Goal: Task Accomplishment & Management: Manage account settings

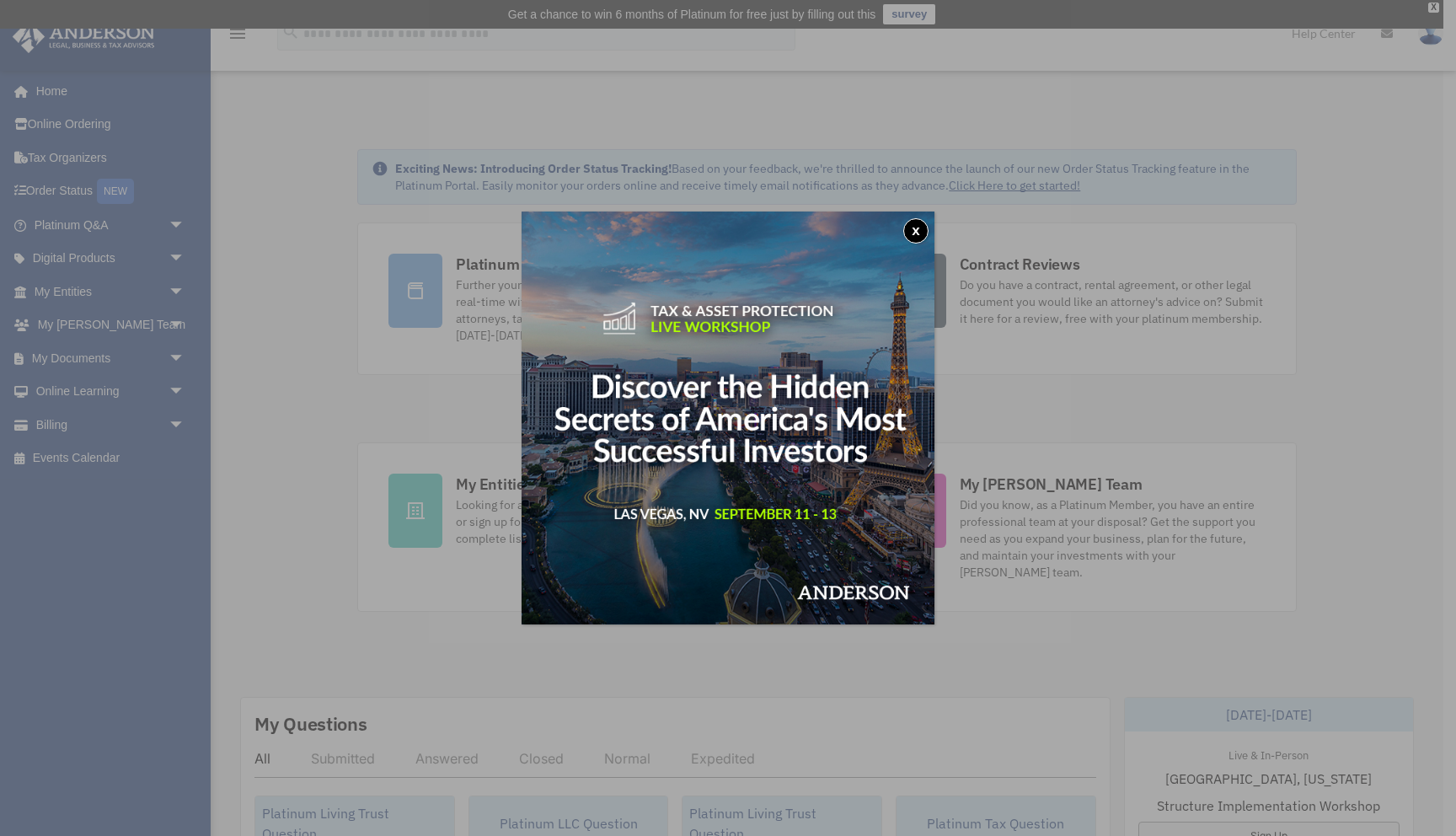
click at [923, 231] on button "x" at bounding box center [916, 231] width 25 height 25
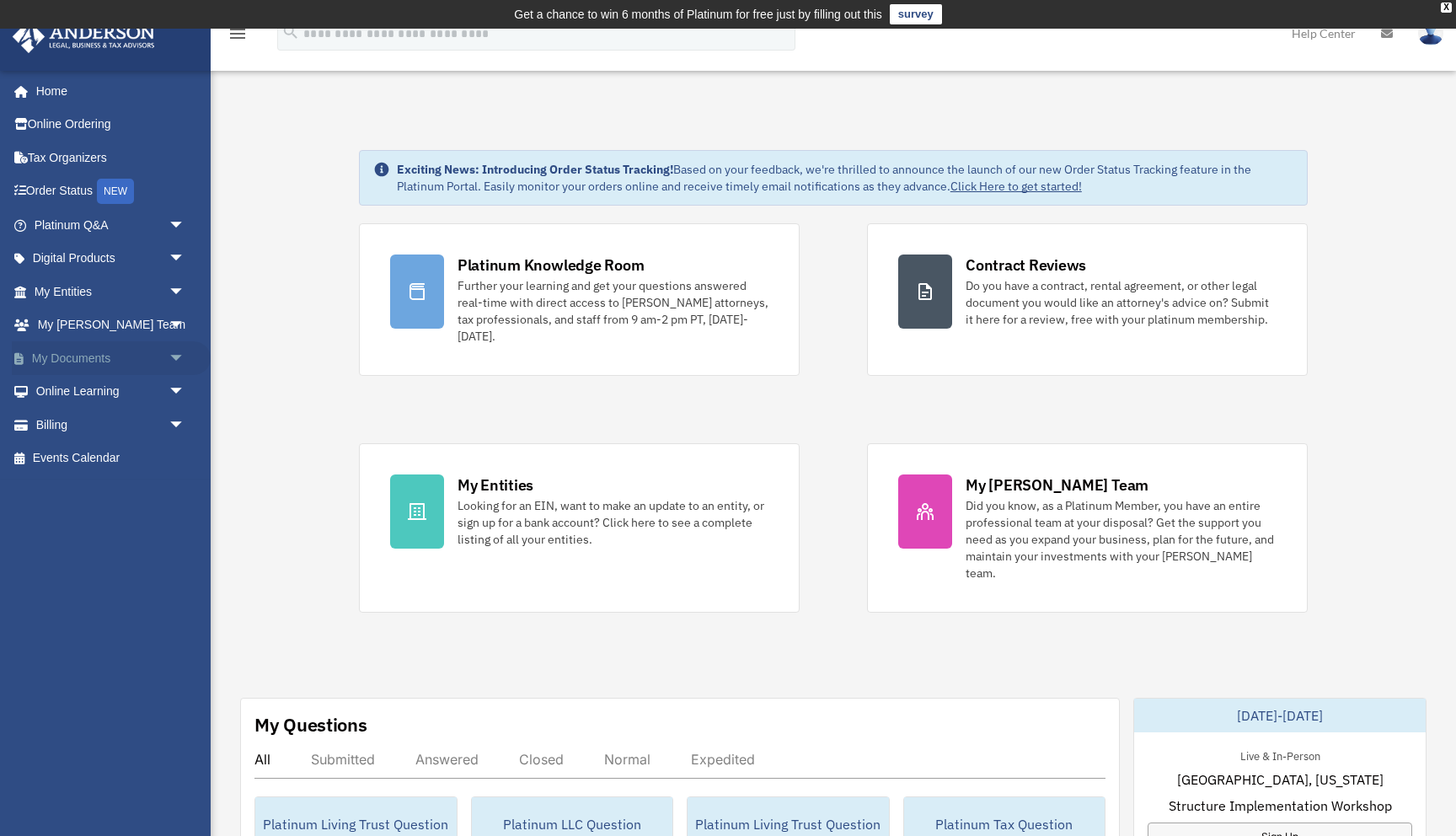
click at [115, 352] on link "My Documents arrow_drop_down" at bounding box center [111, 357] width 199 height 34
click at [181, 358] on span "arrow_drop_down" at bounding box center [185, 358] width 34 height 34
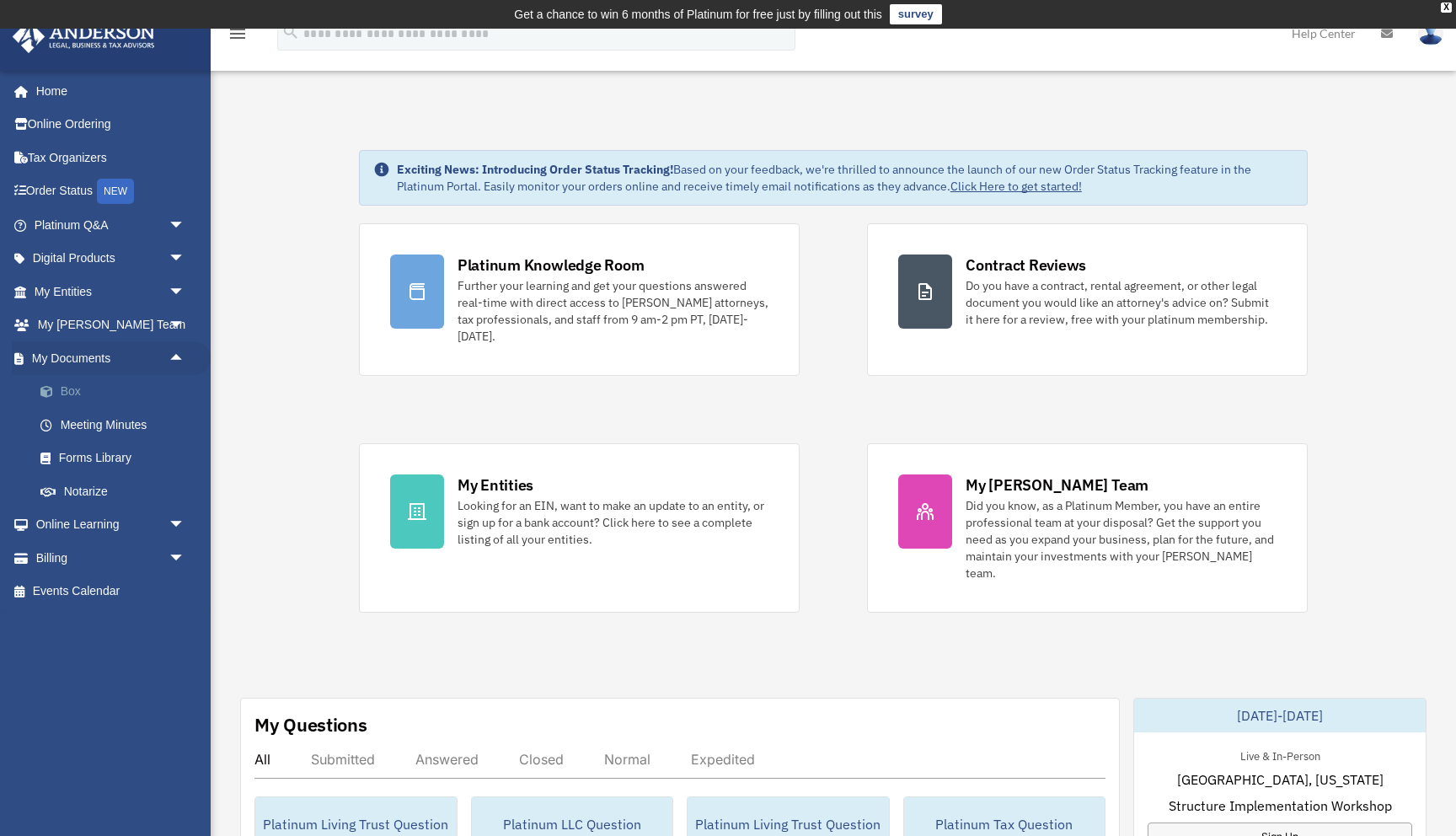
click at [68, 387] on link "Box" at bounding box center [117, 391] width 187 height 34
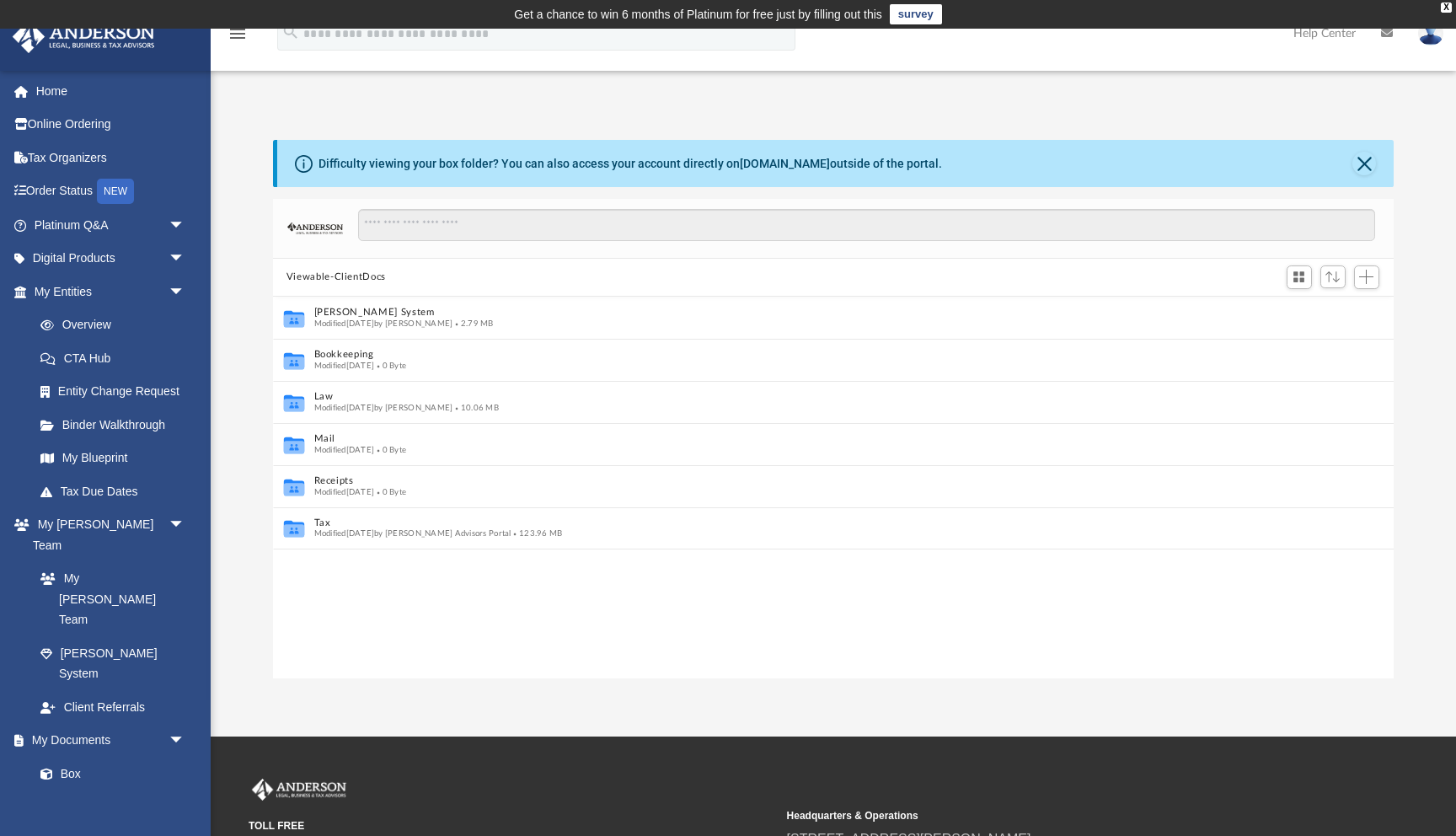
scroll to position [1, 1]
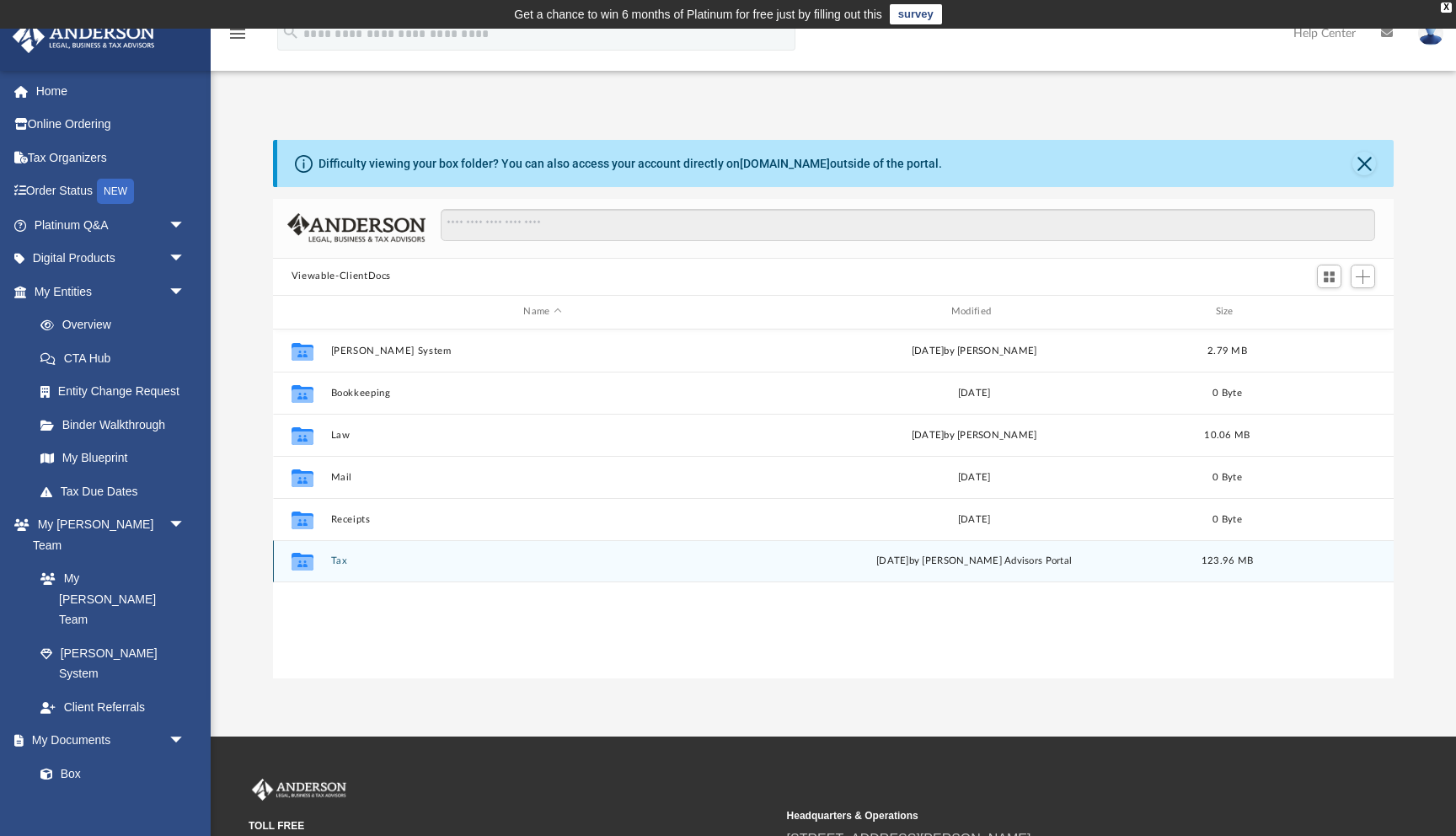
click at [332, 569] on div "Collaborated Folder Tax [DATE] by [PERSON_NAME] Advisors Portal 123.96 MB" at bounding box center [834, 561] width 1121 height 42
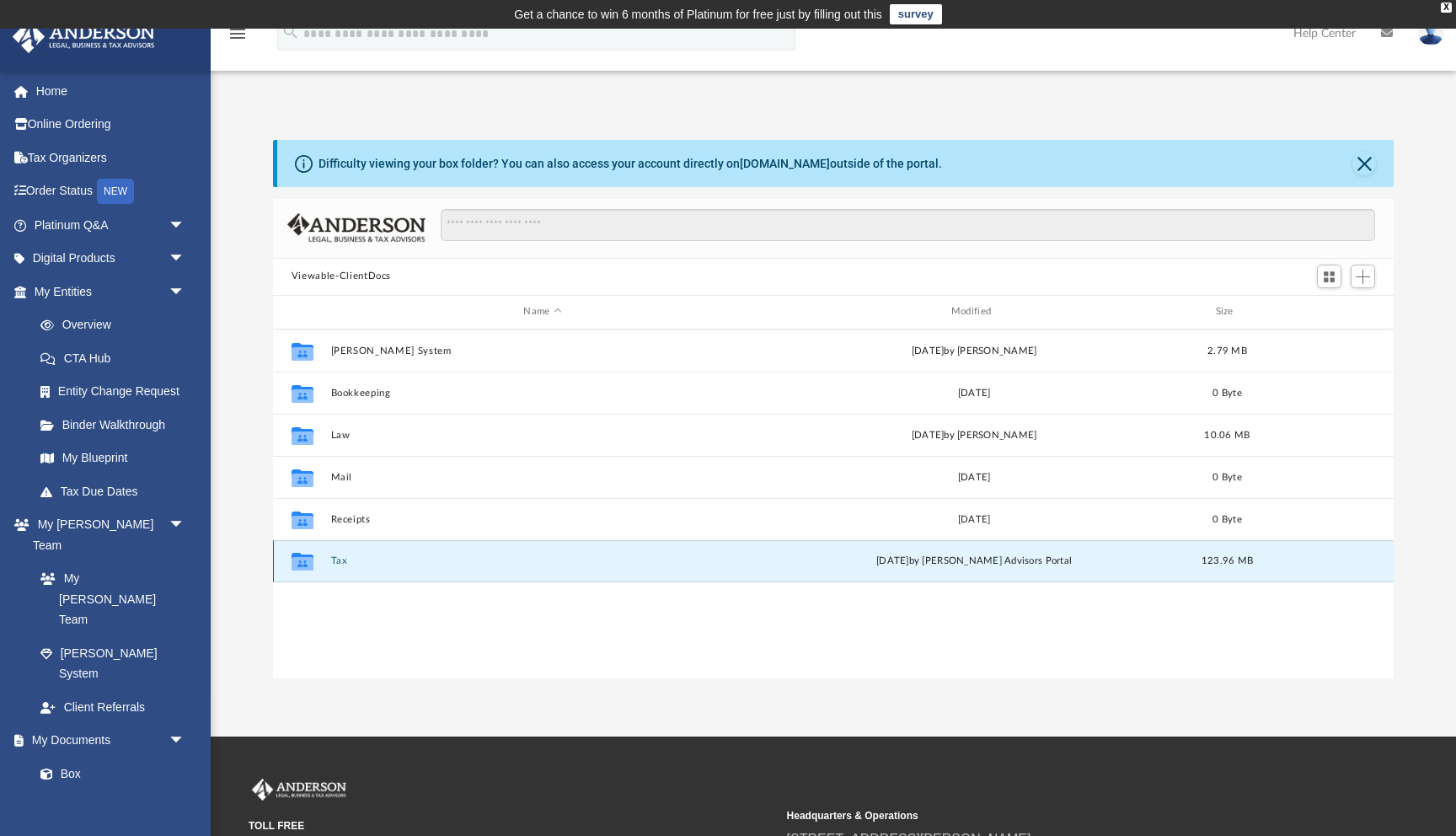
click at [330, 559] on button "Tax" at bounding box center [542, 560] width 424 height 11
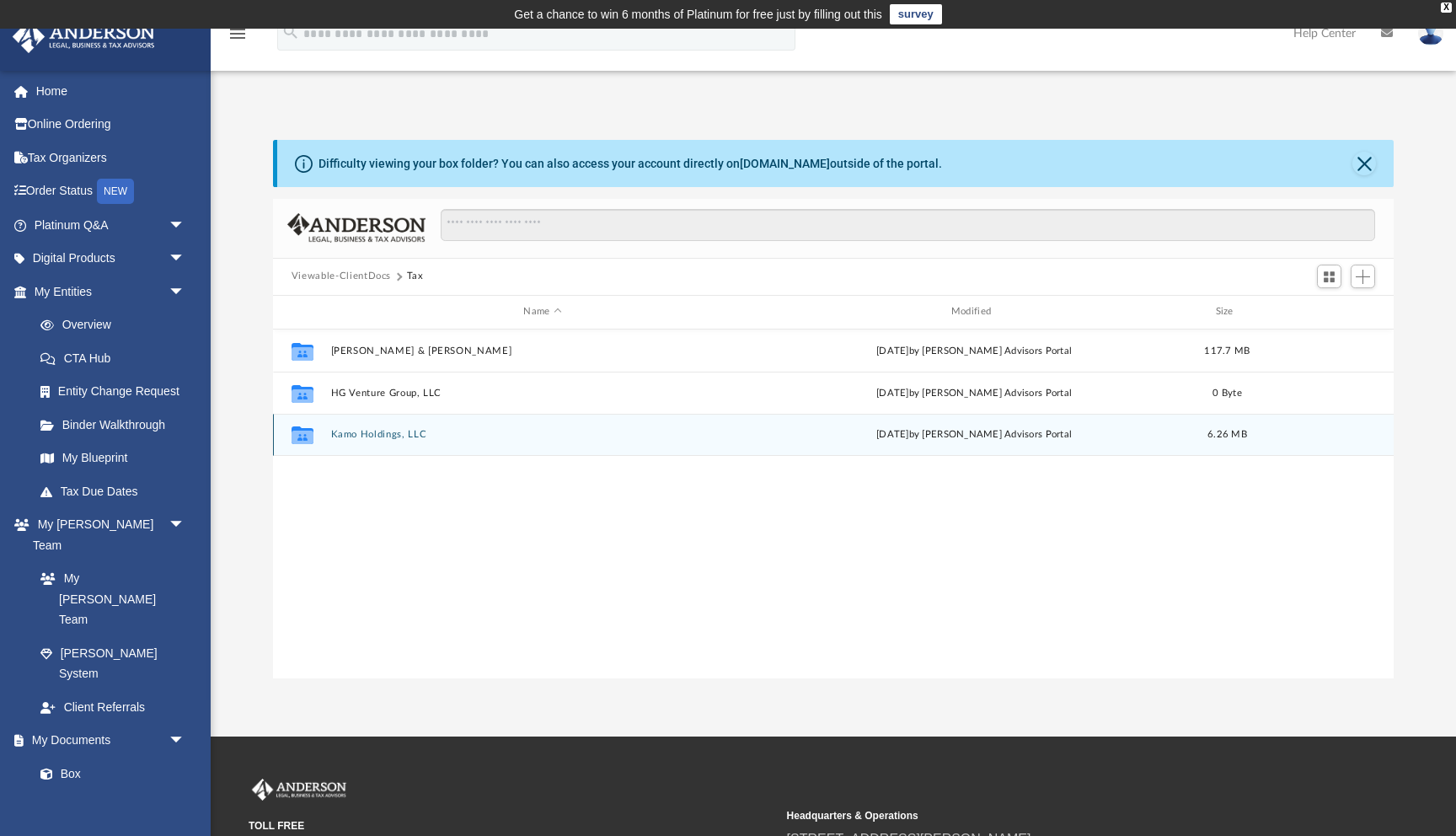
click at [391, 423] on div "Collaborated Folder Kamo Holdings, LLC [DATE] by [PERSON_NAME] Advisors Portal …" at bounding box center [834, 434] width 1121 height 42
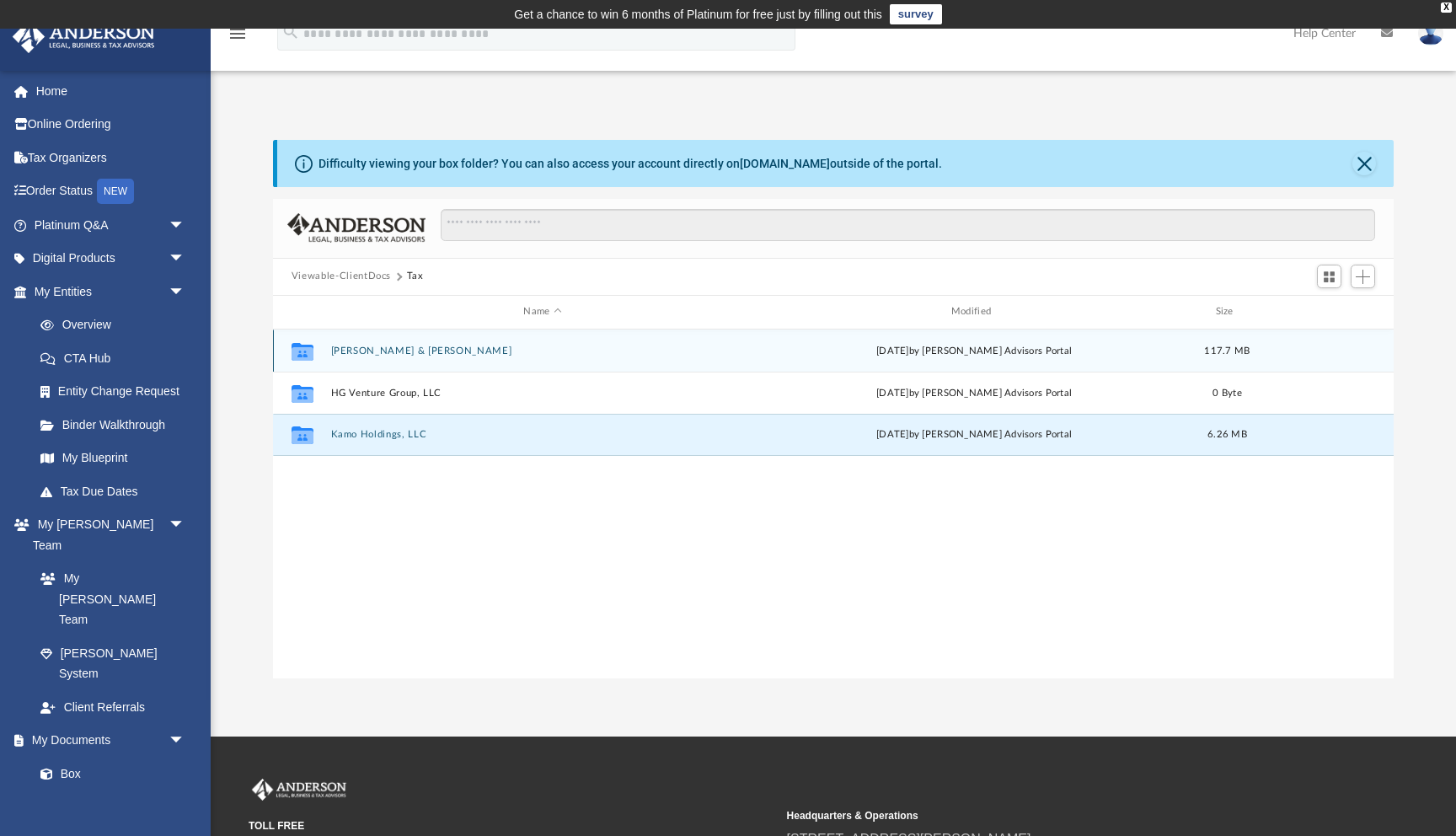
click at [421, 358] on div "Collaborated [PERSON_NAME] & [PERSON_NAME][DATE] by [PERSON_NAME] Advisors Port…" at bounding box center [834, 350] width 1121 height 42
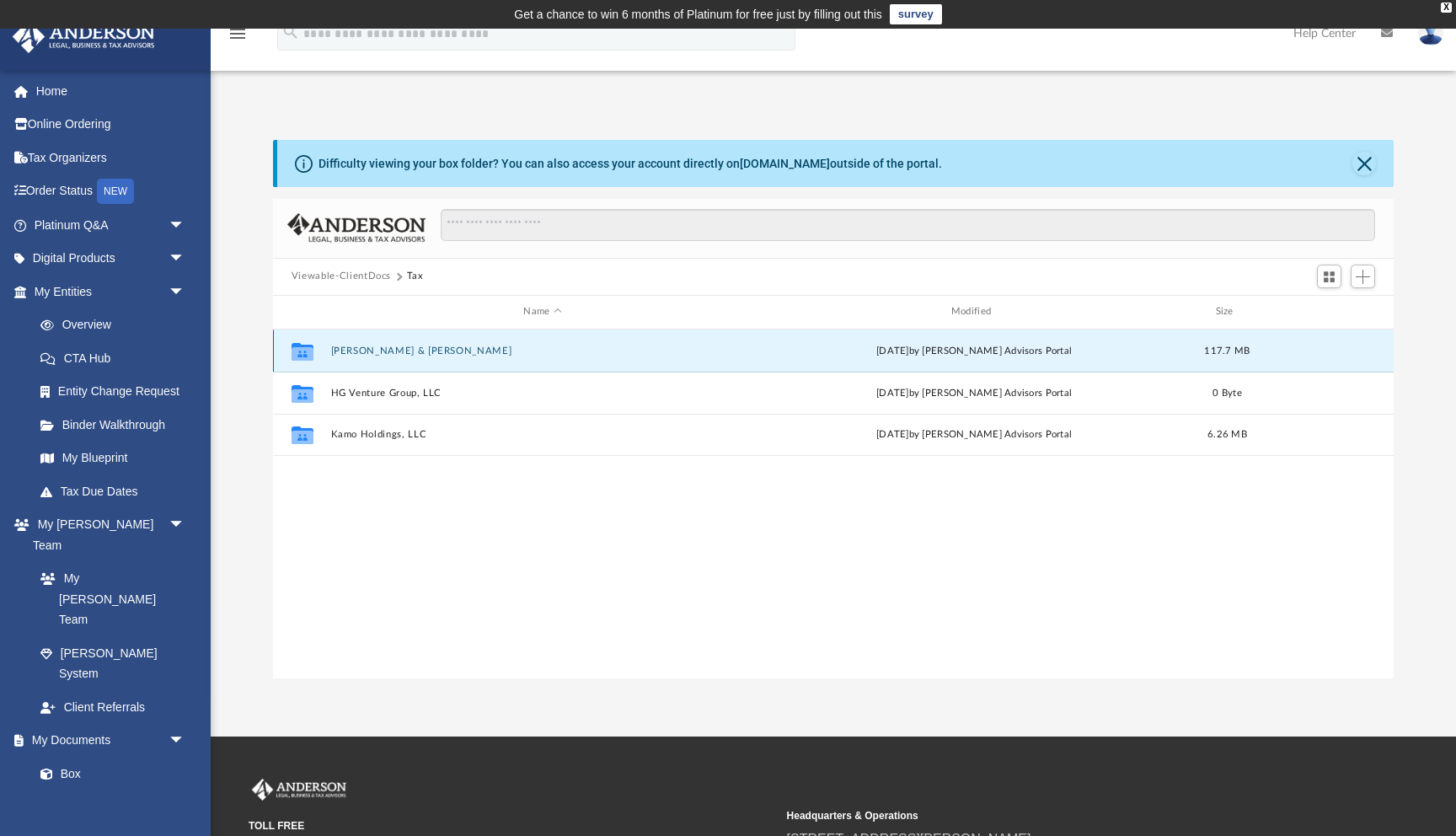
click at [421, 358] on div "Collaborated [PERSON_NAME] & [PERSON_NAME][DATE] by [PERSON_NAME] Advisors Port…" at bounding box center [834, 350] width 1121 height 42
click at [424, 347] on button "[PERSON_NAME] & [PERSON_NAME]" at bounding box center [542, 351] width 424 height 11
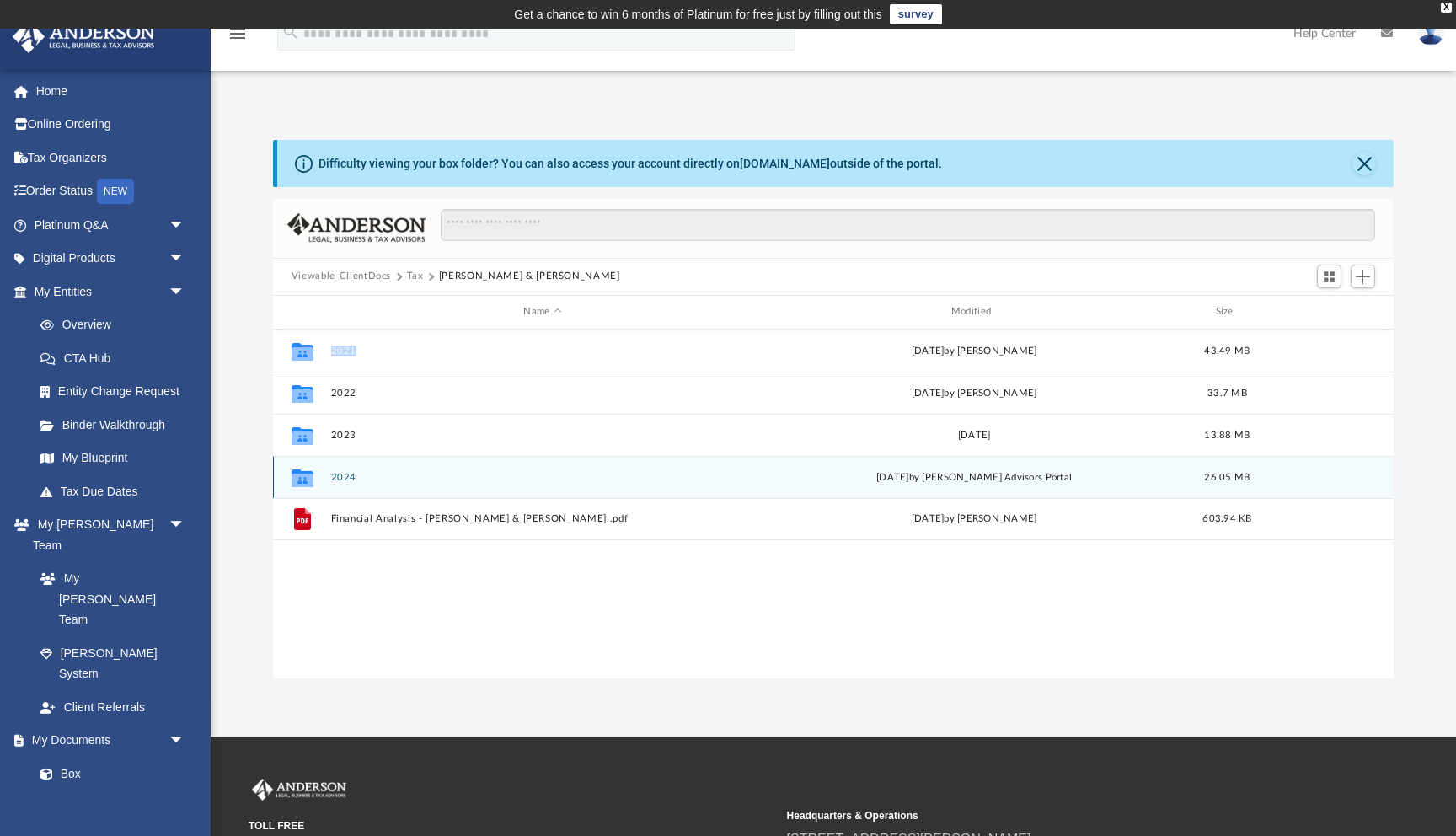
click at [343, 478] on button "2024" at bounding box center [542, 477] width 424 height 11
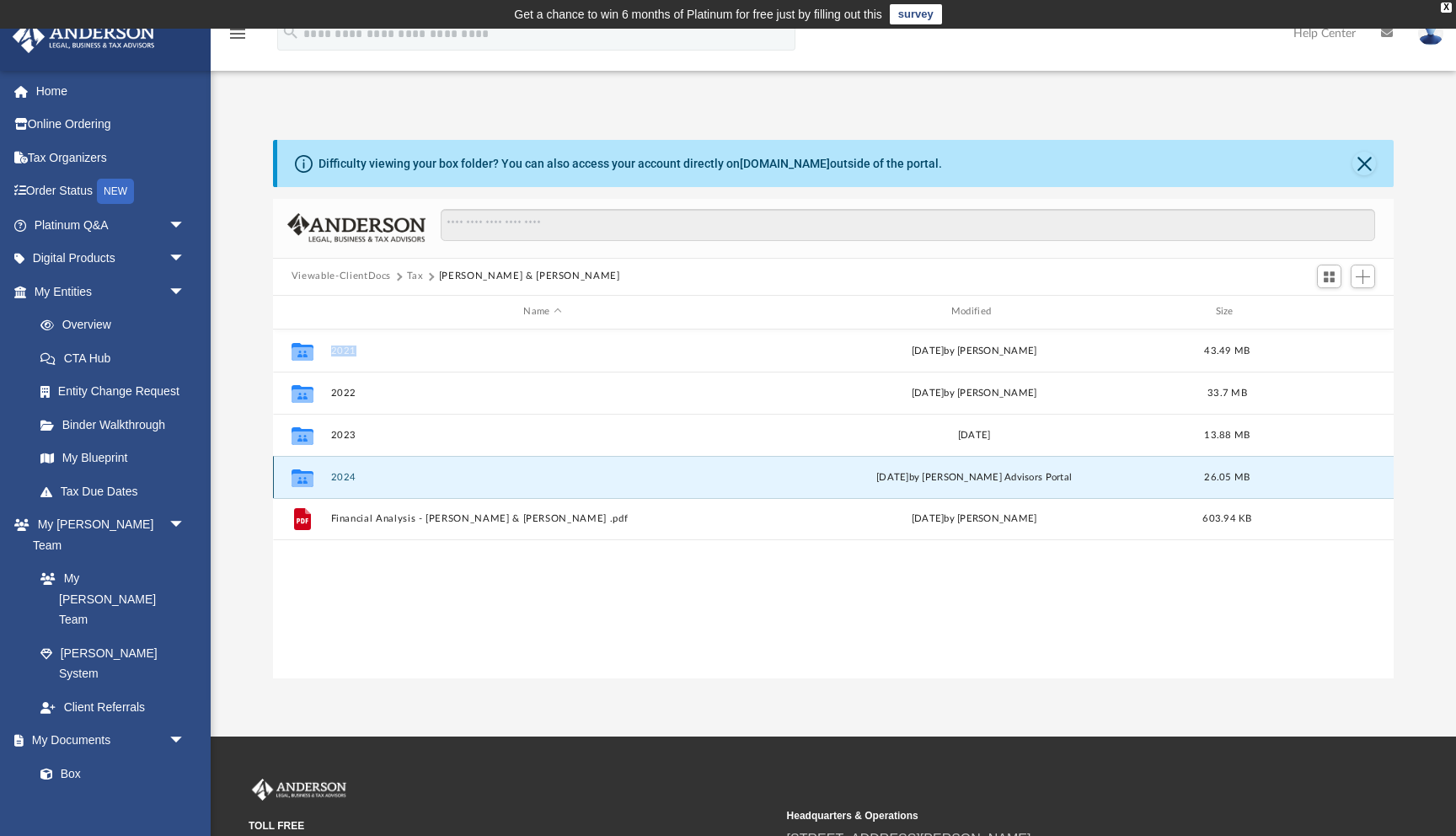
click at [343, 478] on button "2024" at bounding box center [542, 477] width 424 height 11
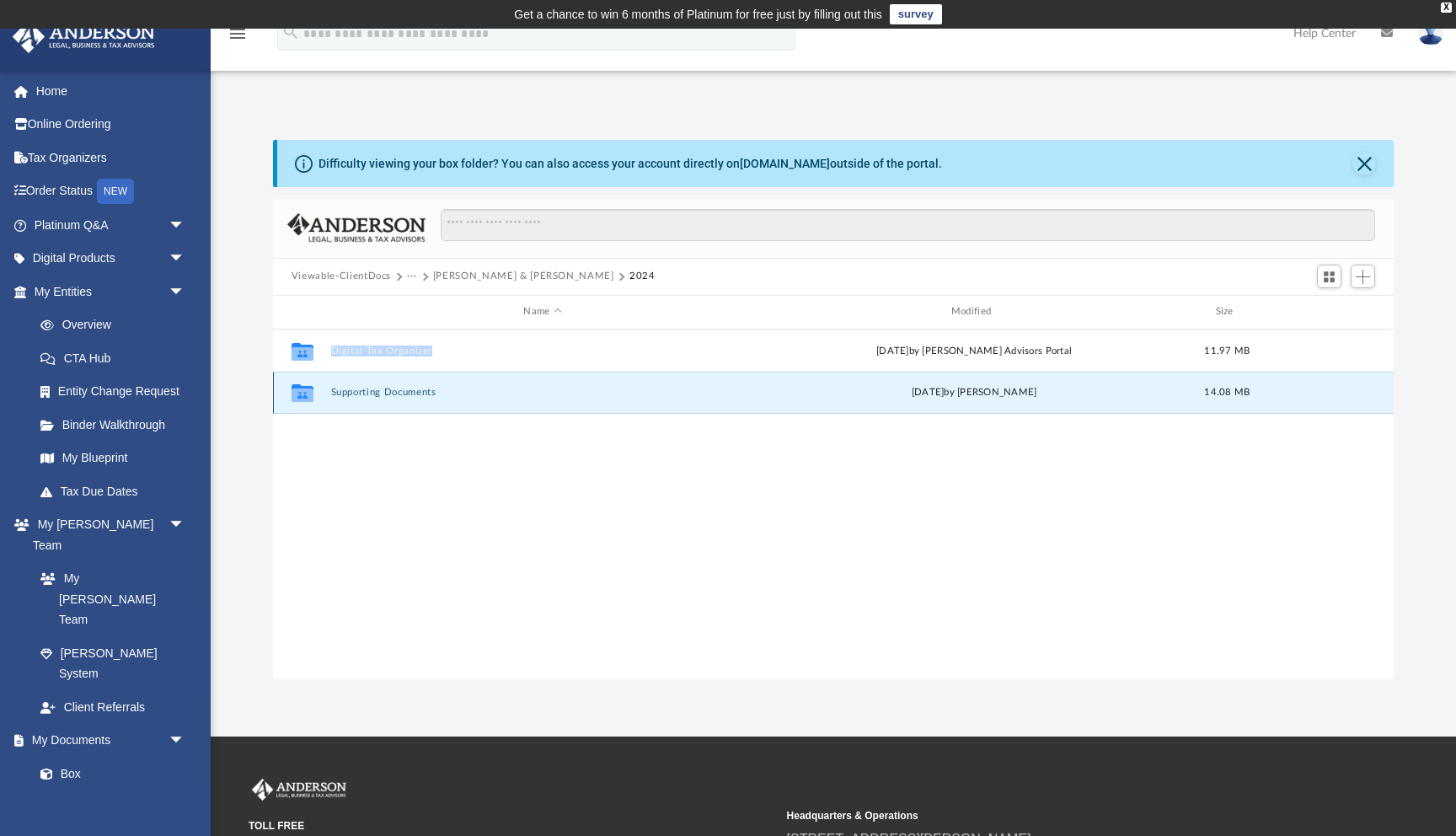
click at [367, 386] on button "Supporting Documents" at bounding box center [542, 392] width 424 height 11
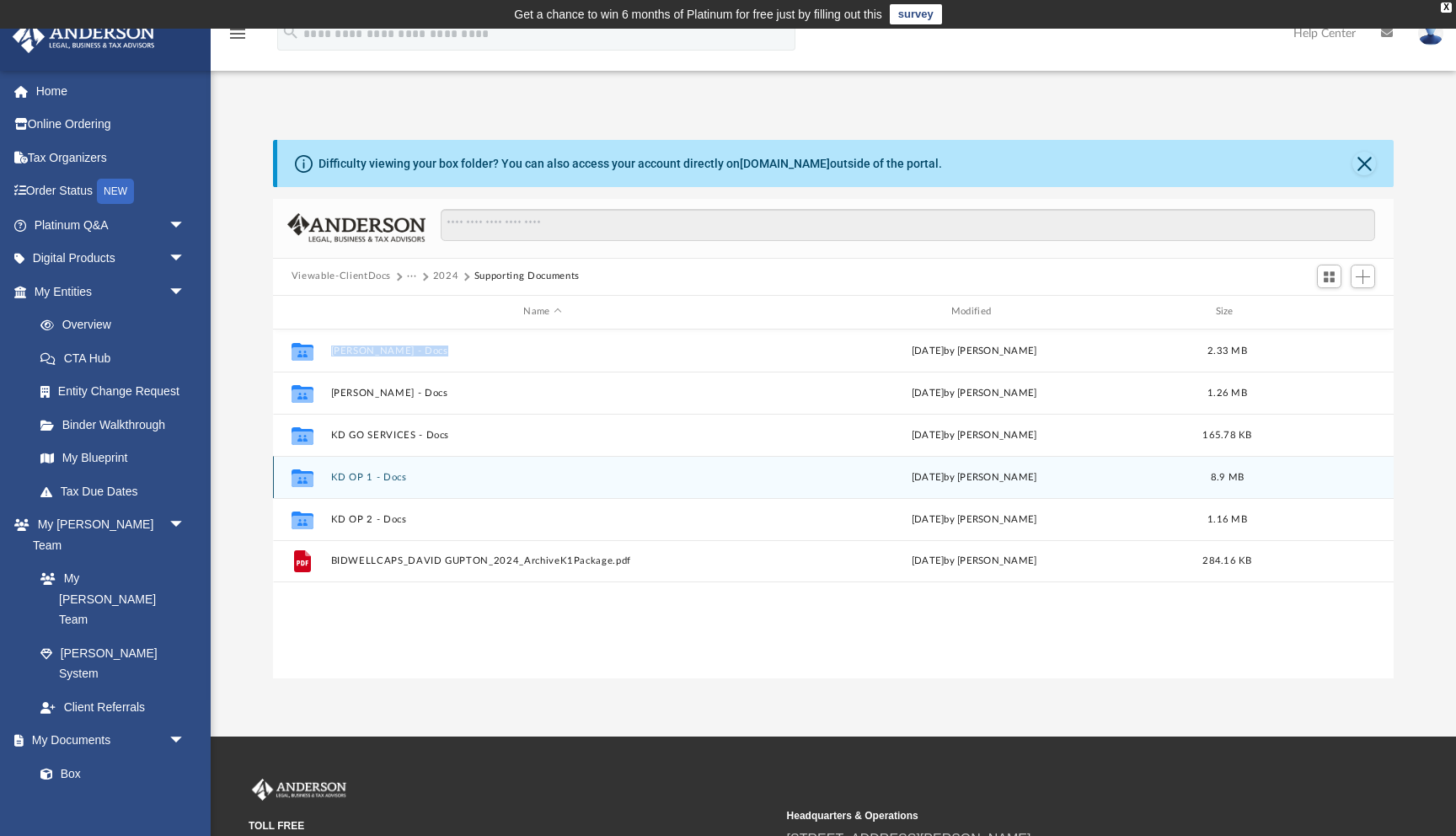
click at [371, 473] on button "KD OP 1 - Docs" at bounding box center [542, 477] width 424 height 11
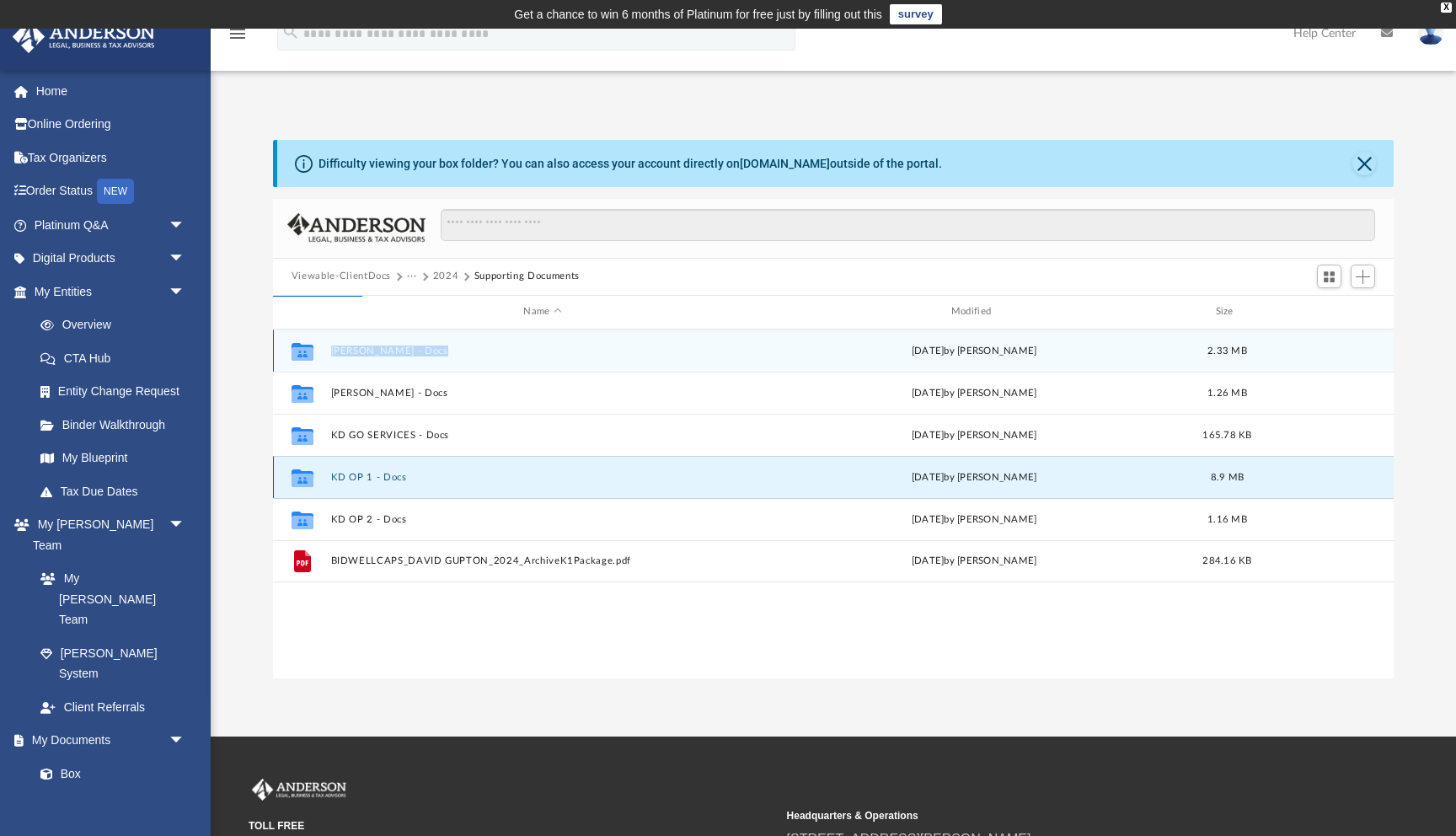
click at [361, 471] on button "KD OP 1 - Docs" at bounding box center [542, 477] width 424 height 11
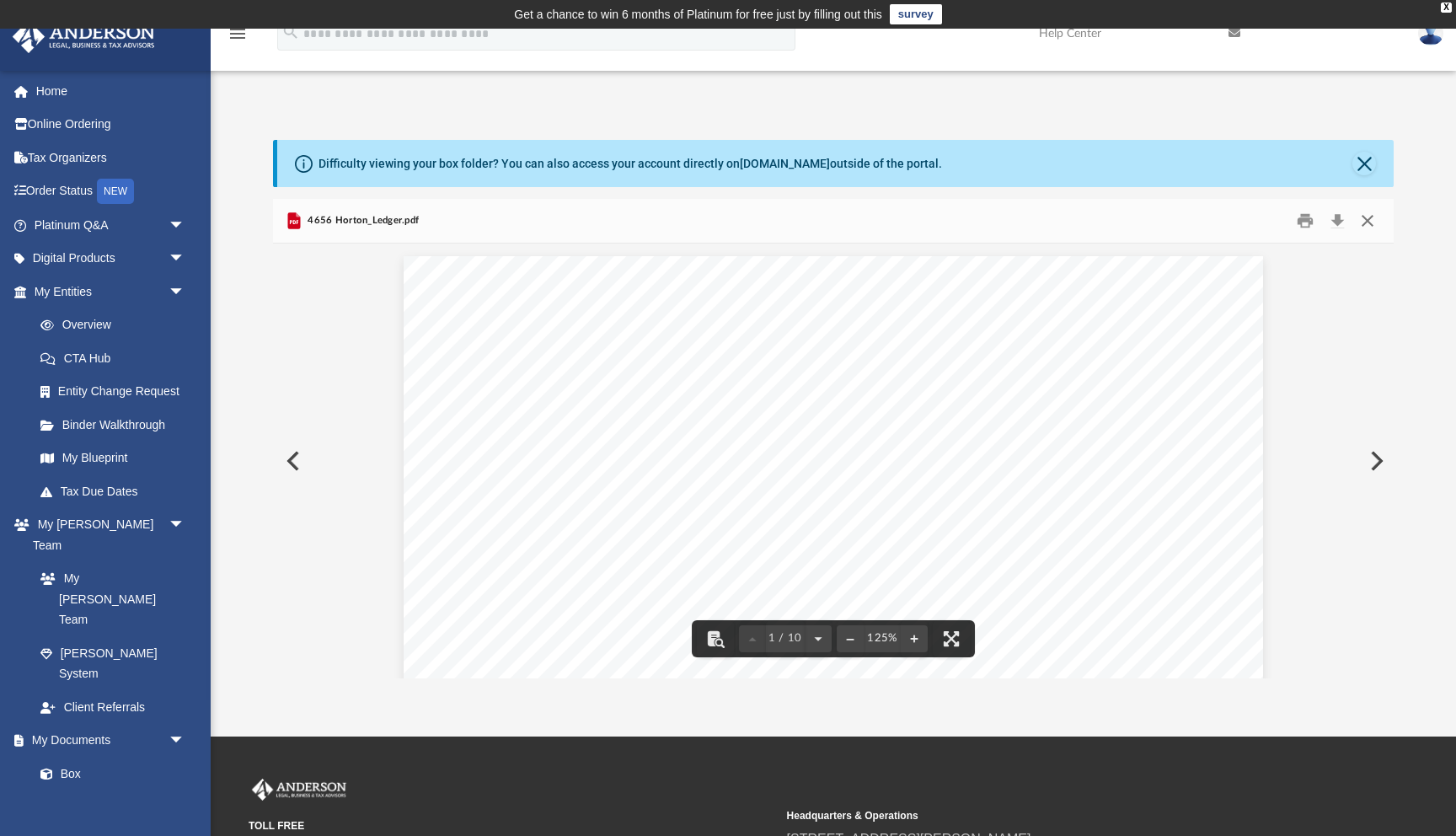
click at [1371, 220] on button "Close" at bounding box center [1367, 220] width 30 height 26
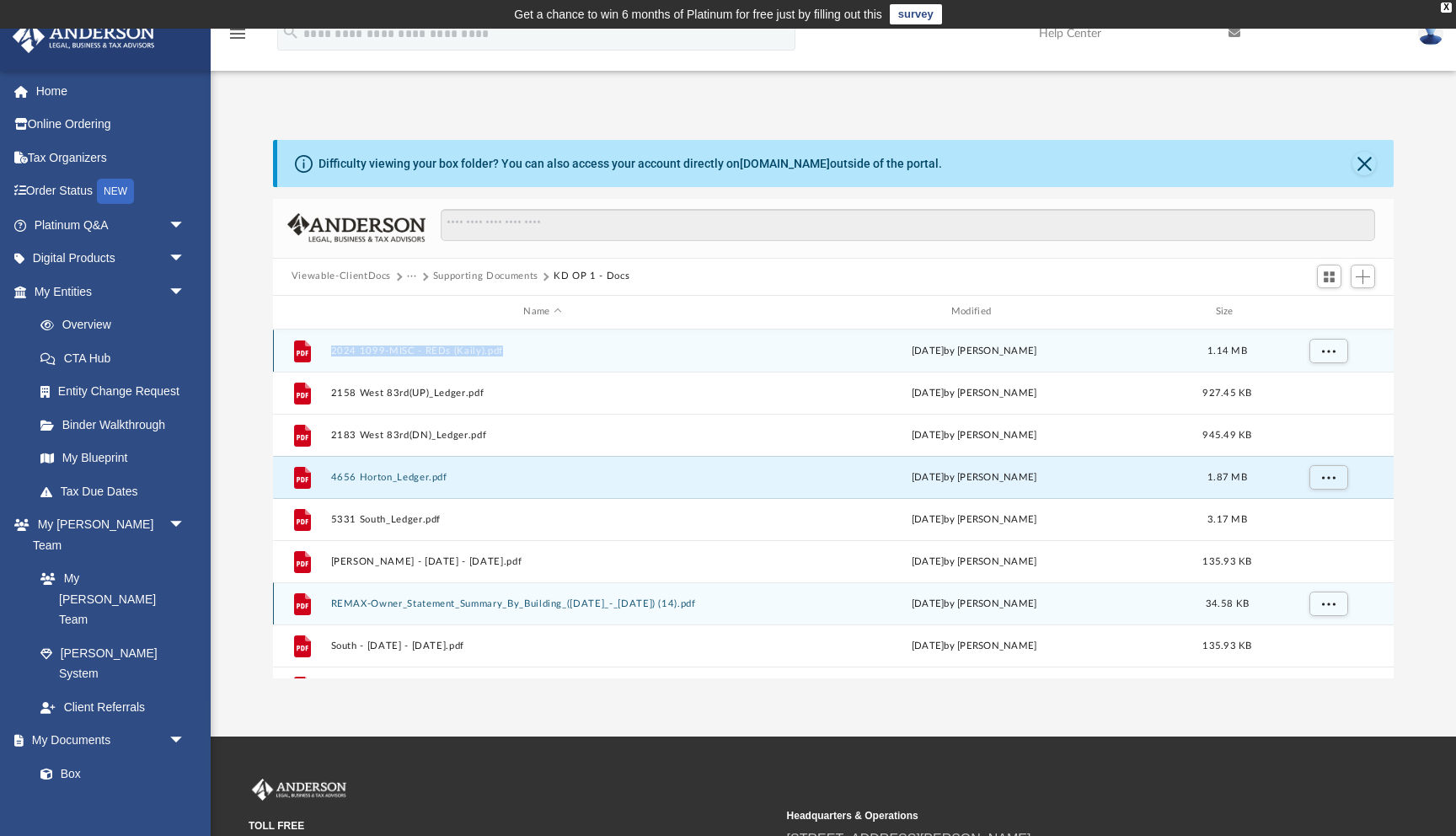
scroll to position [30, 0]
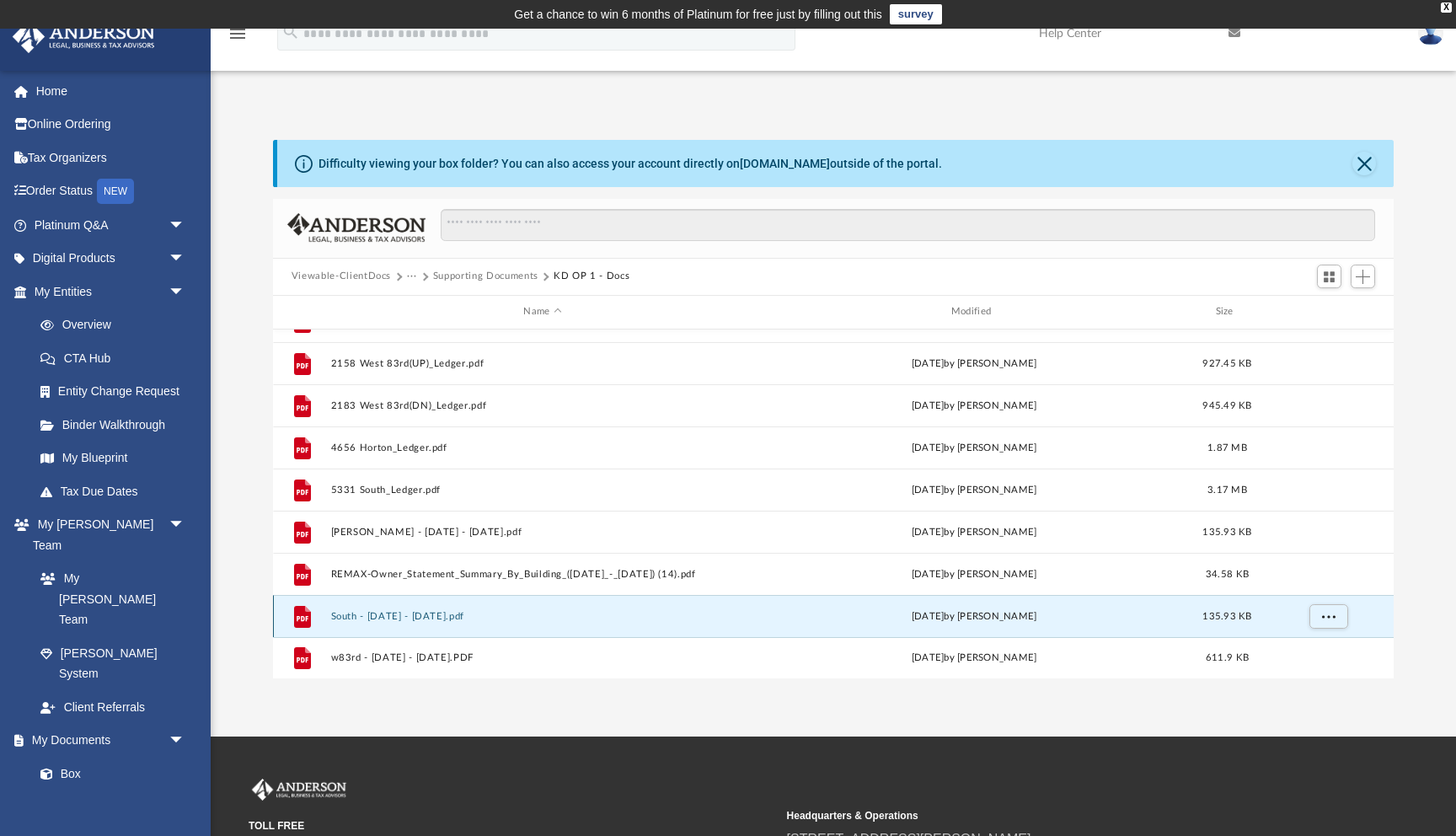
click at [358, 612] on button "South - [DATE] - [DATE].pdf" at bounding box center [542, 617] width 424 height 11
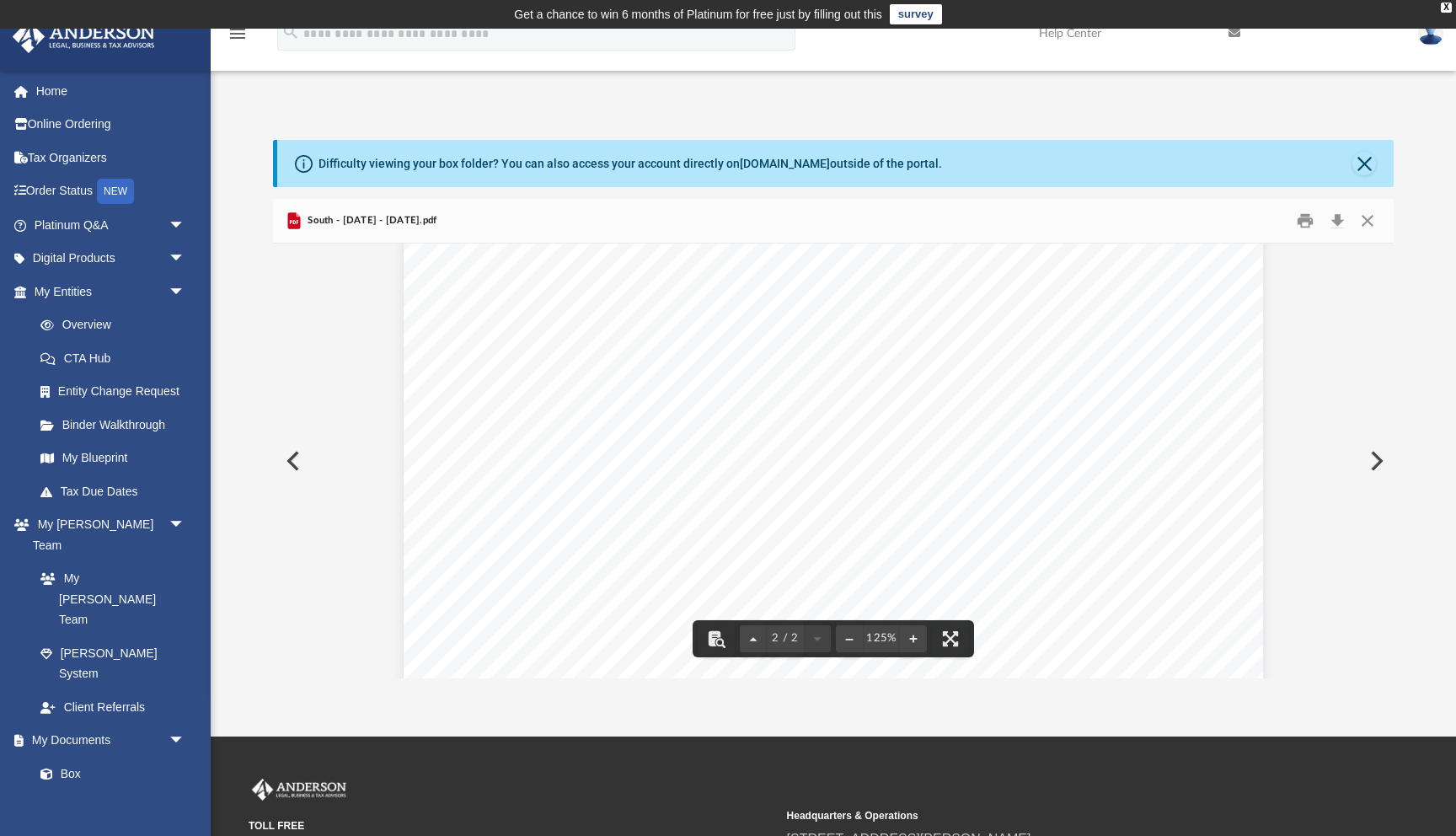
scroll to position [0, 0]
click at [1367, 219] on button "Close" at bounding box center [1367, 220] width 30 height 26
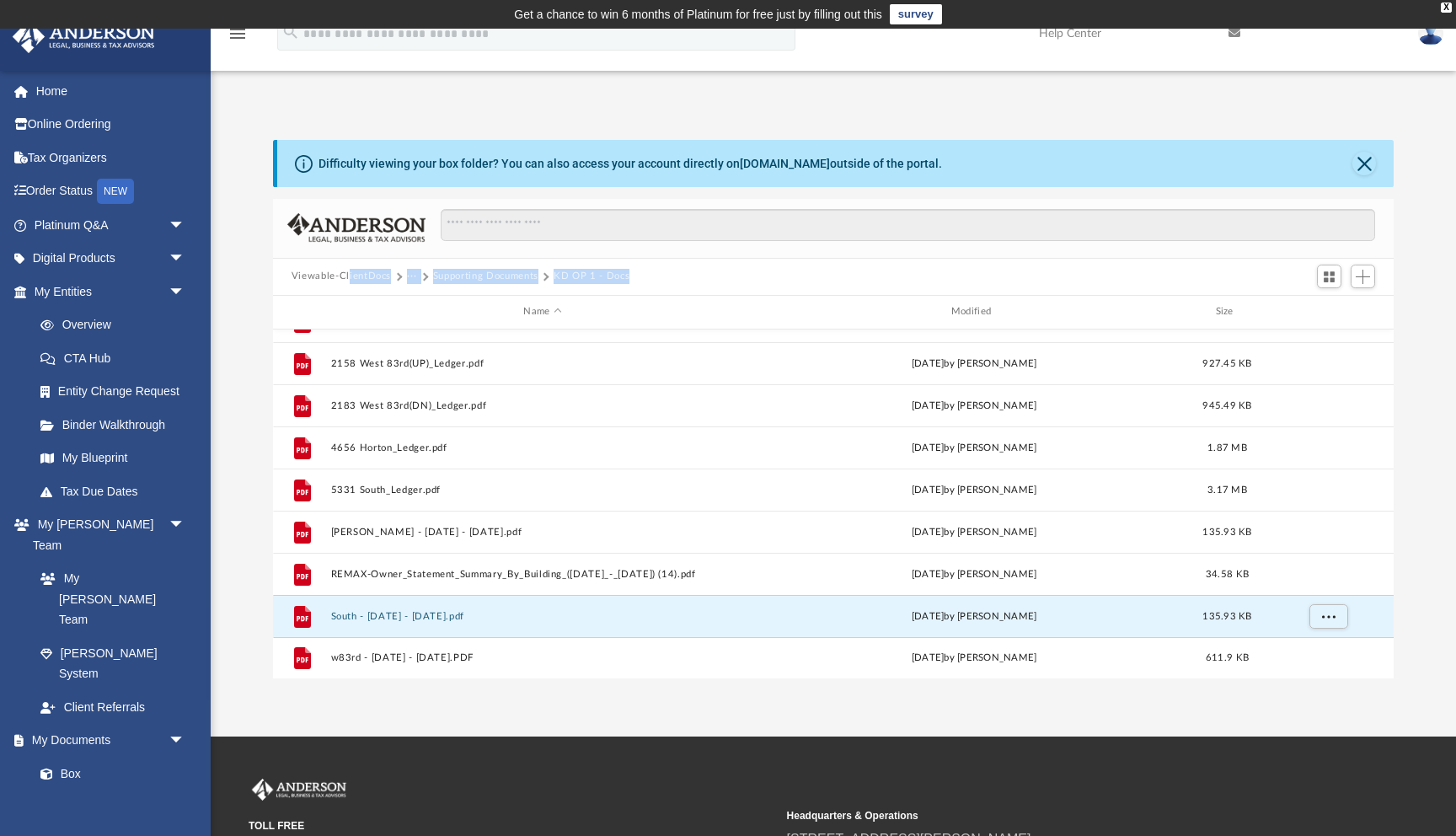
drag, startPoint x: 642, startPoint y: 277, endPoint x: 350, endPoint y: 283, distance: 292.1
click at [349, 283] on div "Viewable-ClientDocs ··· Supporting Documents KD OP 1 - Docs" at bounding box center [834, 277] width 1121 height 37
click at [725, 270] on div "Viewable-ClientDocs ··· Supporting Documents KD OP 1 - Docs" at bounding box center [834, 277] width 1121 height 37
click at [407, 277] on button "···" at bounding box center [413, 276] width 11 height 15
click at [504, 277] on button "Supporting Documents" at bounding box center [486, 276] width 105 height 15
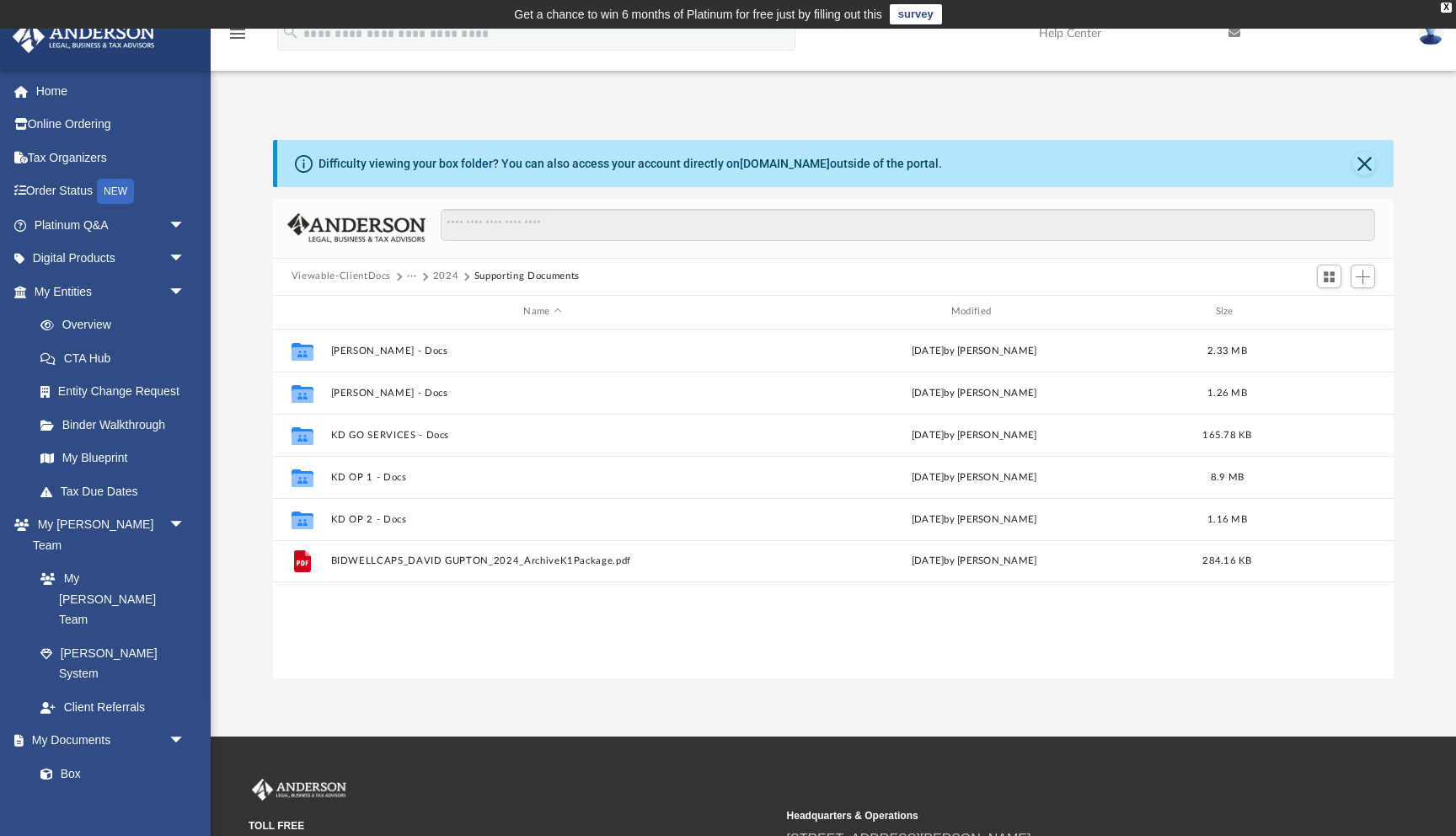
click at [484, 276] on button "Supporting Documents" at bounding box center [527, 276] width 105 height 15
click at [437, 274] on button "2024" at bounding box center [446, 276] width 26 height 15
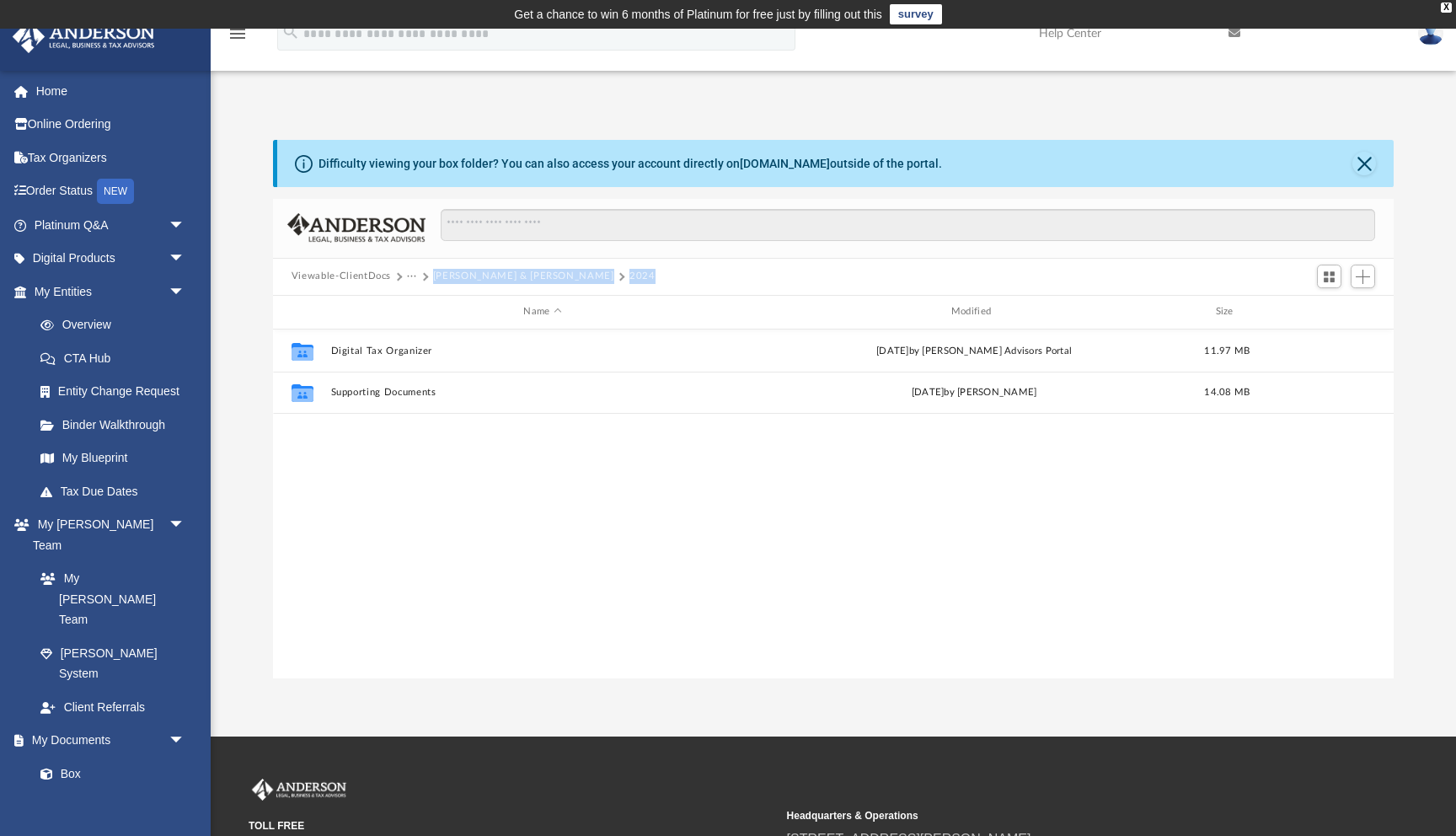
drag, startPoint x: 650, startPoint y: 274, endPoint x: 430, endPoint y: 275, distance: 220.0
click at [430, 275] on div "Viewable-ClientDocs ··· [PERSON_NAME] & [PERSON_NAME] 2024" at bounding box center [834, 277] width 1121 height 37
copy div "[PERSON_NAME] & [PERSON_NAME] 2024"
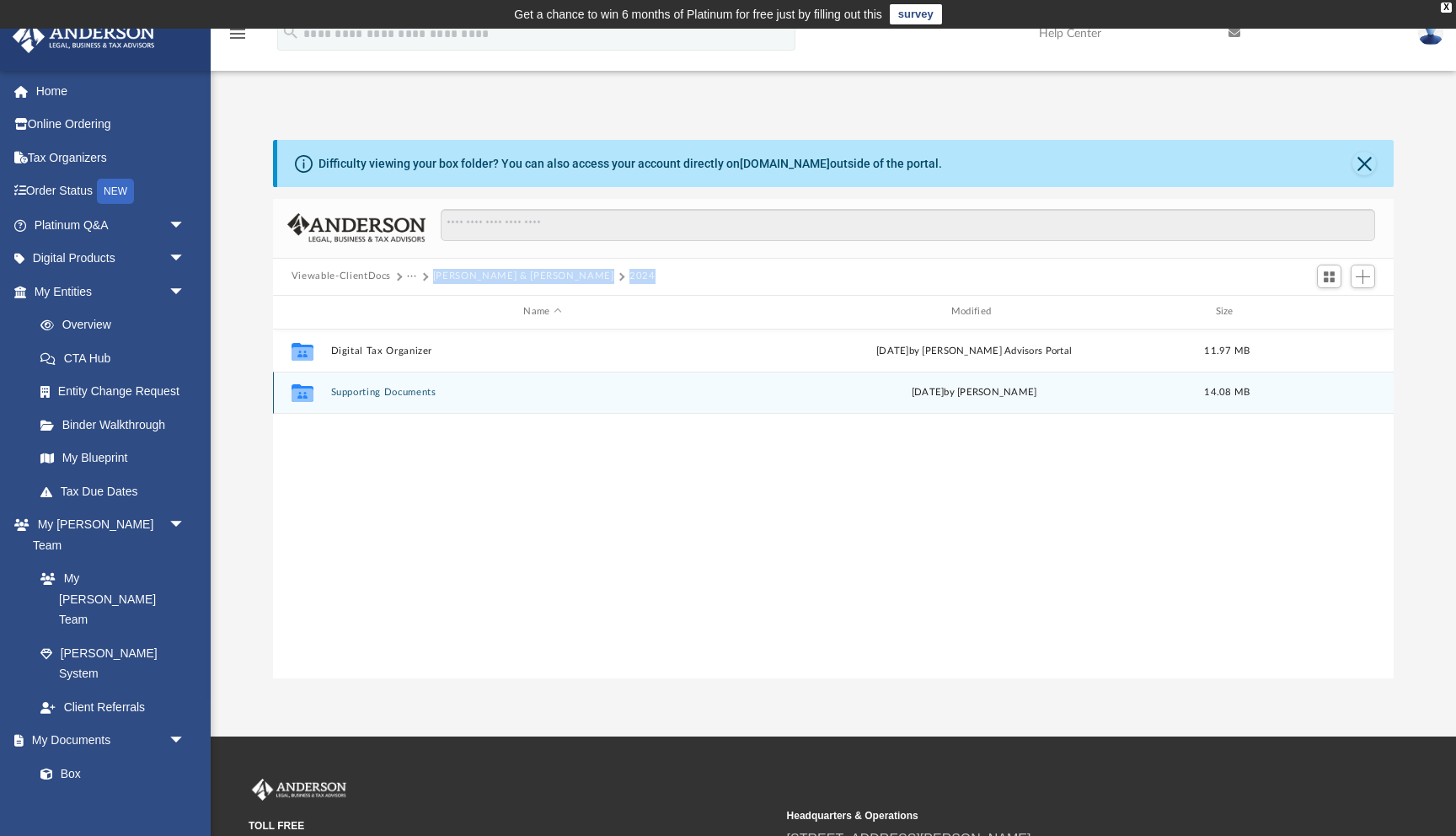
click at [393, 391] on button "Supporting Documents" at bounding box center [542, 392] width 424 height 11
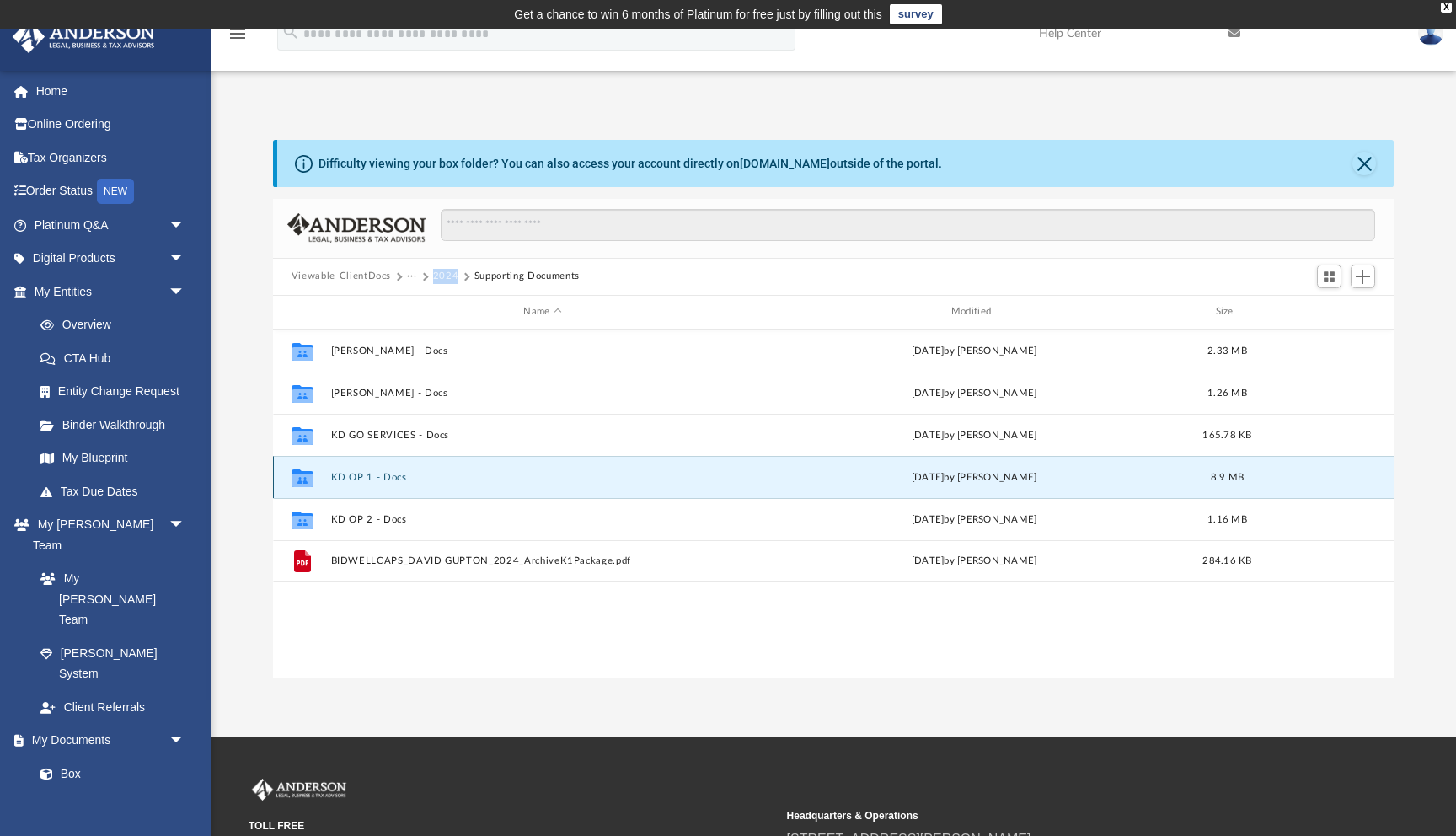
click at [366, 472] on button "KD OP 1 - Docs" at bounding box center [542, 477] width 424 height 11
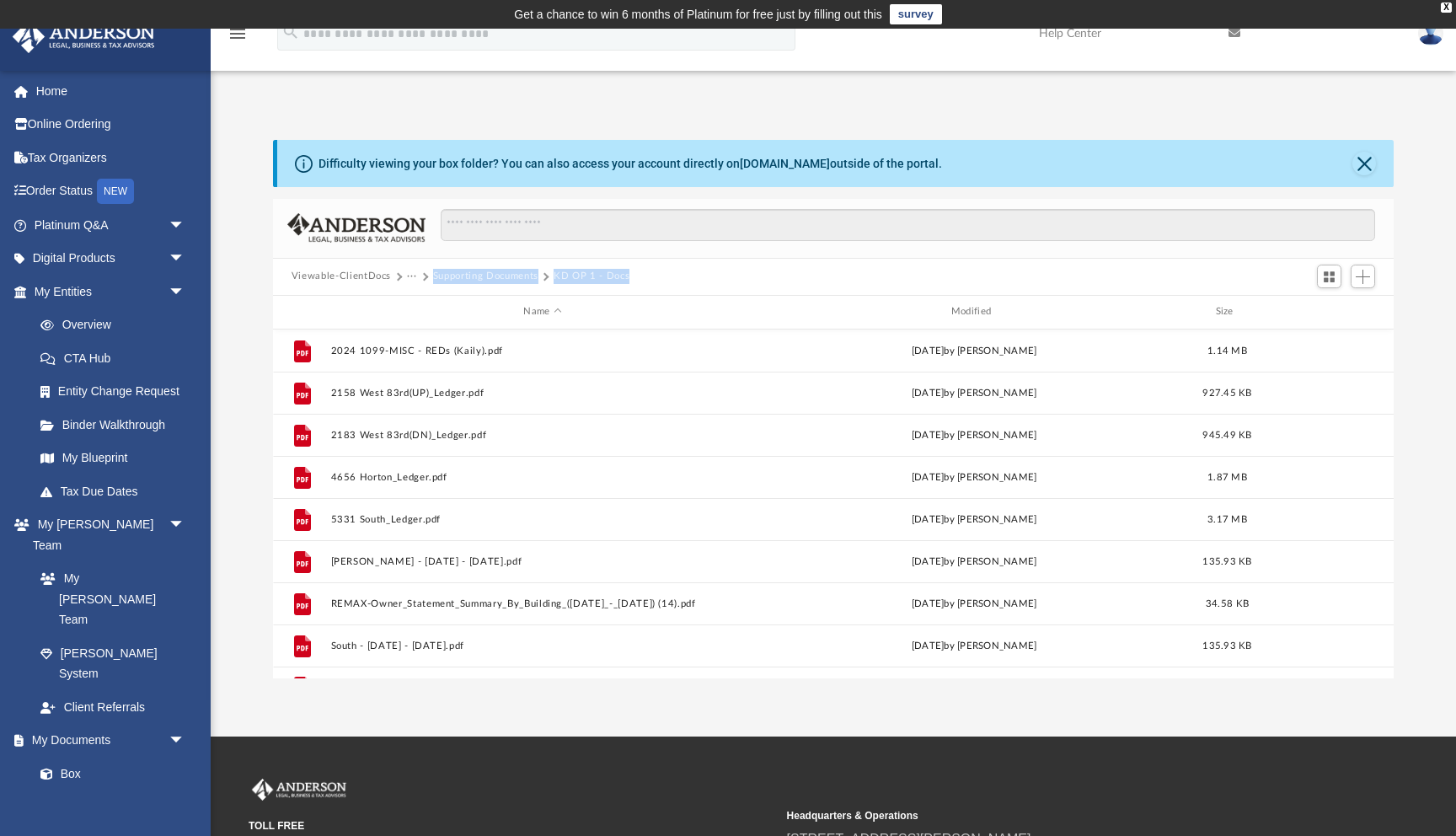
drag, startPoint x: 636, startPoint y: 274, endPoint x: 433, endPoint y: 281, distance: 203.1
click at [433, 281] on div "Viewable-ClientDocs ··· Supporting Documents KD OP 1 - Docs" at bounding box center [467, 276] width 353 height 15
copy div "Supporting Documents KD OP 1 - Docs"
click at [512, 276] on button "Supporting Documents" at bounding box center [486, 276] width 105 height 15
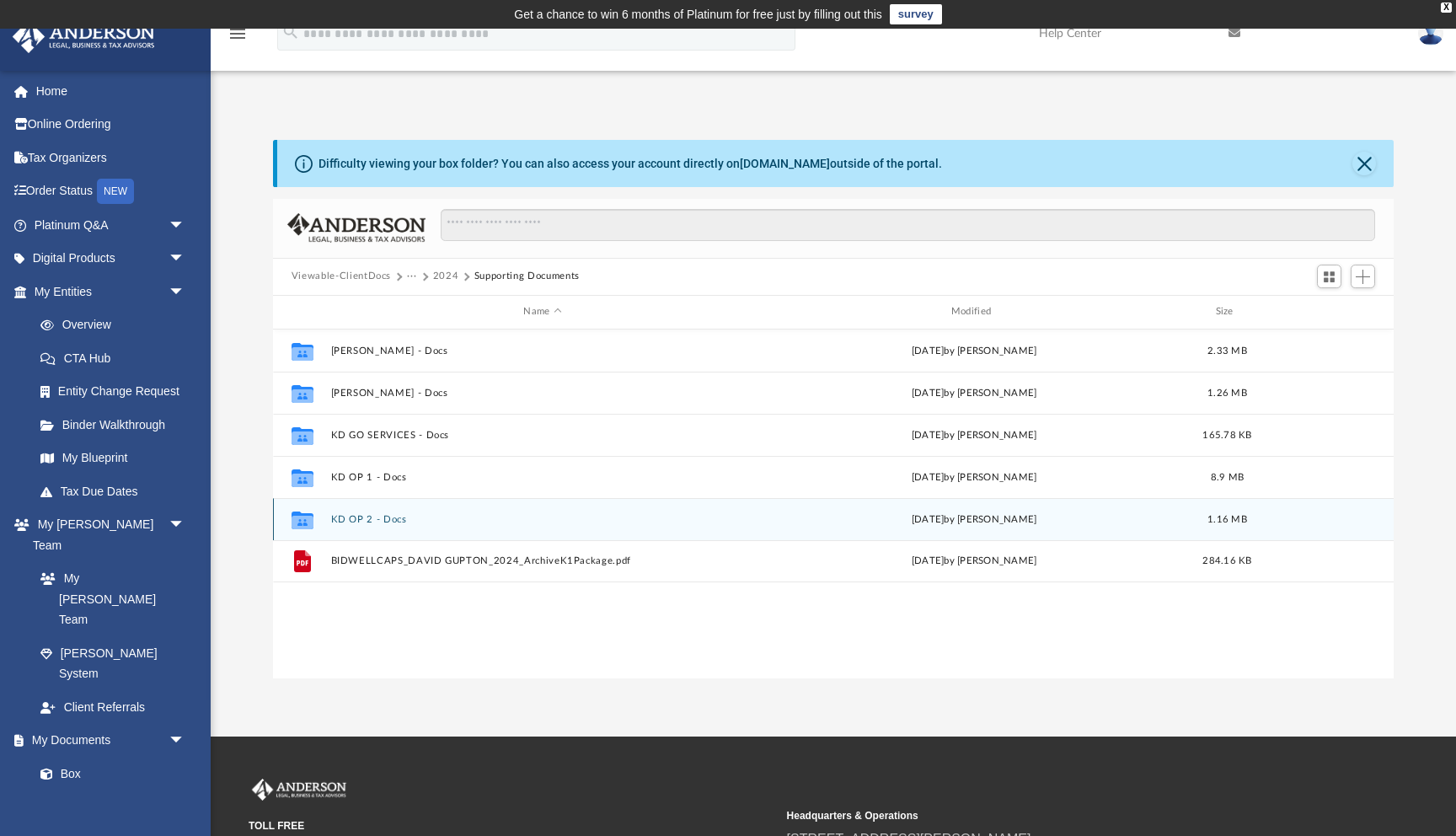
click at [354, 525] on div "Collaborated Folder KD OP 2 - Docs [DATE] by [PERSON_NAME] 1.16 MB" at bounding box center [834, 519] width 1121 height 42
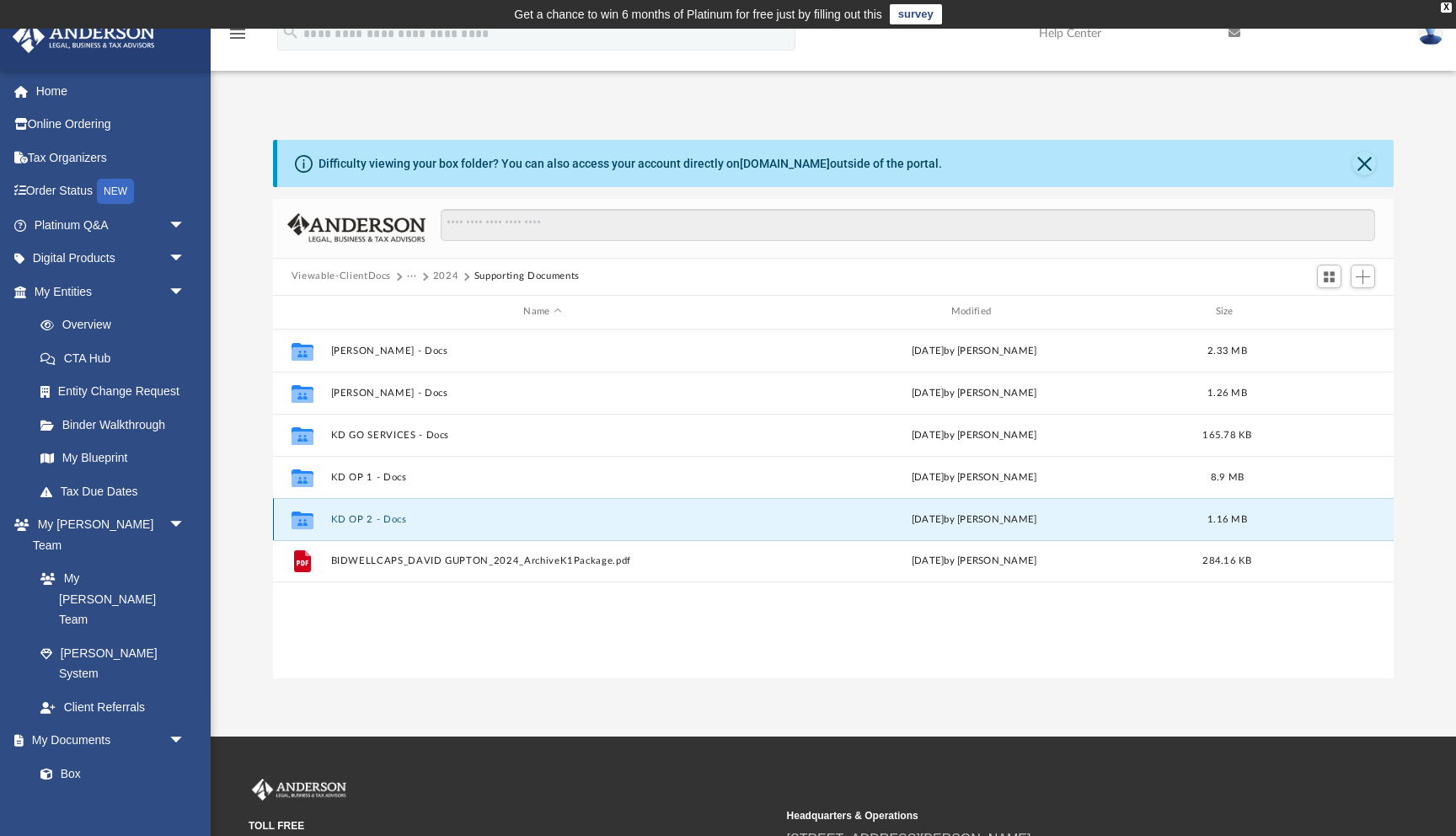
click at [366, 510] on div "Collaborated Folder KD OP 2 - Docs [DATE] by [PERSON_NAME] 1.16 MB" at bounding box center [834, 519] width 1121 height 42
click at [353, 515] on button "KD OP 2 - Docs" at bounding box center [542, 520] width 424 height 11
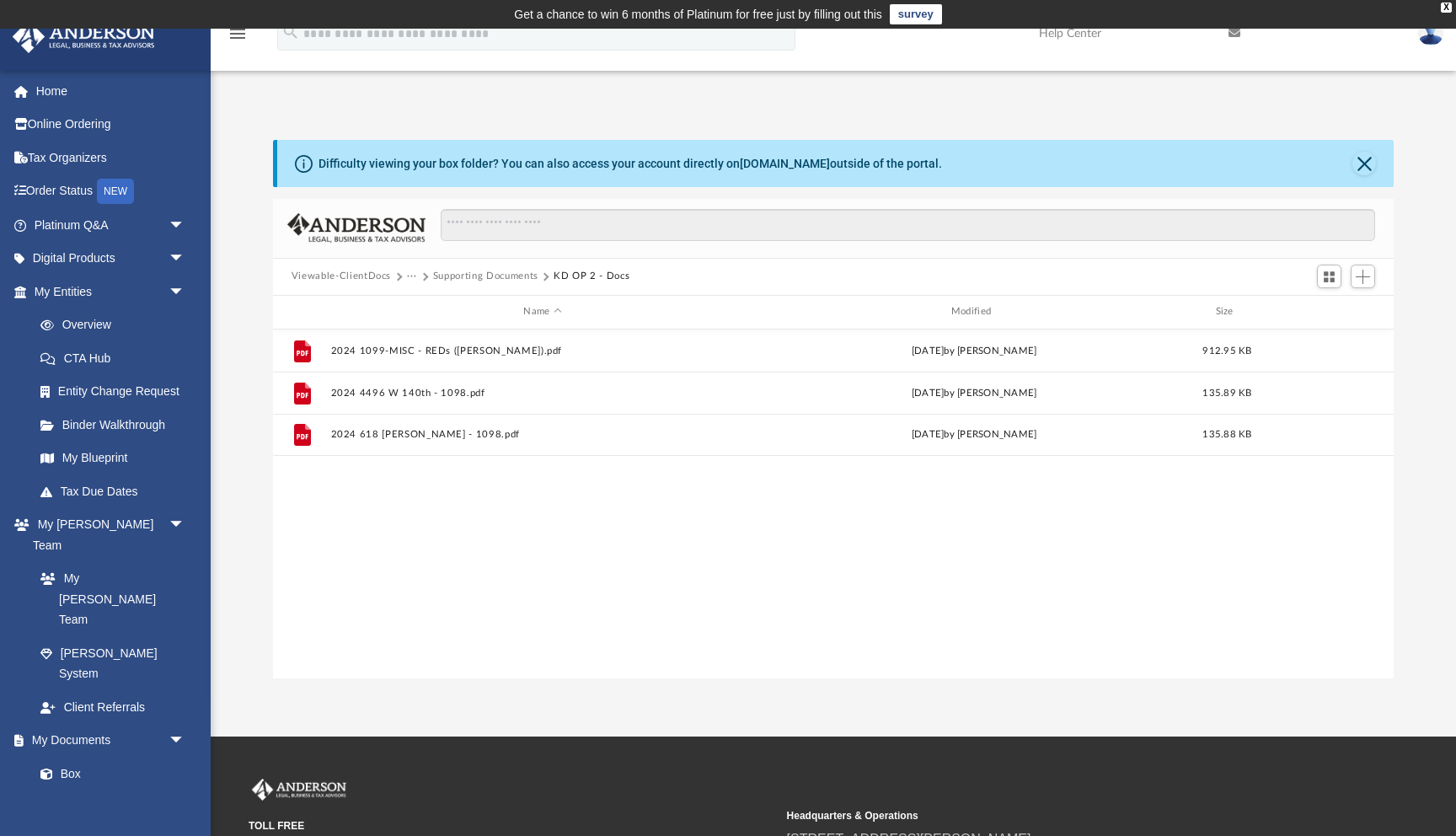
click at [513, 278] on button "Supporting Documents" at bounding box center [486, 276] width 105 height 15
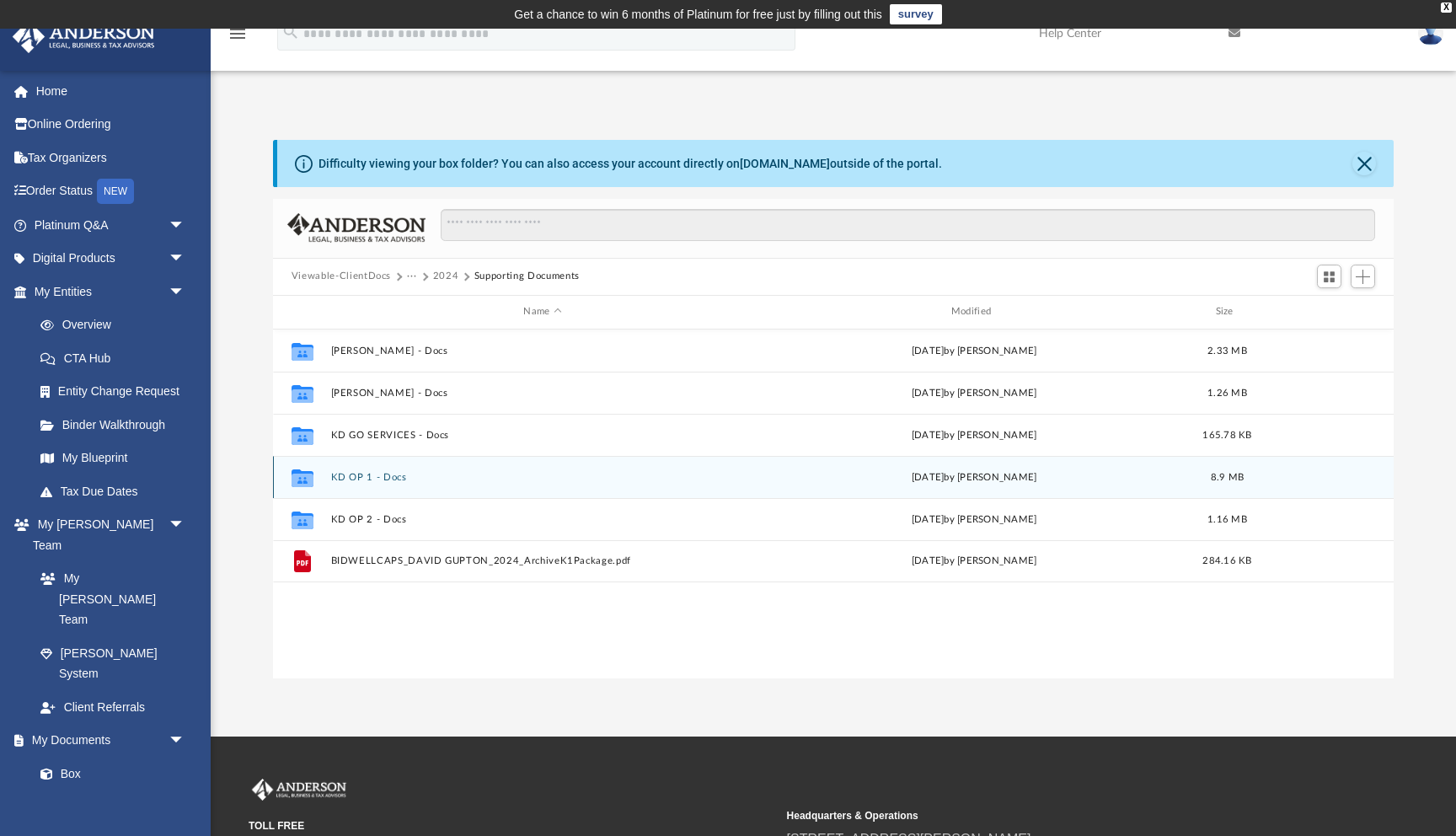
click at [366, 478] on button "KD OP 1 - Docs" at bounding box center [542, 477] width 424 height 11
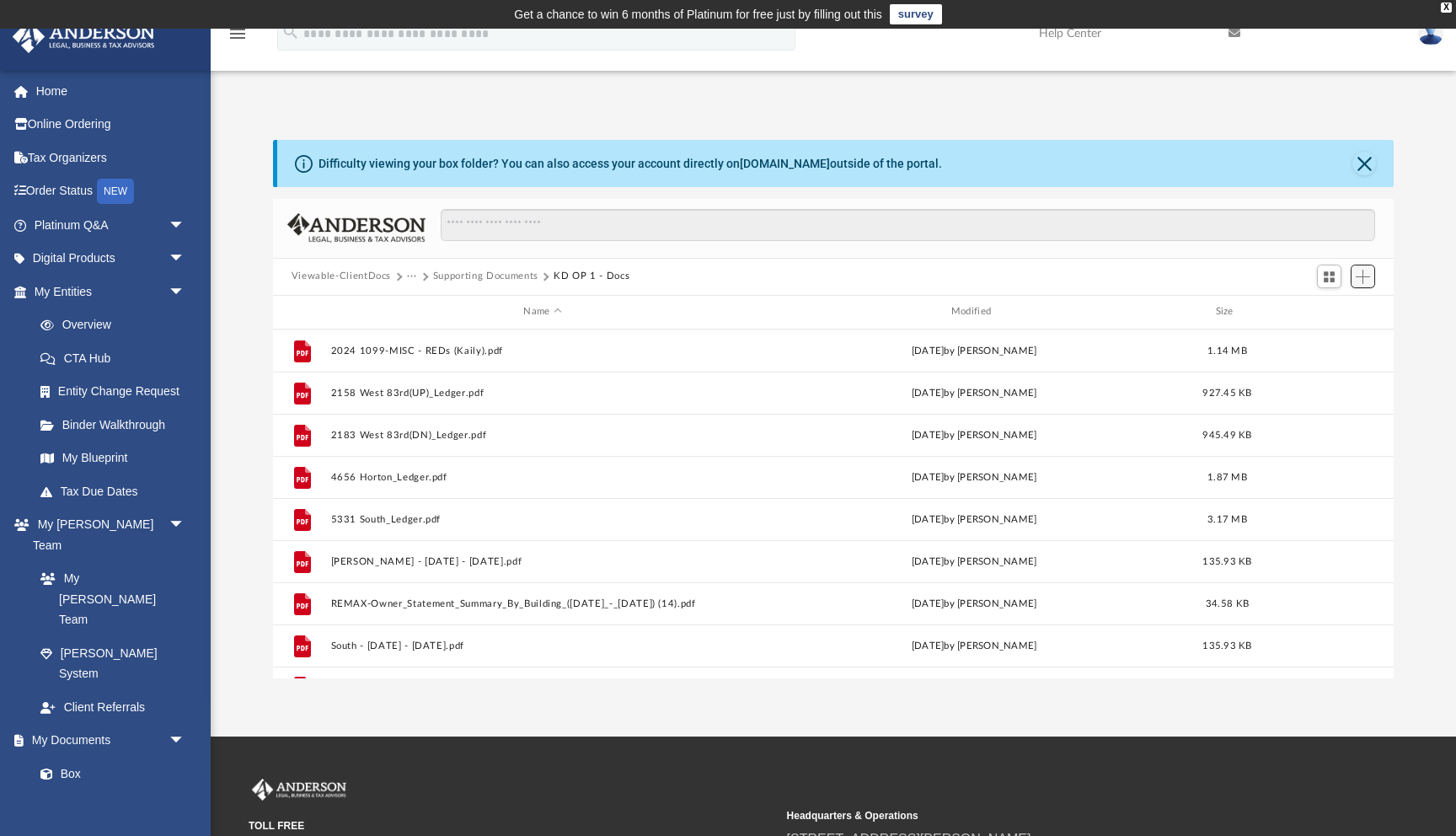
click at [1362, 277] on span "Add" at bounding box center [1363, 277] width 15 height 15
click at [1338, 309] on li "Upload" at bounding box center [1338, 310] width 54 height 18
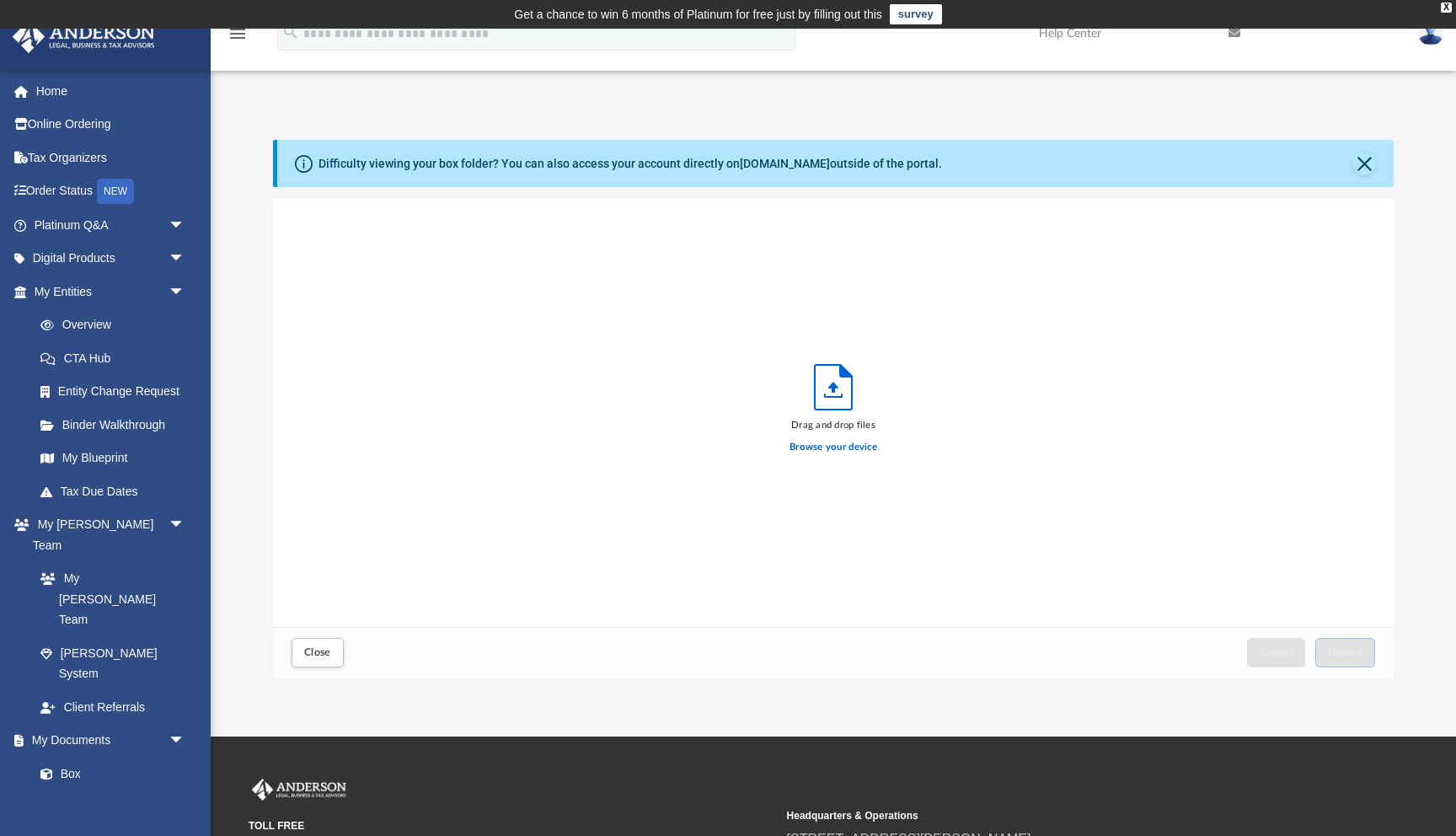
scroll to position [427, 1121]
click at [853, 444] on label "Browse your device" at bounding box center [833, 447] width 88 height 15
click at [0, 0] on input "Browse your device" at bounding box center [0, 0] width 0 height 0
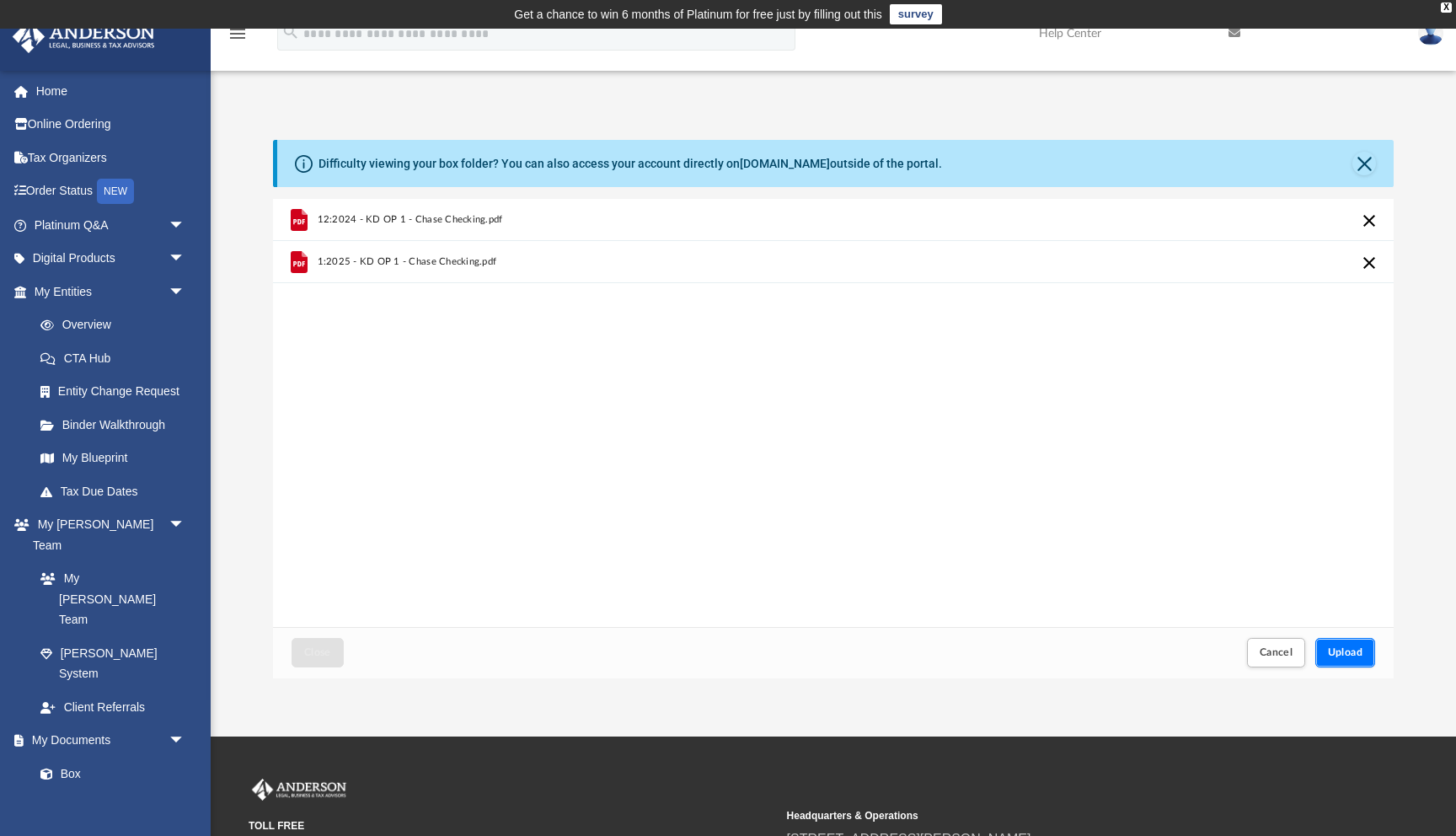
click at [1353, 651] on span "Upload" at bounding box center [1345, 651] width 35 height 10
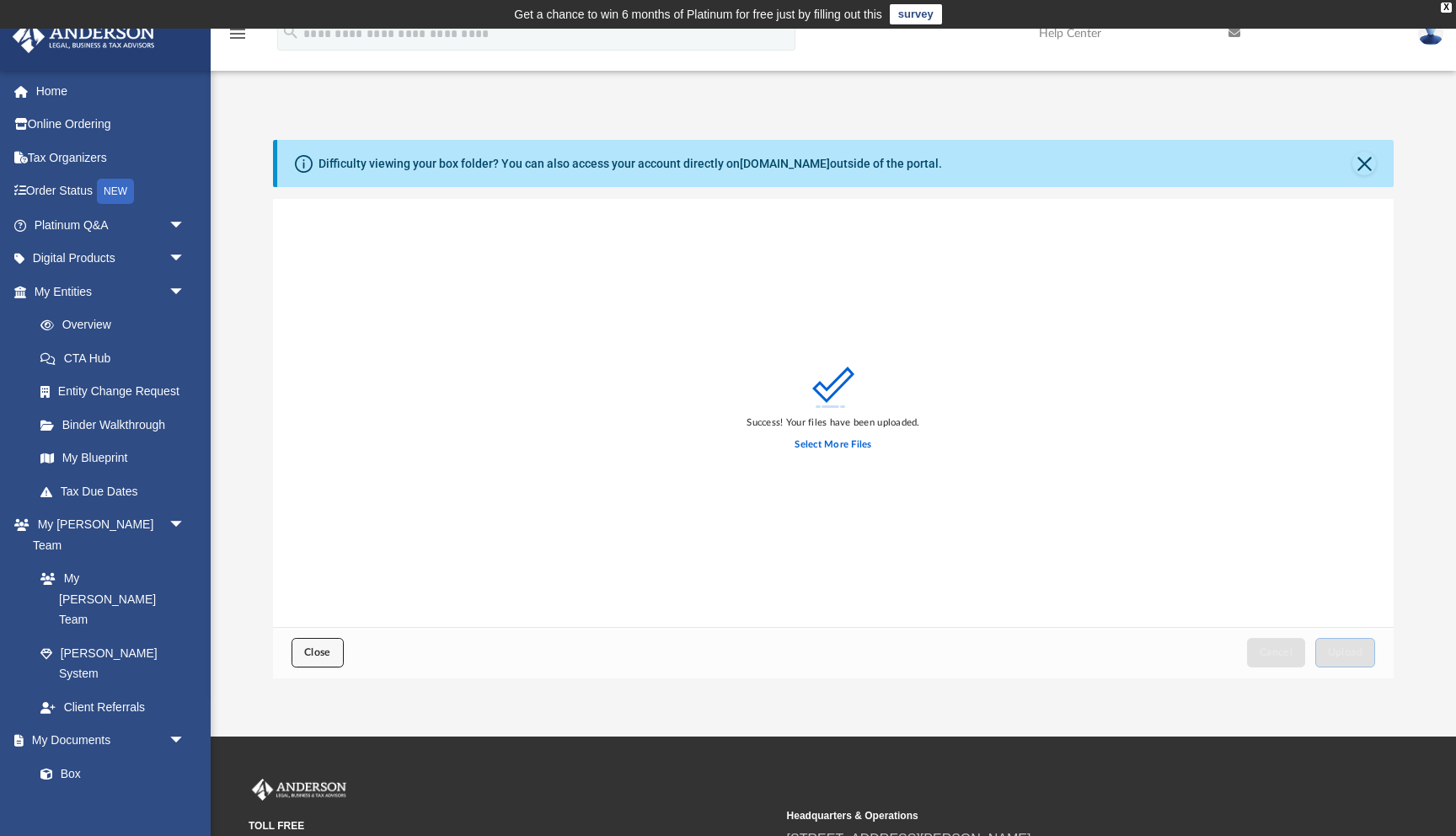
click at [292, 648] on button "Close" at bounding box center [318, 652] width 53 height 30
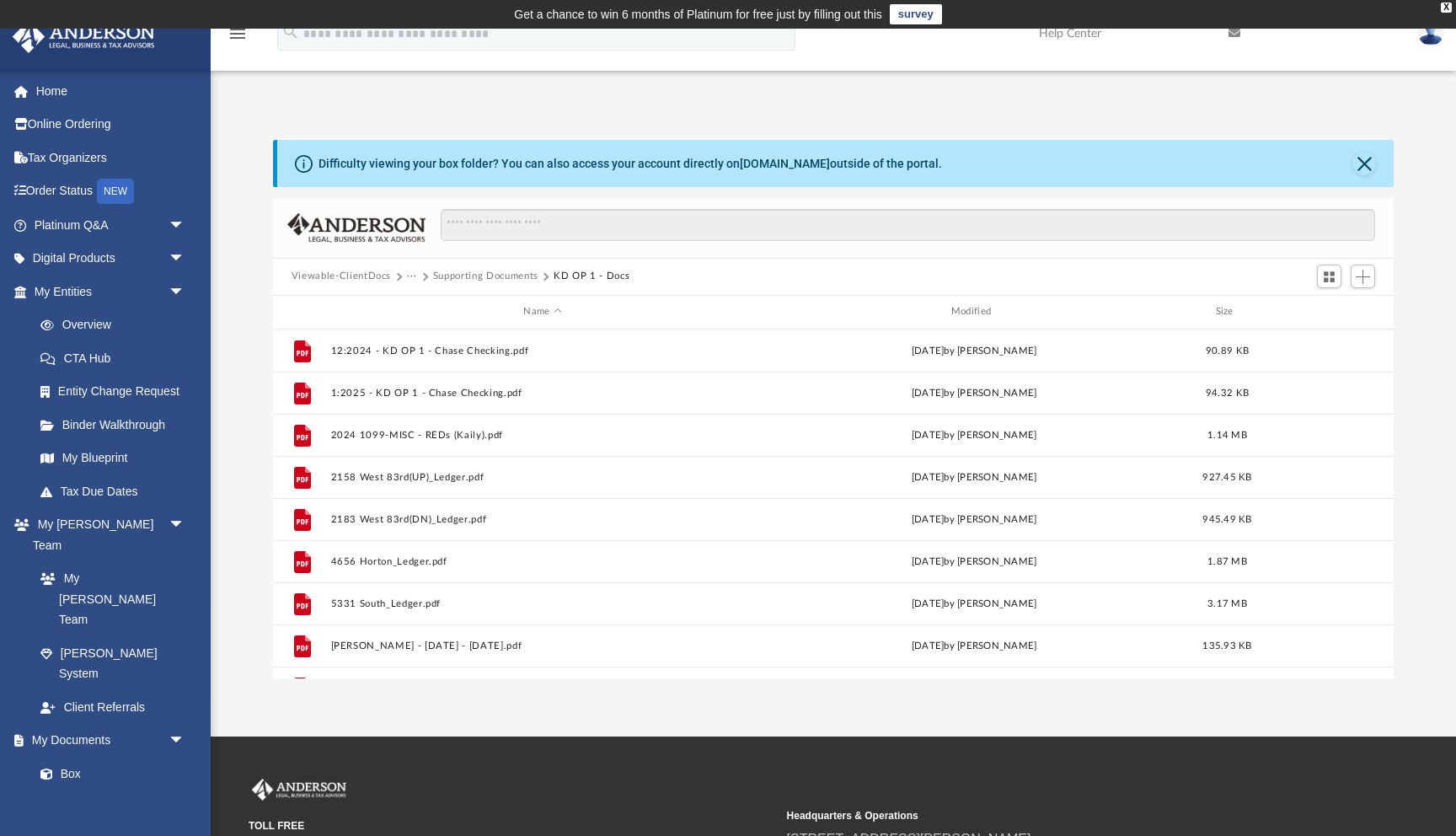
click at [514, 275] on button "Supporting Documents" at bounding box center [486, 276] width 105 height 15
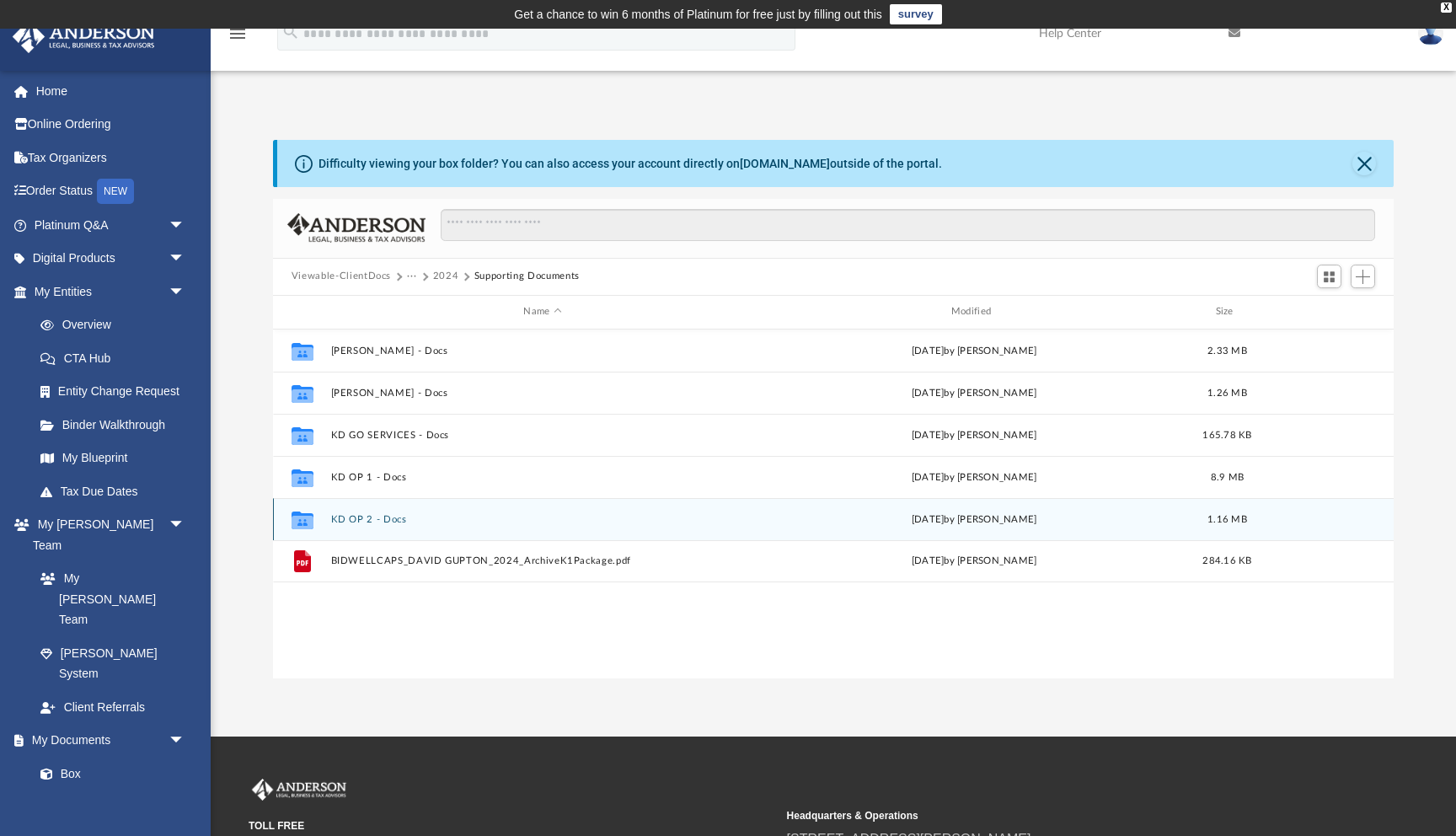
click at [362, 521] on button "KD OP 2 - Docs" at bounding box center [542, 520] width 424 height 11
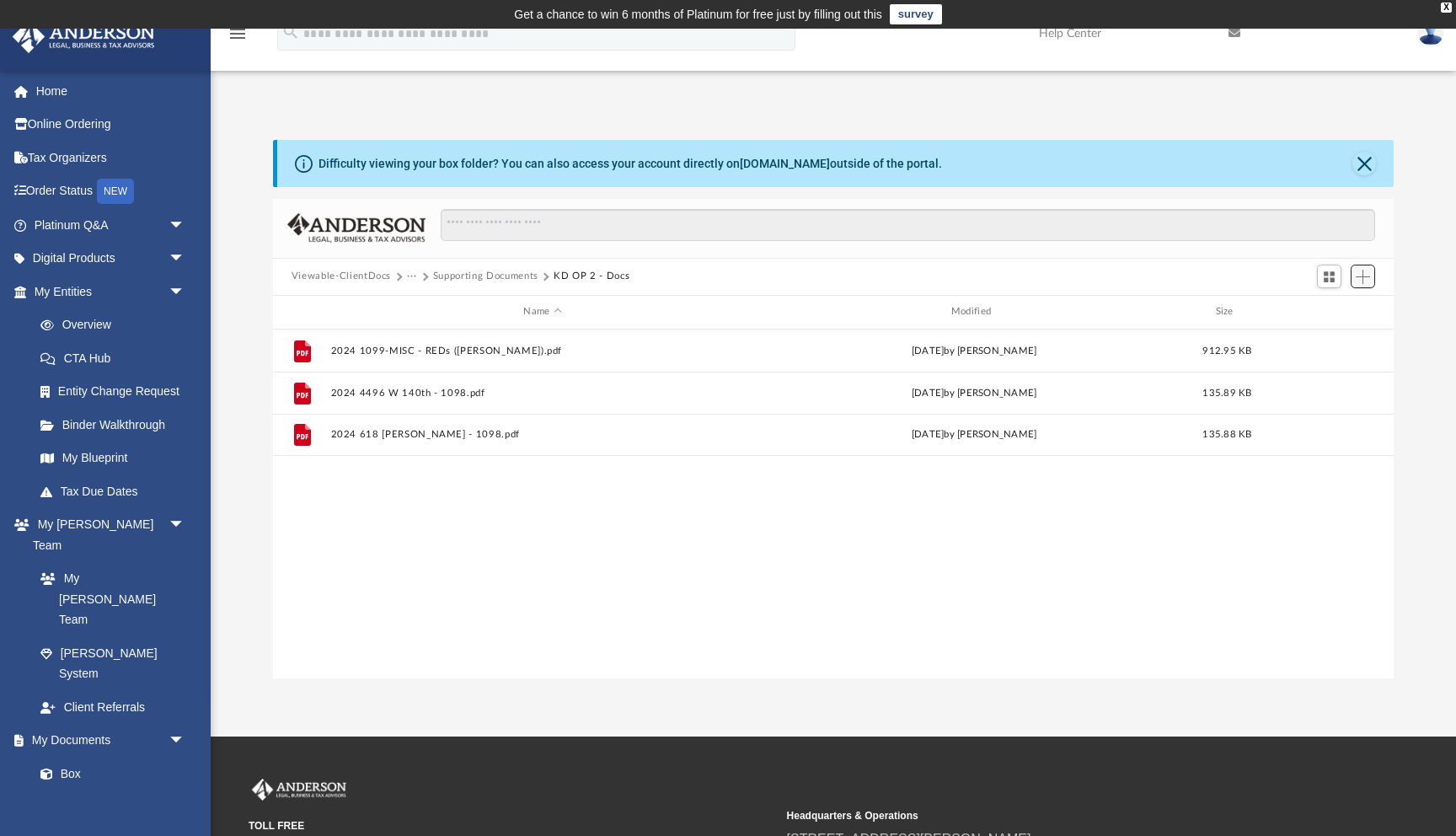
click at [1363, 274] on span "Add" at bounding box center [1363, 277] width 15 height 15
click at [1325, 306] on li "Upload" at bounding box center [1338, 310] width 54 height 18
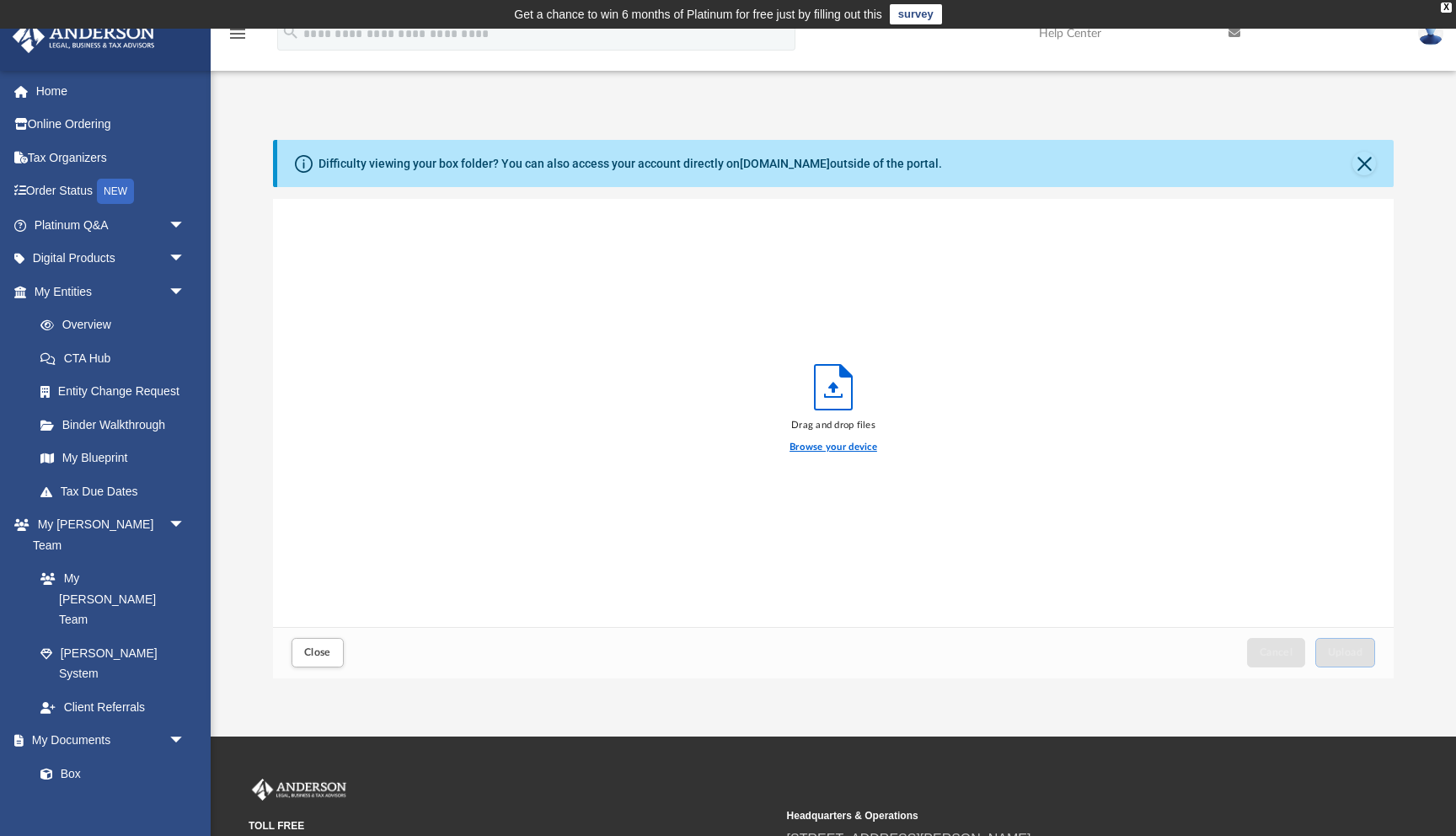
click at [840, 443] on label "Browse your device" at bounding box center [833, 447] width 88 height 15
click at [0, 0] on input "Browse your device" at bounding box center [0, 0] width 0 height 0
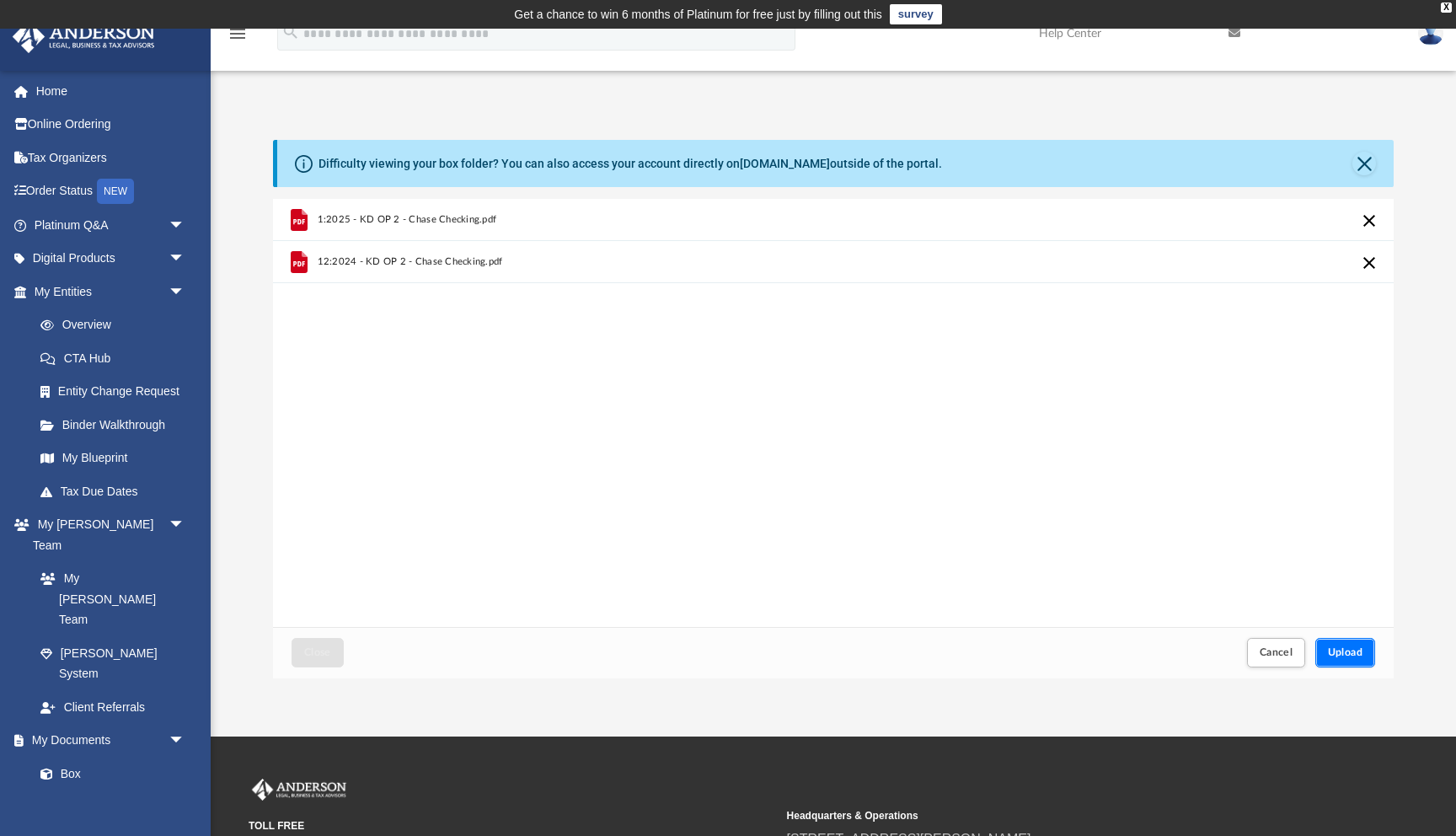
click at [1351, 657] on span "Upload" at bounding box center [1345, 651] width 35 height 10
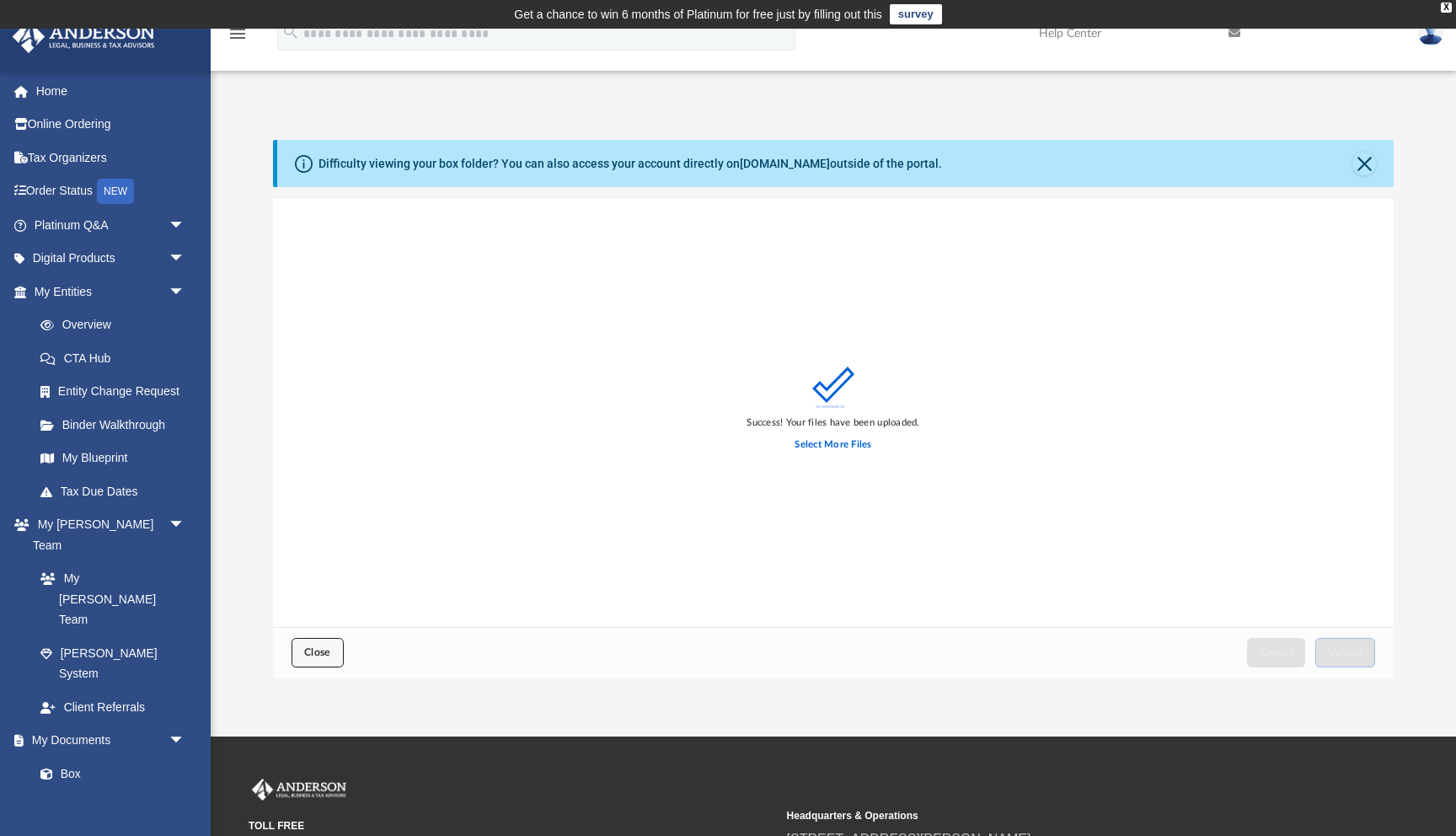
click at [327, 650] on span "Close" at bounding box center [318, 651] width 27 height 10
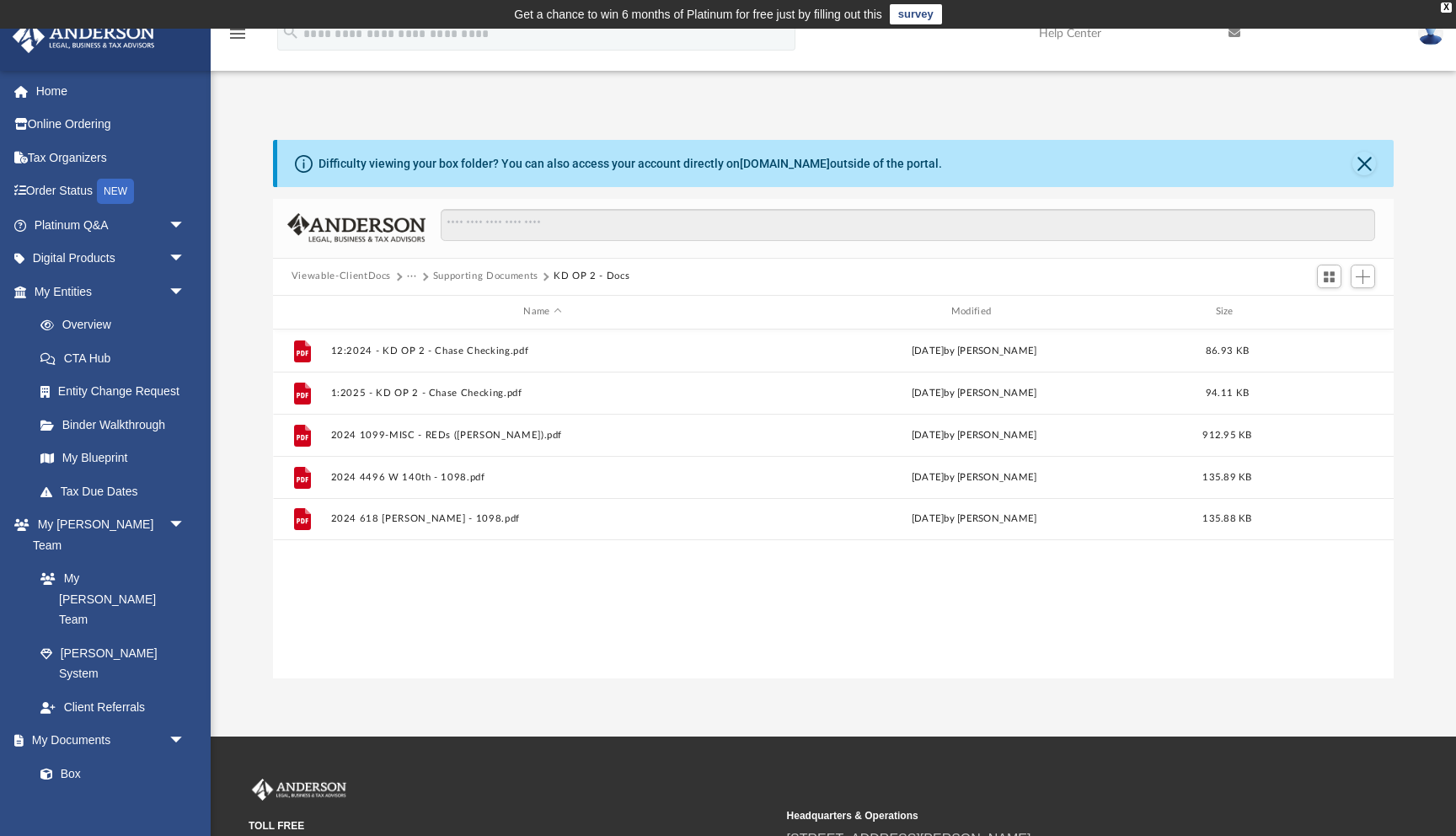
click at [506, 269] on button "Supporting Documents" at bounding box center [486, 276] width 105 height 15
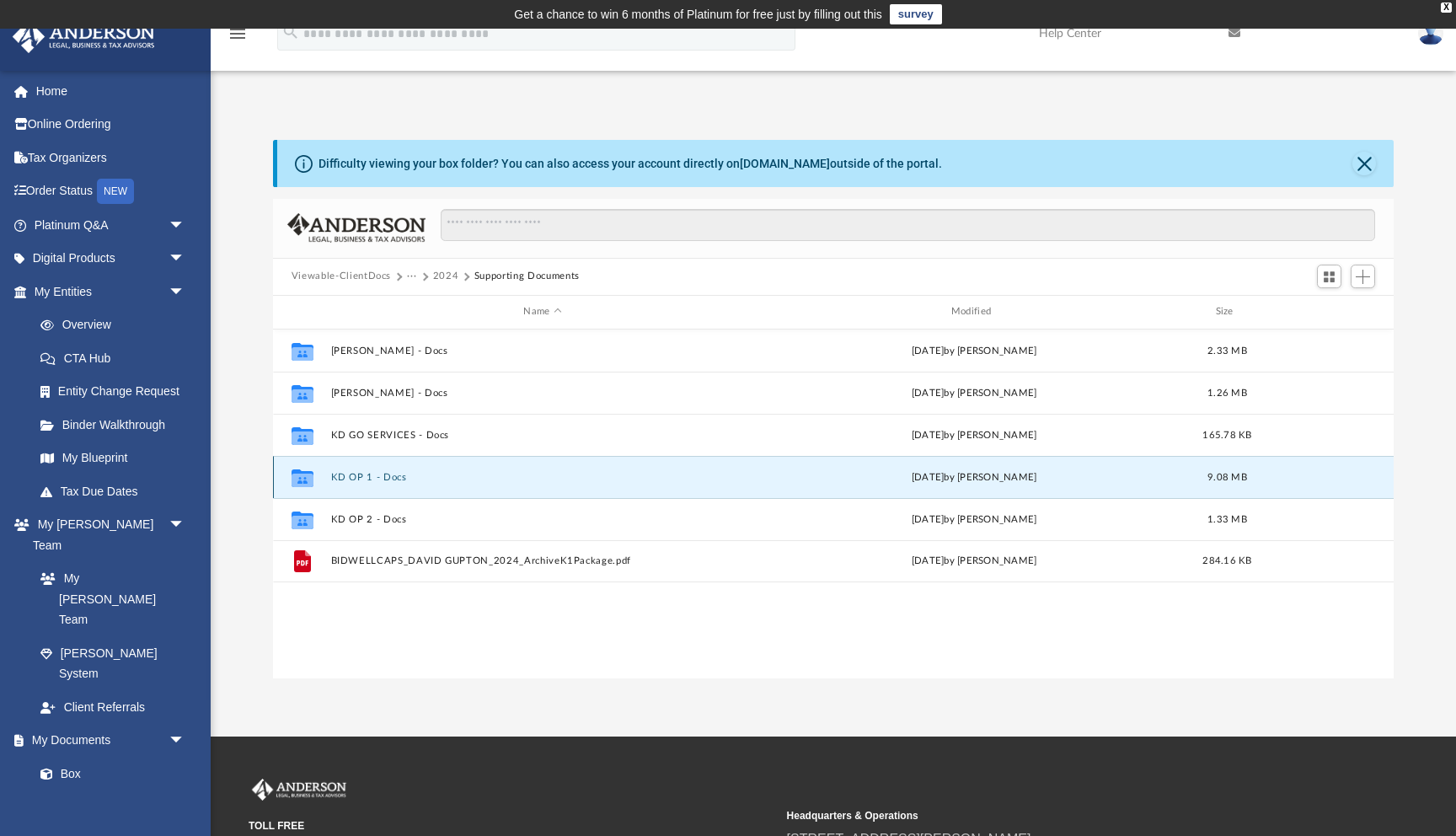
click at [379, 477] on button "KD OP 1 - Docs" at bounding box center [542, 477] width 424 height 11
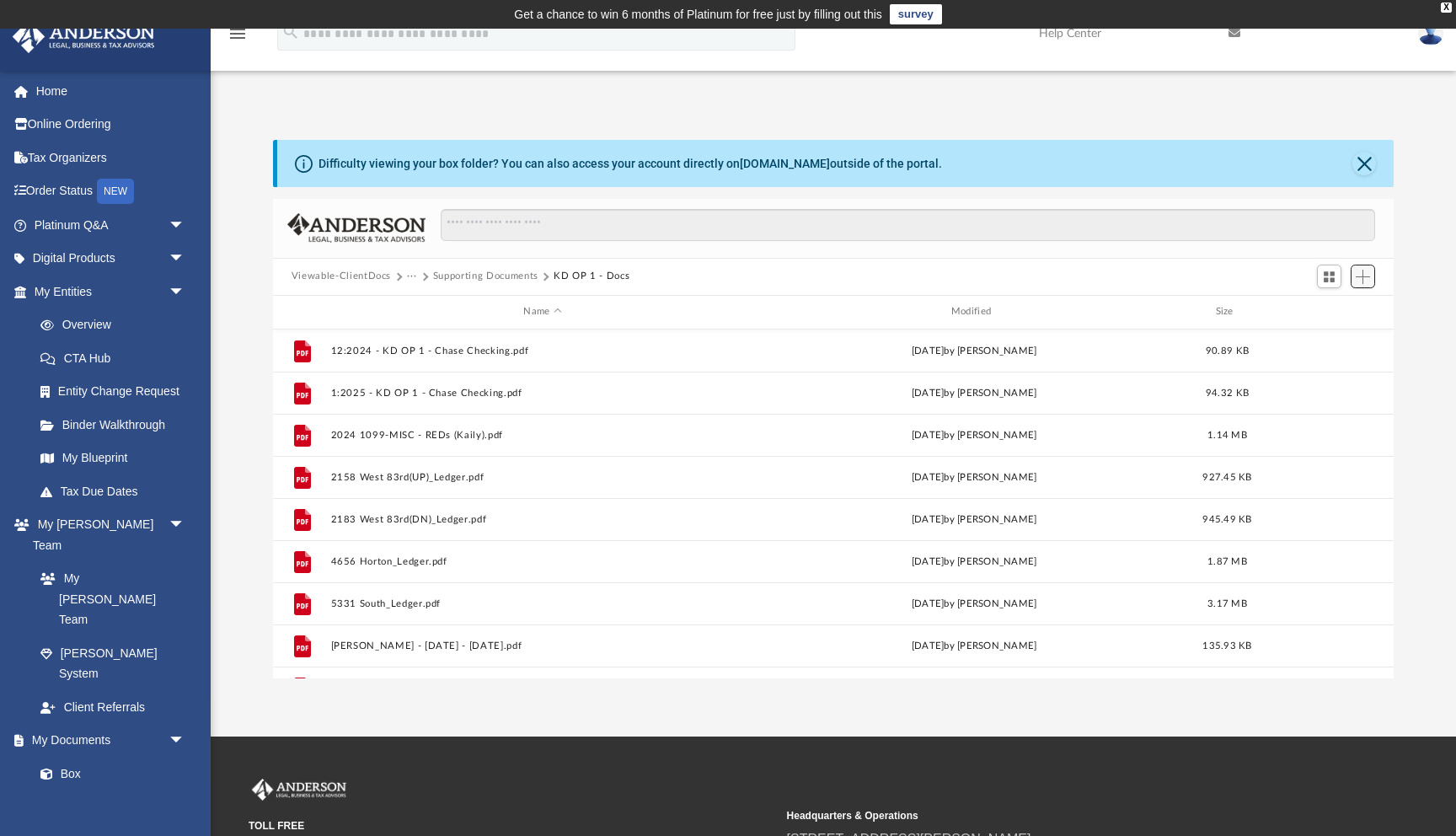
click at [1358, 276] on span "Add" at bounding box center [1363, 277] width 15 height 15
click at [1328, 309] on li "Upload" at bounding box center [1338, 310] width 54 height 18
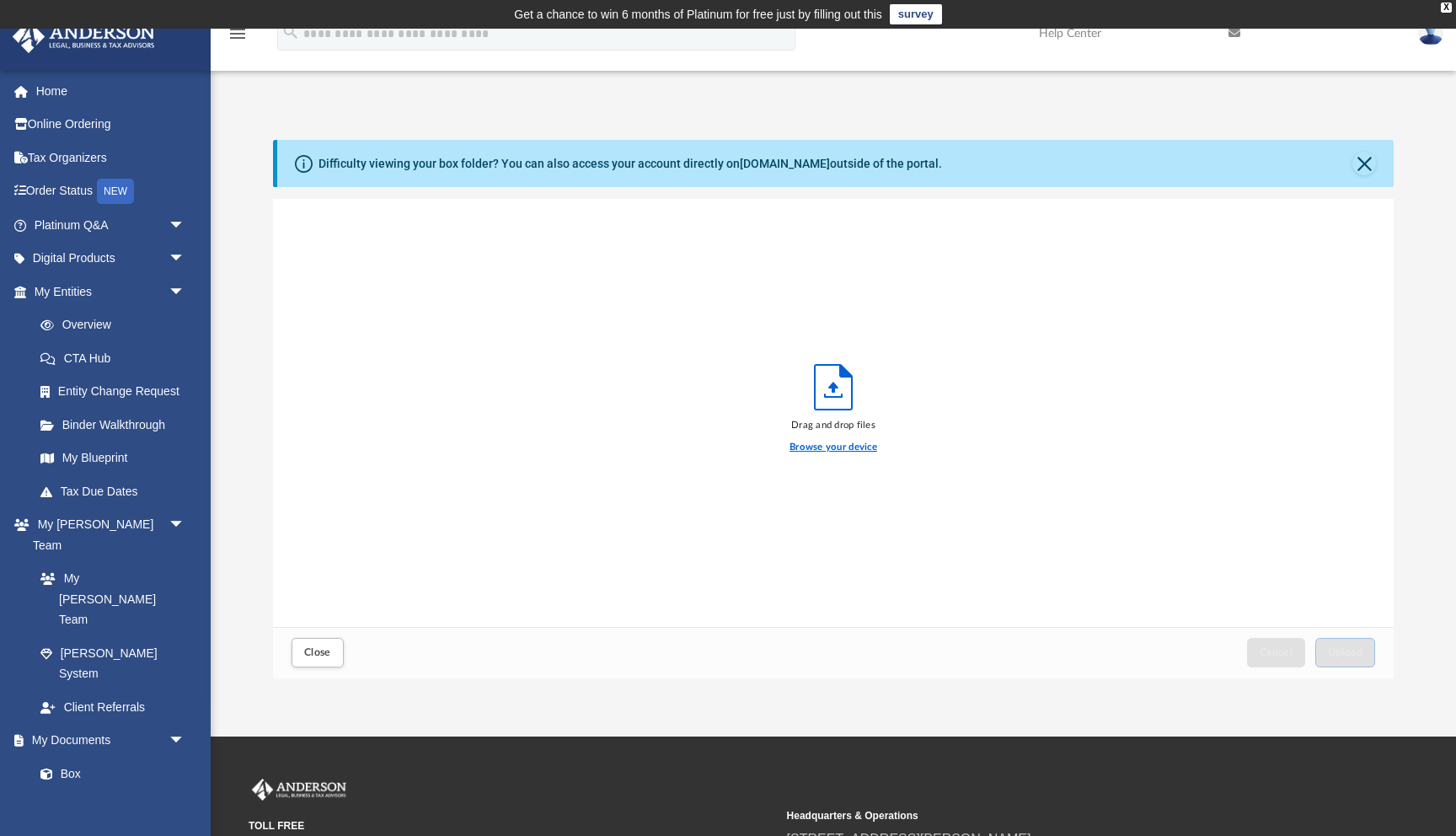
click at [826, 446] on label "Browse your device" at bounding box center [833, 447] width 88 height 15
click at [0, 0] on input "Browse your device" at bounding box center [0, 0] width 0 height 0
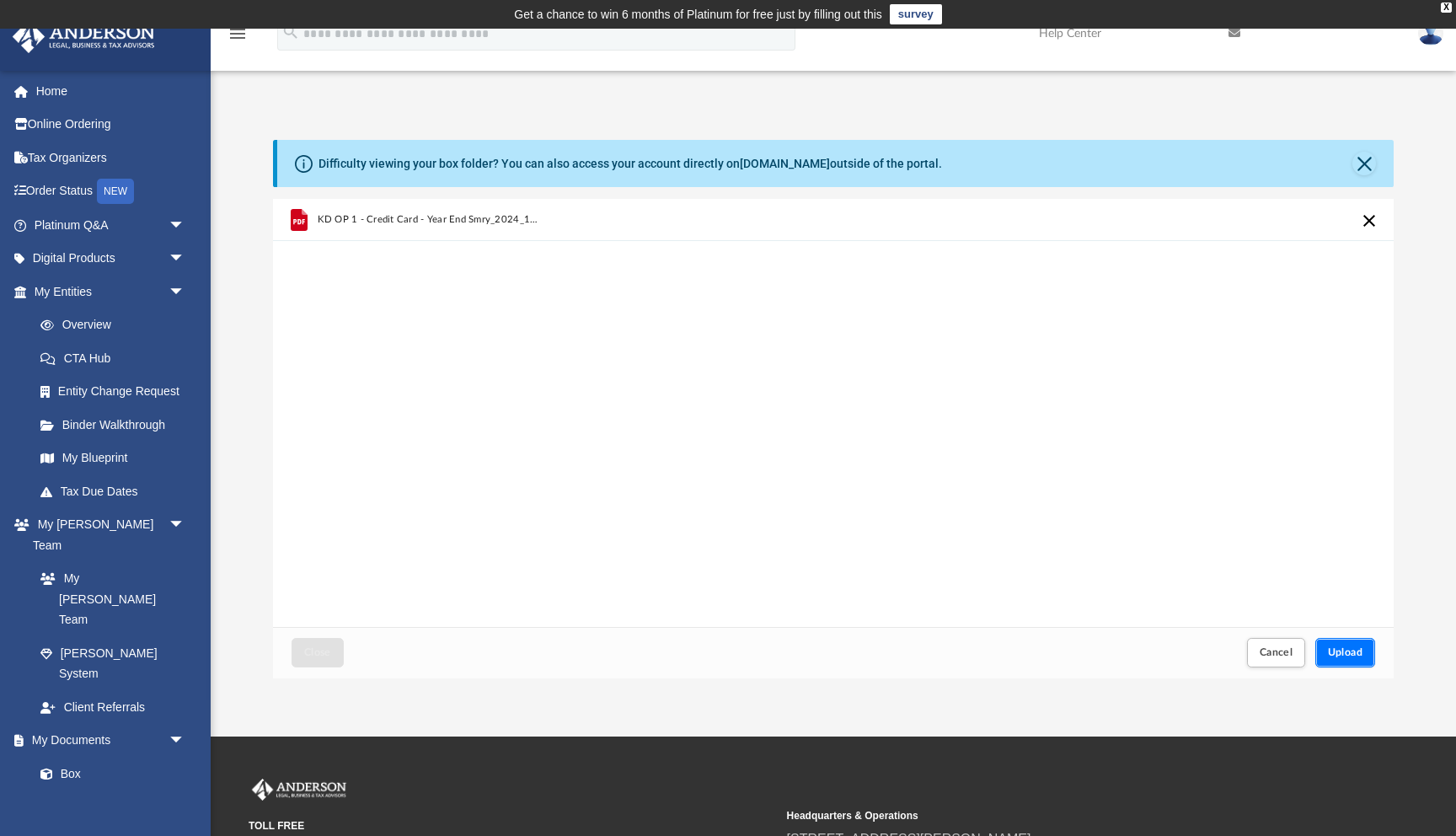
click at [1339, 648] on span "Upload" at bounding box center [1345, 651] width 35 height 10
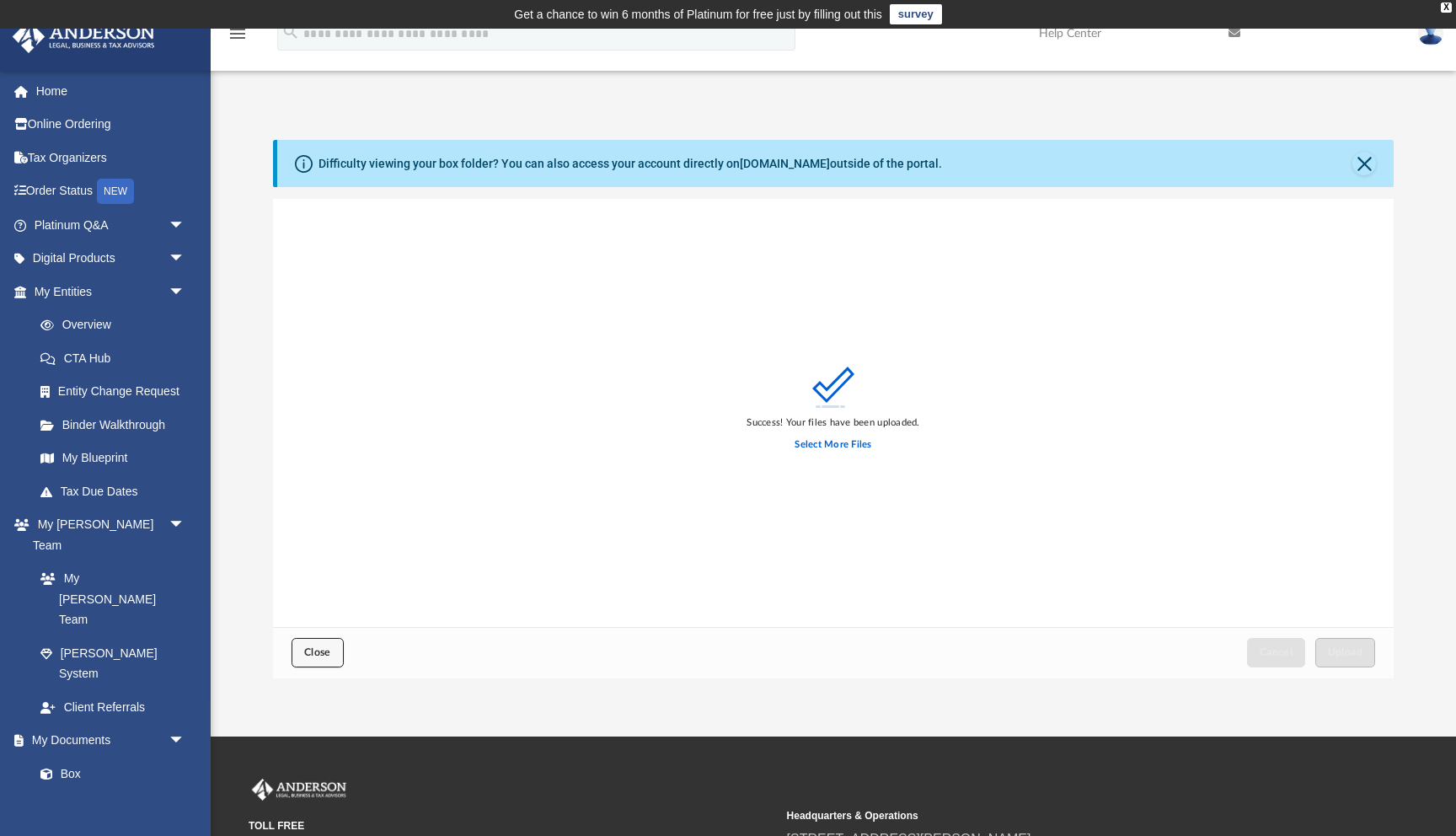
click at [308, 659] on button "Close" at bounding box center [318, 652] width 53 height 30
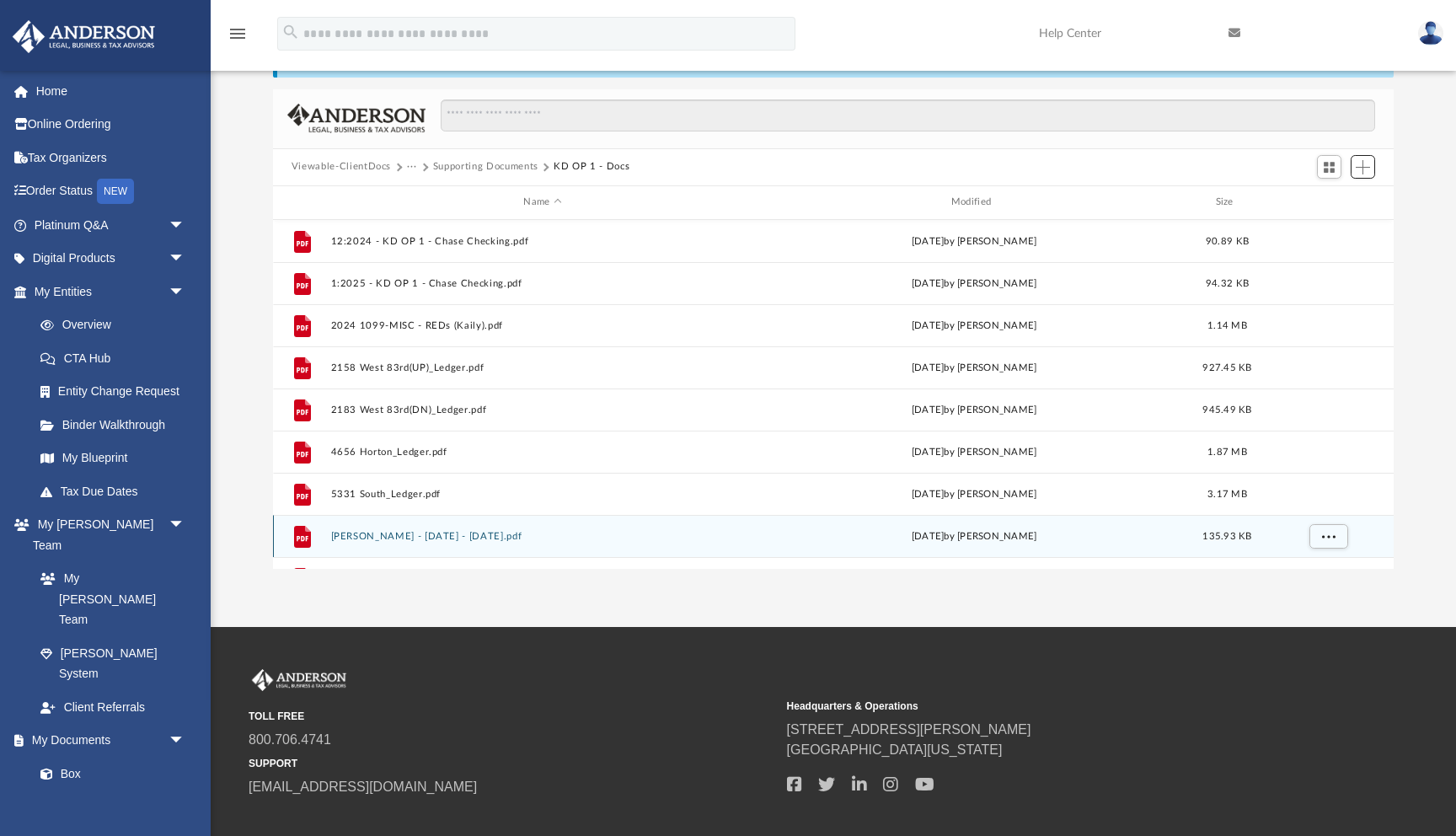
scroll to position [0, 0]
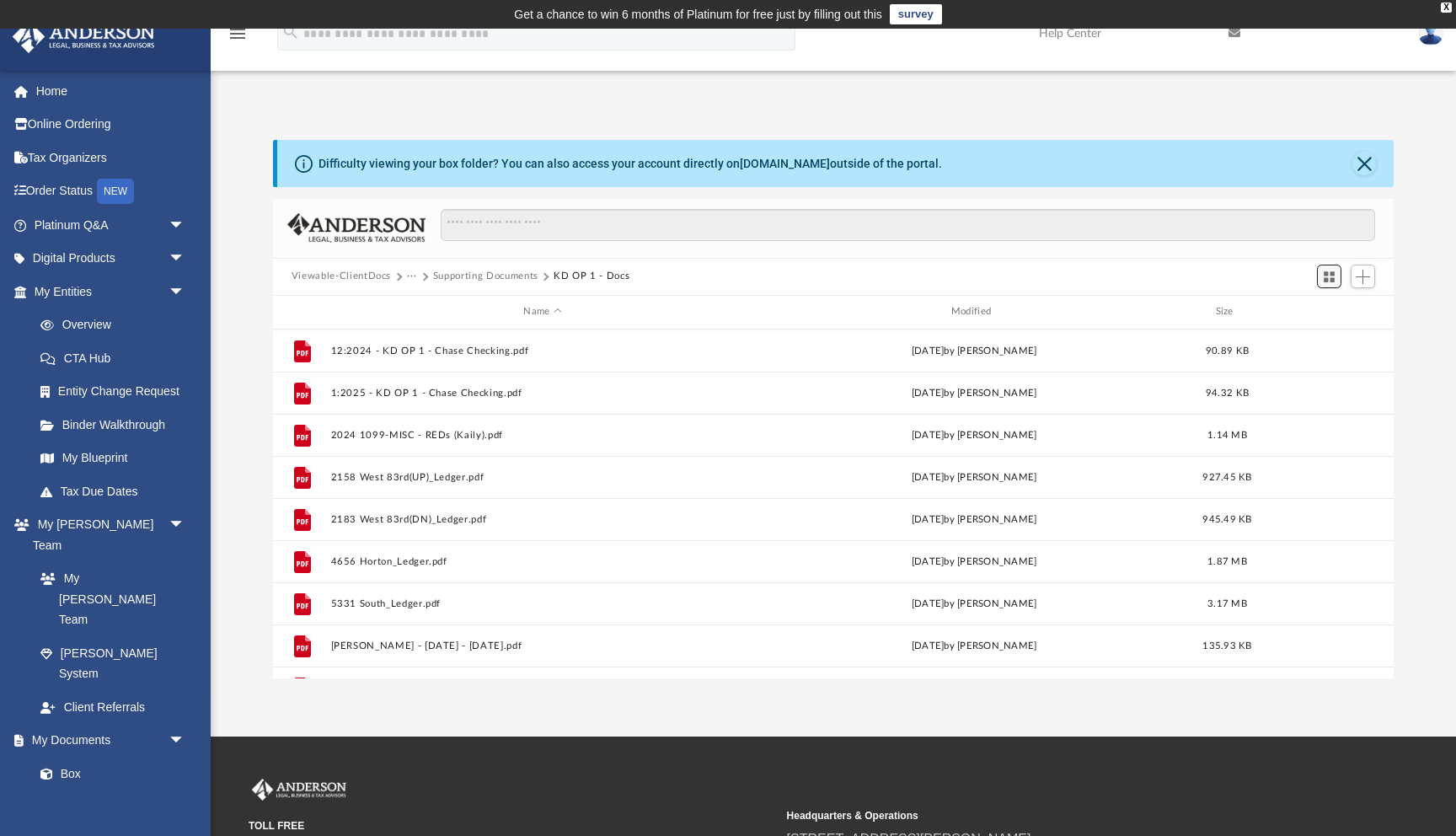
click at [1324, 275] on span "Switch to Grid View" at bounding box center [1330, 277] width 15 height 15
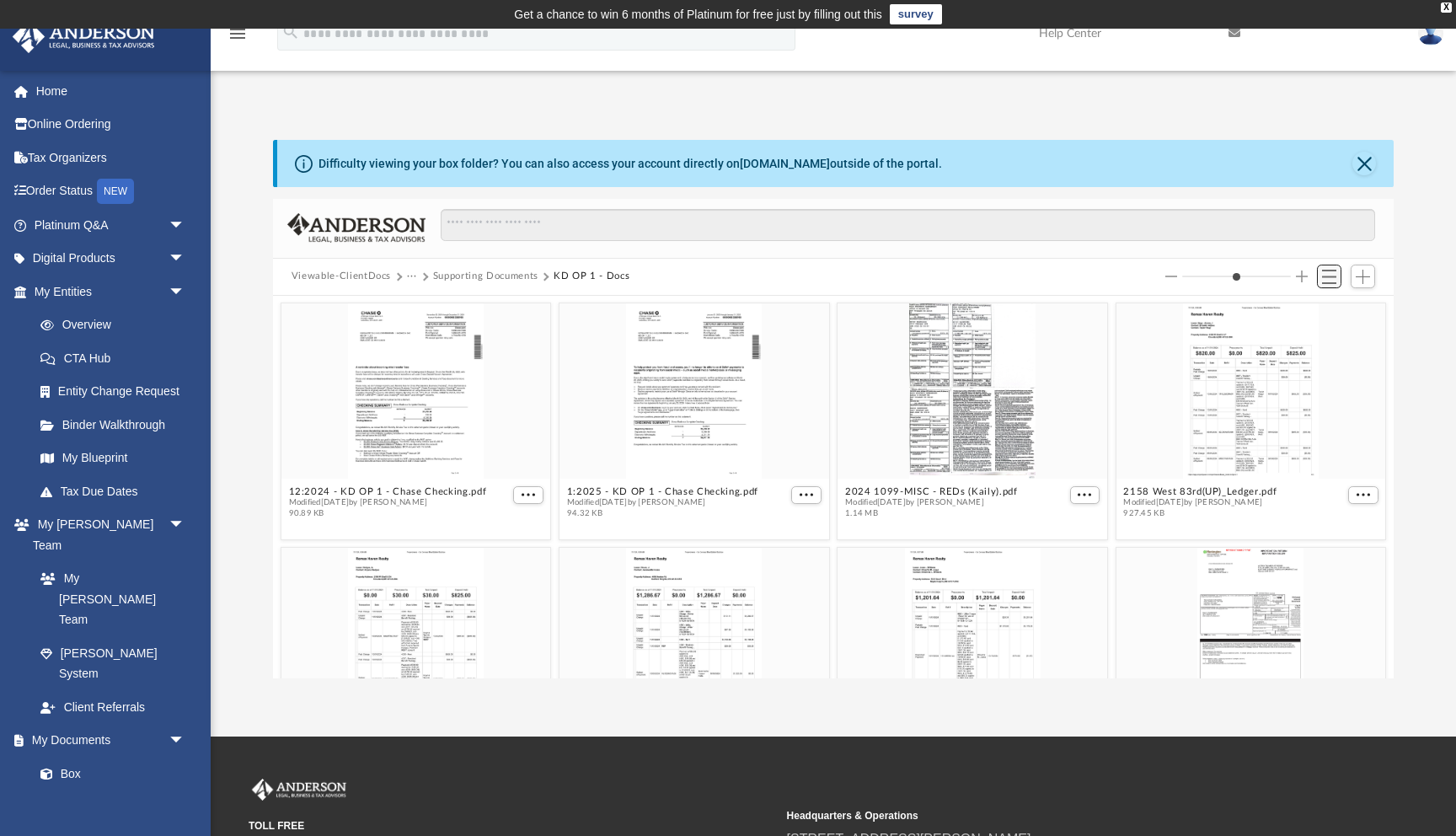
scroll to position [383, 1121]
click at [1328, 273] on span "Switch to List View" at bounding box center [1330, 277] width 15 height 15
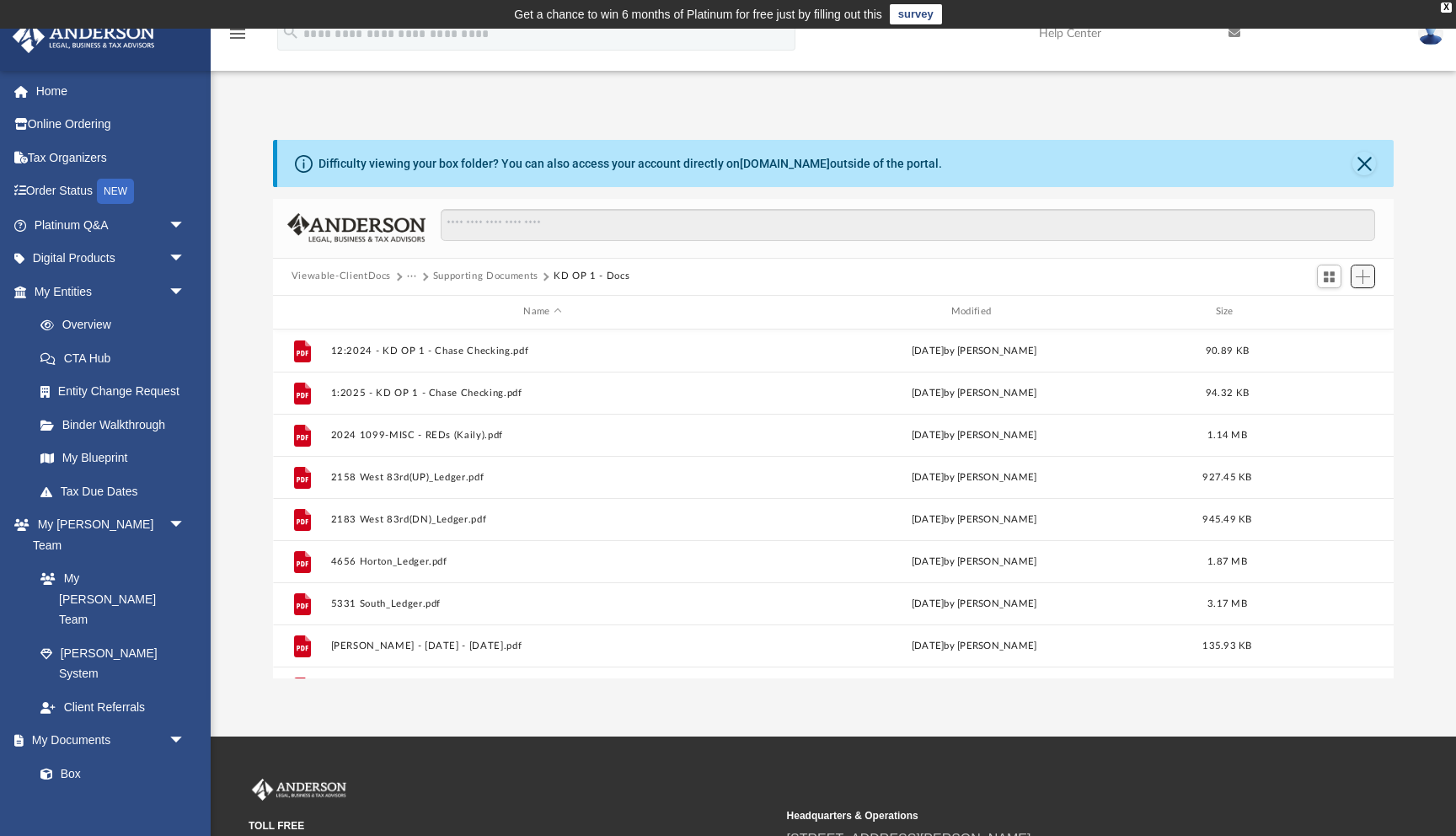
click at [1364, 274] on span "Add" at bounding box center [1363, 277] width 15 height 15
click at [1217, 281] on div "Viewable-ClientDocs ··· Supporting Documents KD OP 1 - Docs" at bounding box center [834, 277] width 1121 height 37
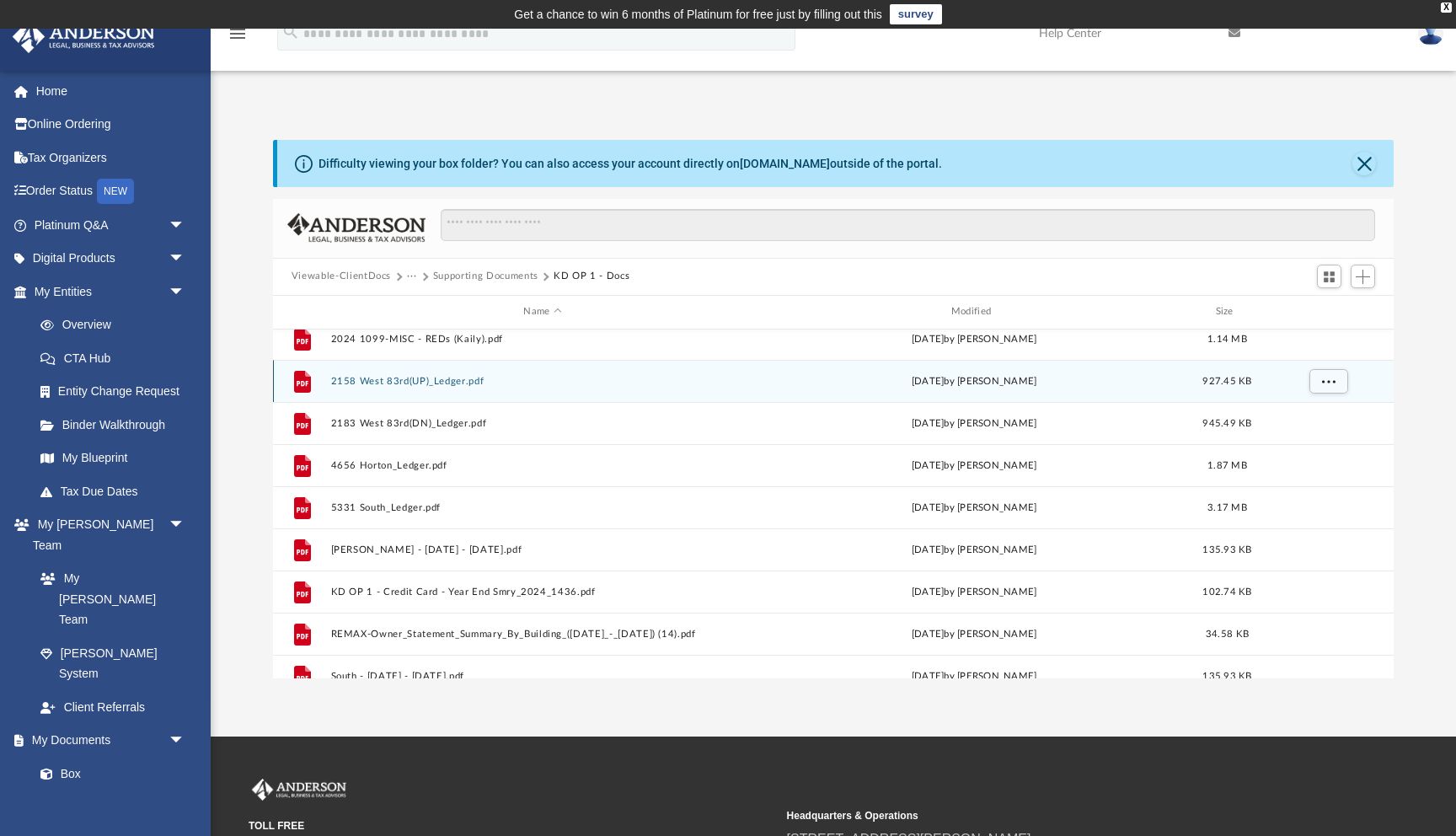
scroll to position [156, 0]
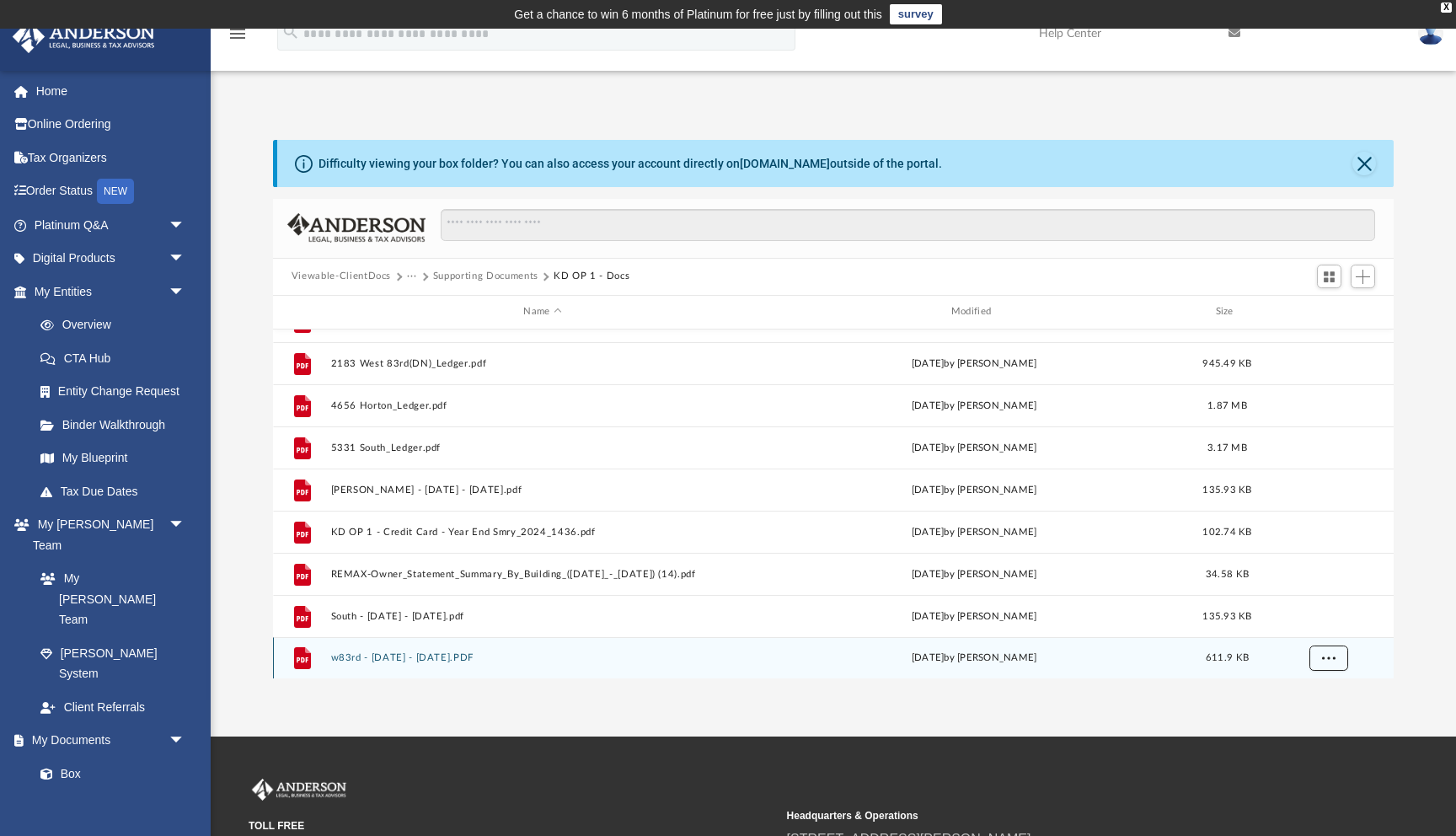
click at [1333, 664] on button "More options" at bounding box center [1328, 658] width 39 height 25
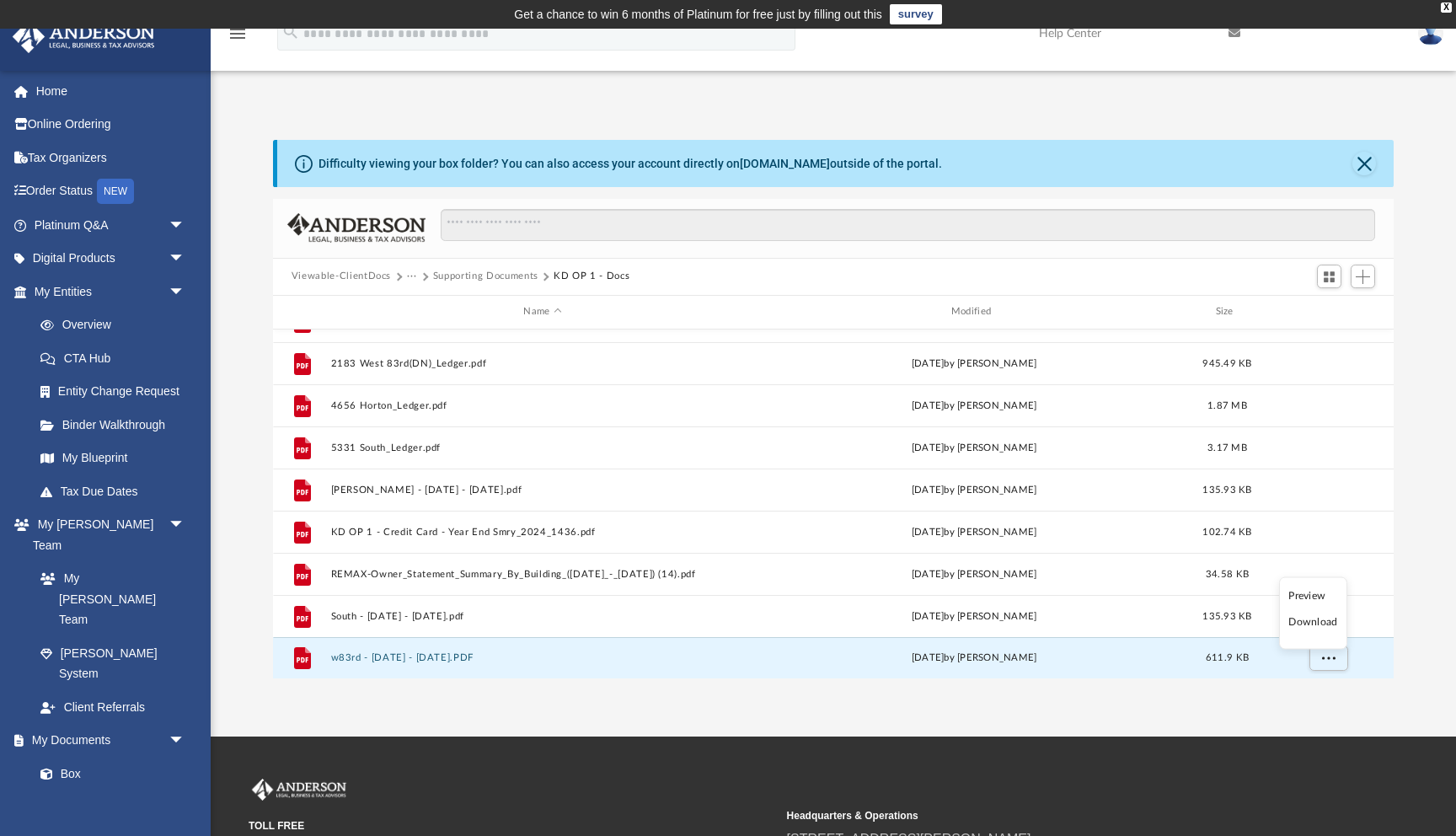
click at [1206, 720] on div "App [PERSON_NAME][EMAIL_ADDRESS][DOMAIN_NAME] Sign Out [PERSON_NAME][EMAIL_ADDR…" at bounding box center [728, 383] width 1456 height 707
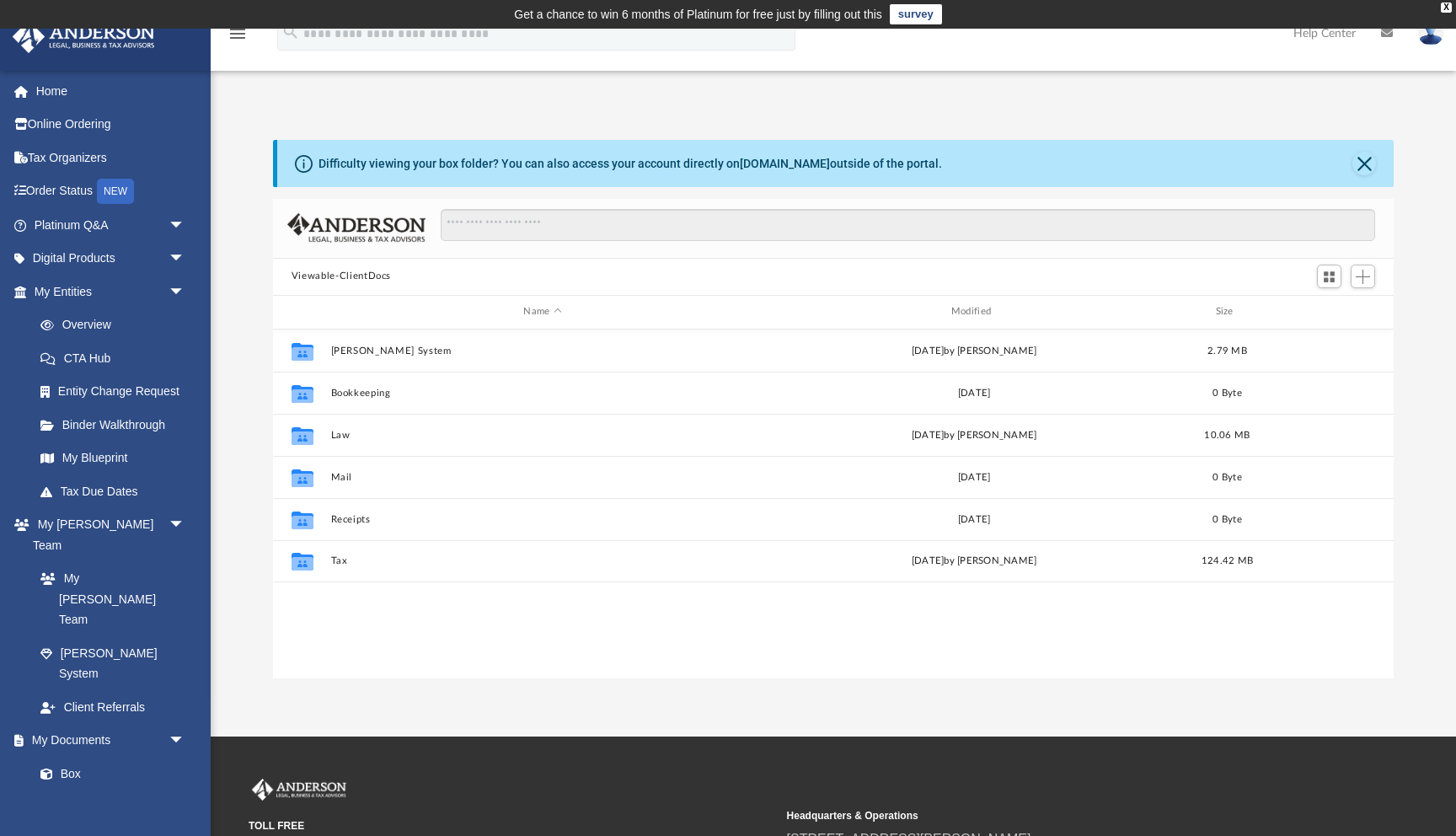
scroll to position [383, 1121]
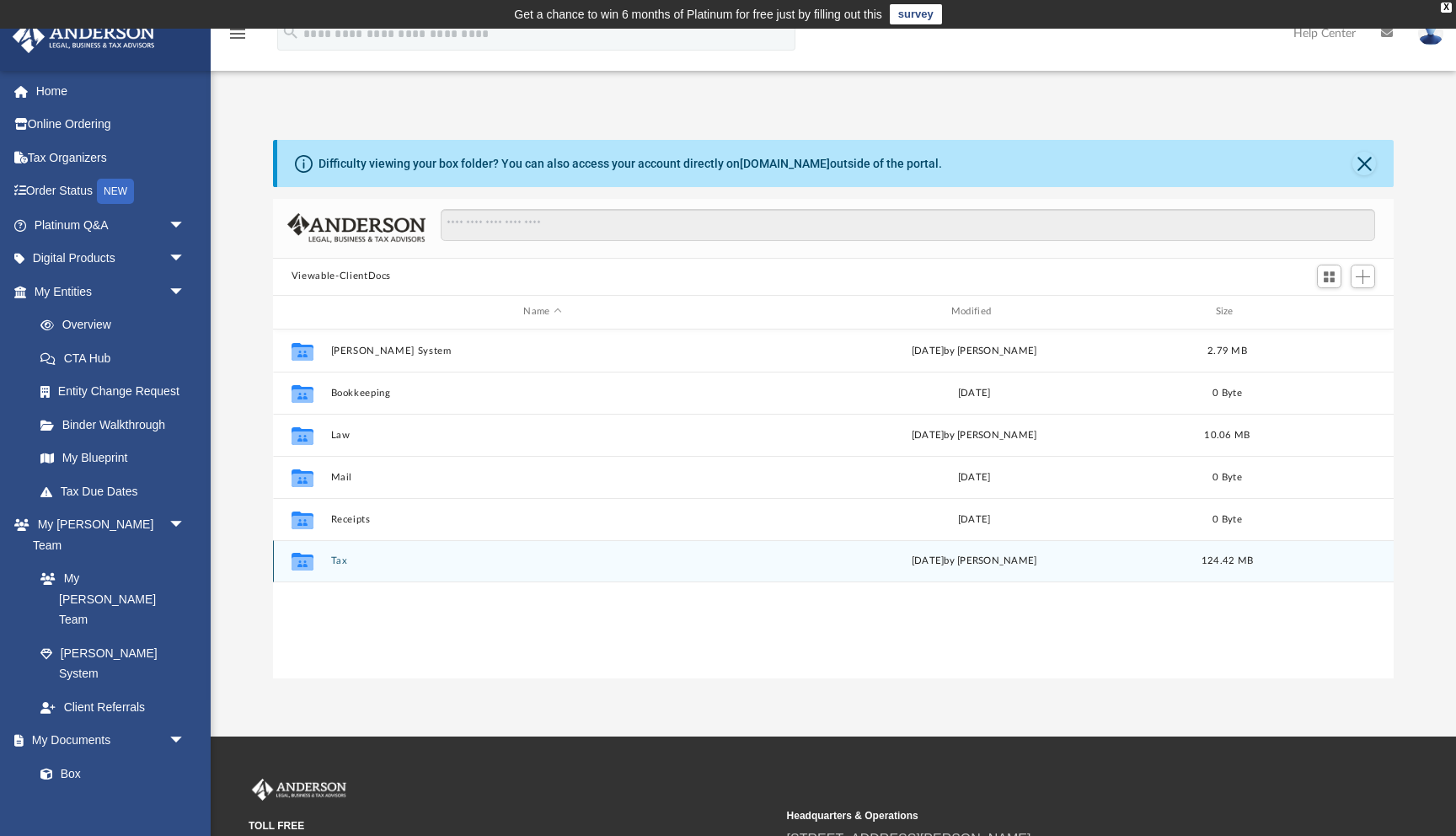
click at [339, 565] on button "Tax" at bounding box center [542, 560] width 424 height 11
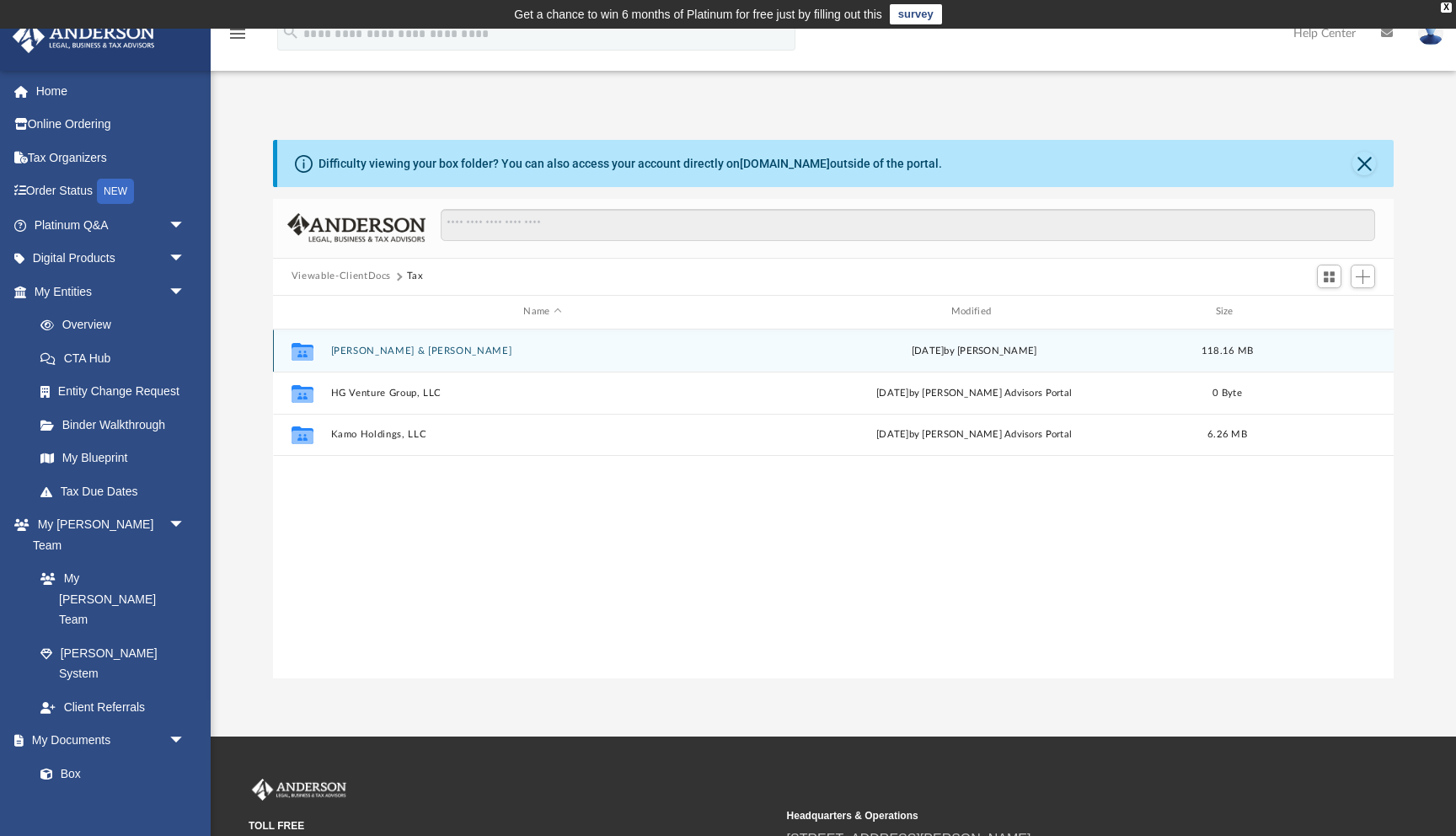
click at [415, 359] on div "Collaborated [PERSON_NAME] & [PERSON_NAME] [DATE] by [PERSON_NAME] 118.16 MB" at bounding box center [834, 350] width 1121 height 42
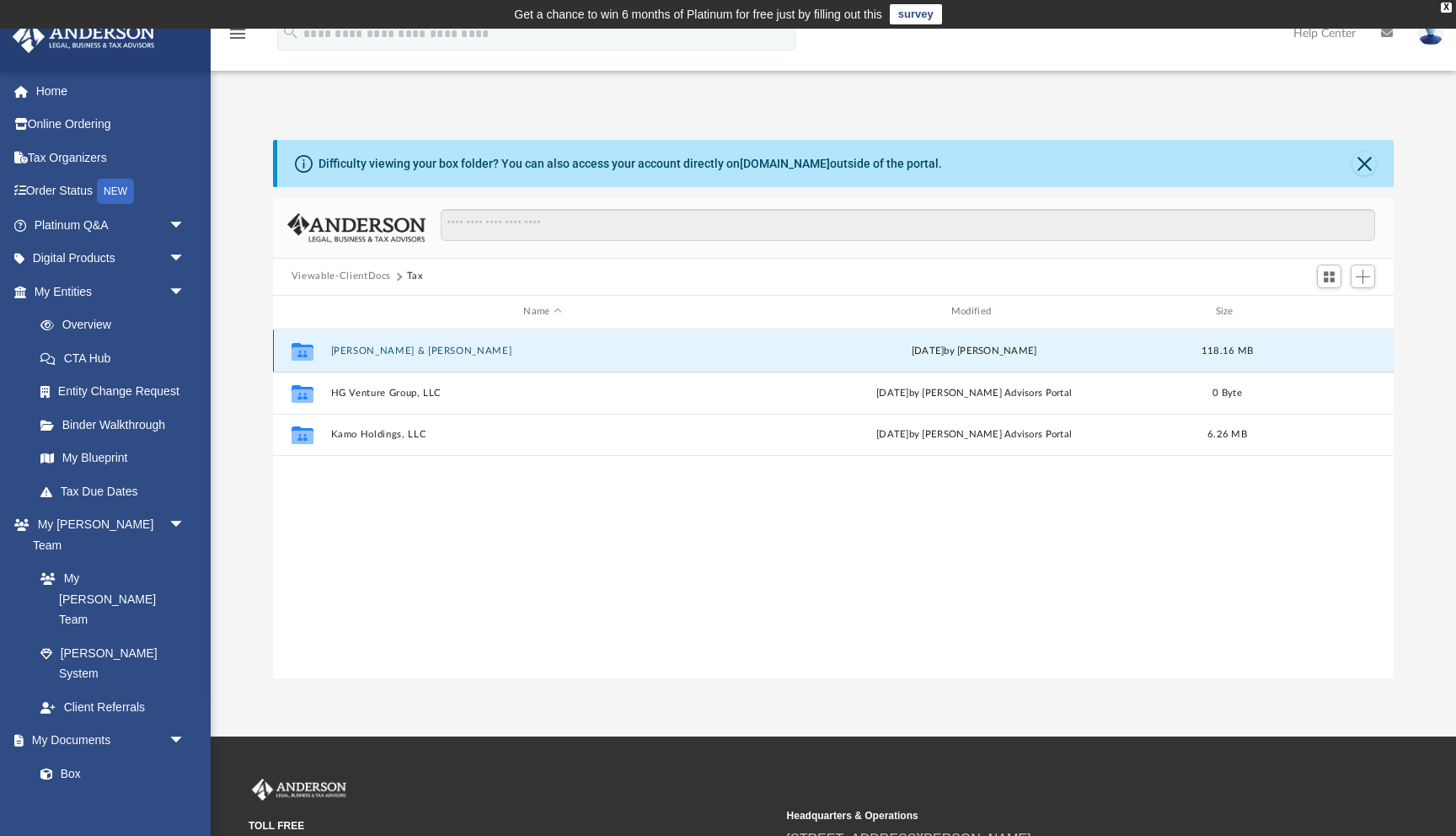
click at [416, 348] on button "[PERSON_NAME] & [PERSON_NAME]" at bounding box center [542, 351] width 424 height 11
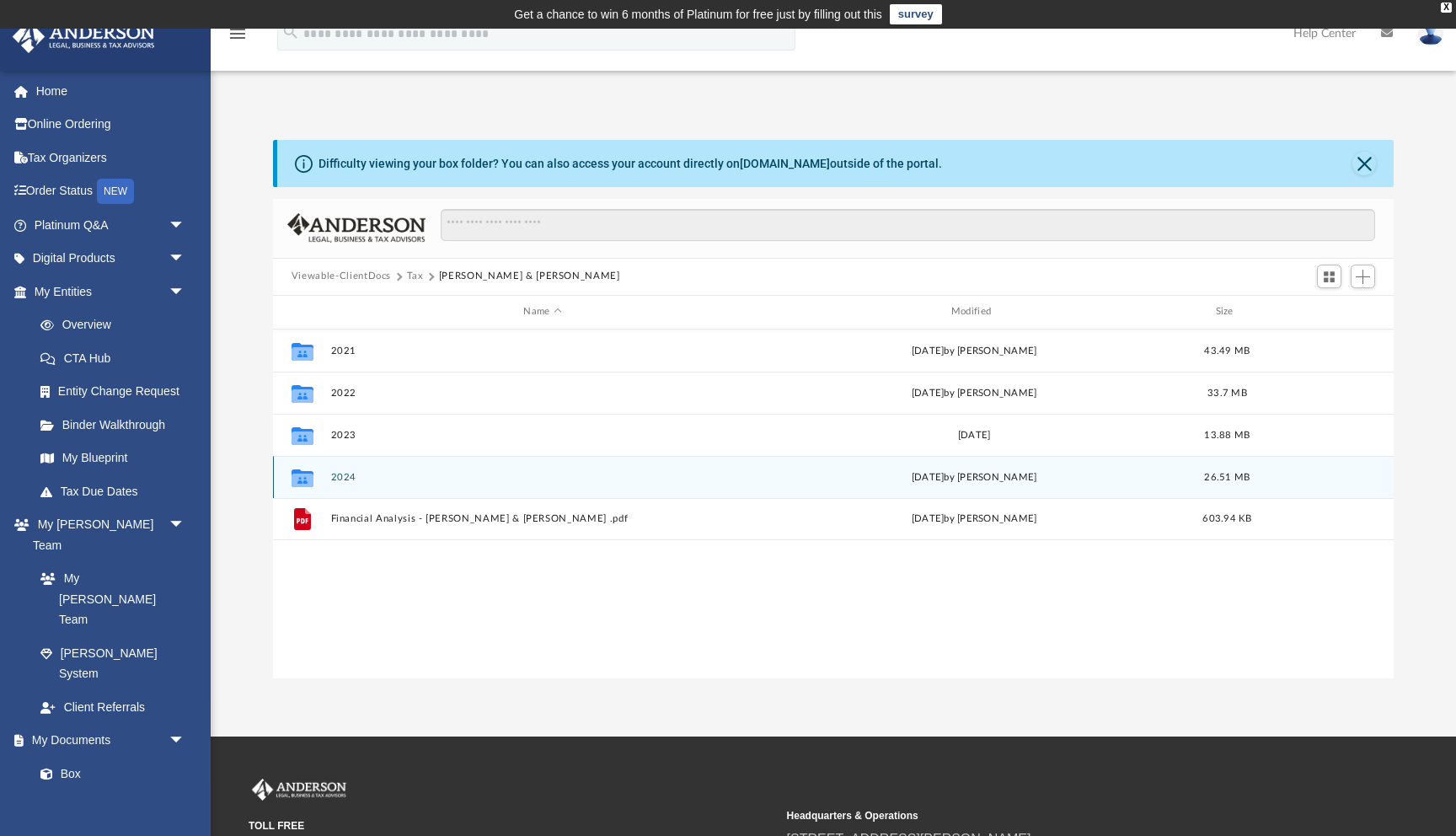
click at [338, 472] on button "2024" at bounding box center [542, 477] width 424 height 11
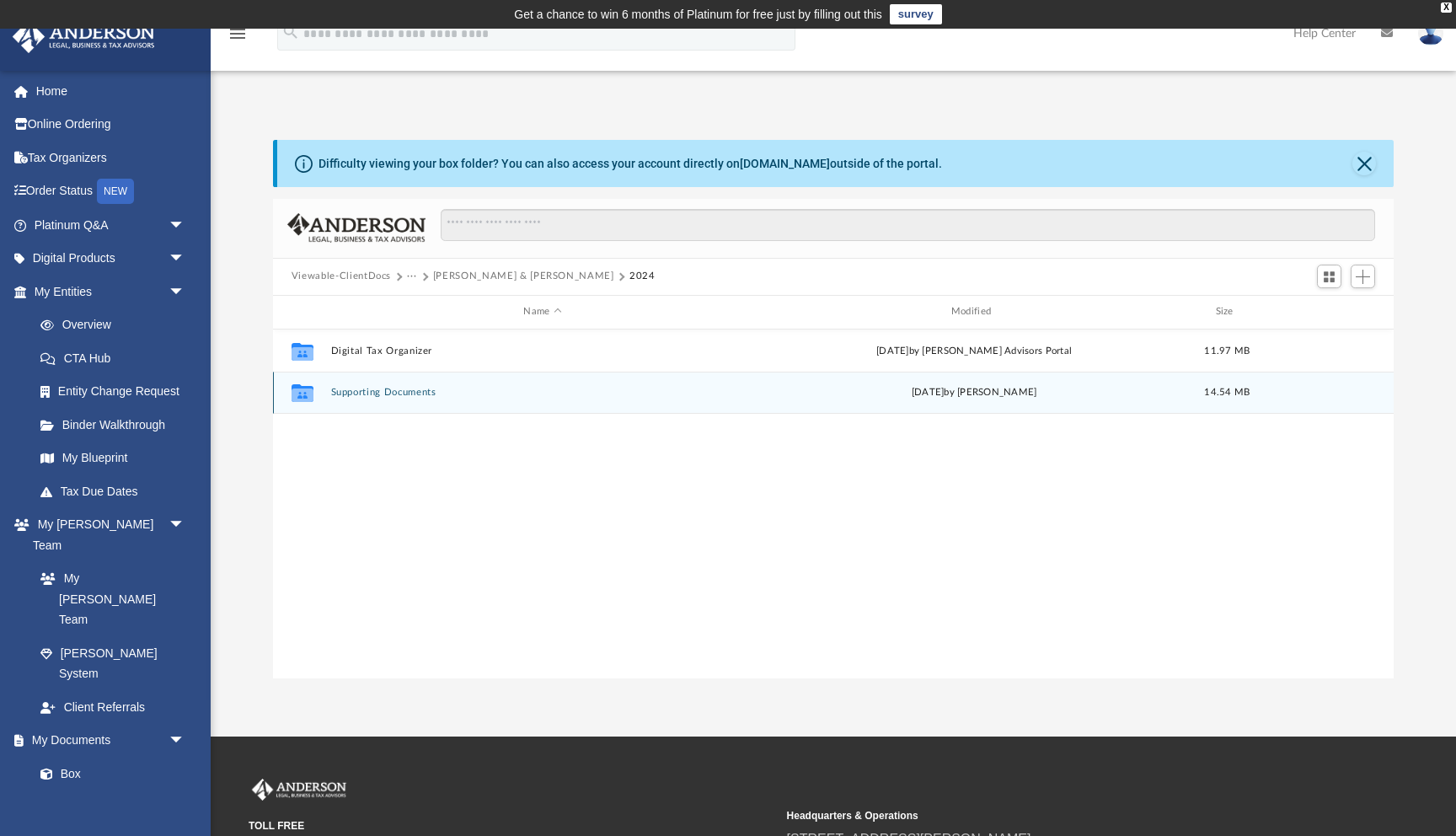
click at [402, 377] on div "Collaborated Folder Supporting Documents [DATE] by [PERSON_NAME] 14.54 MB" at bounding box center [834, 393] width 1121 height 42
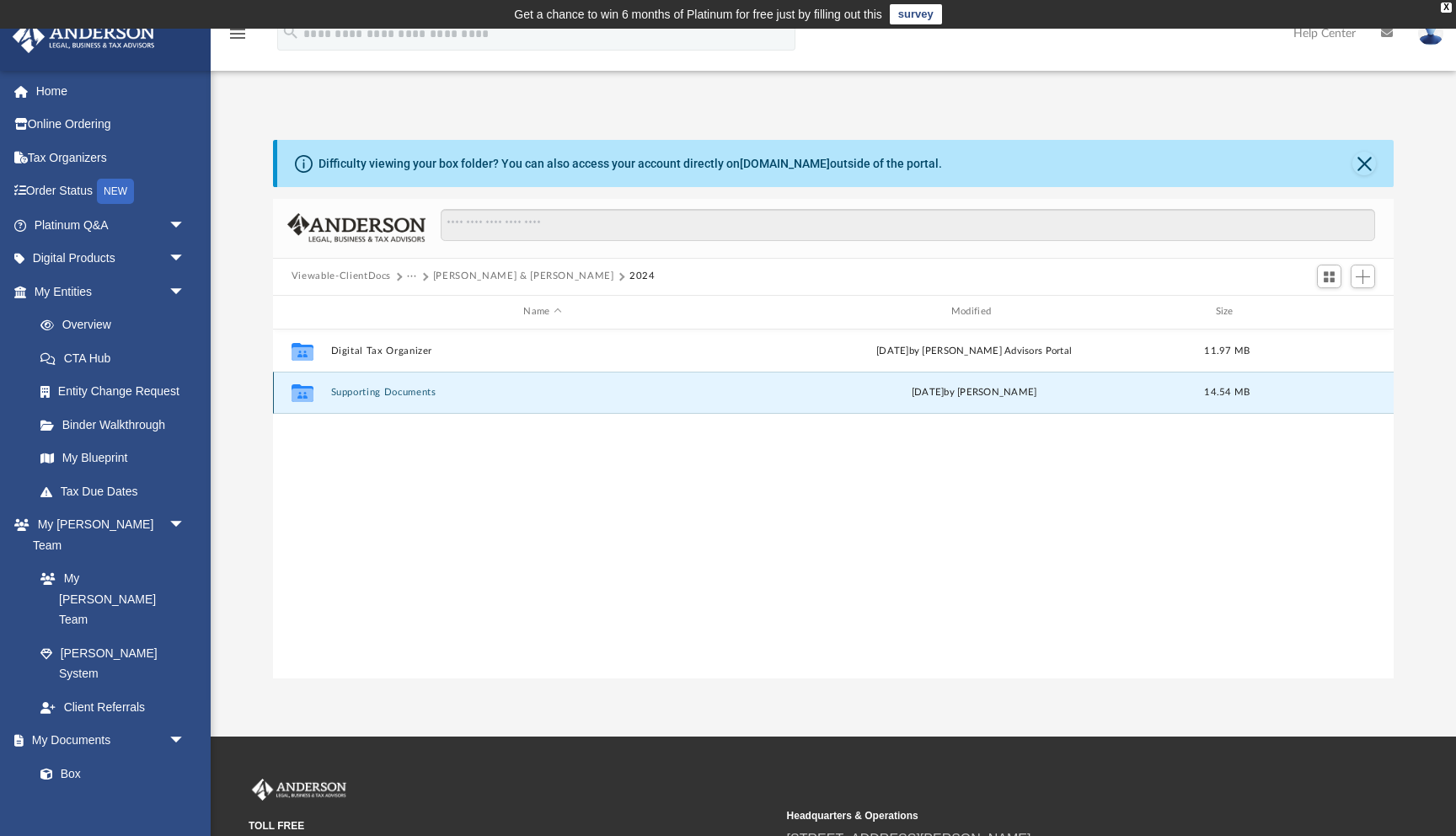
click at [399, 392] on button "Supporting Documents" at bounding box center [542, 392] width 424 height 11
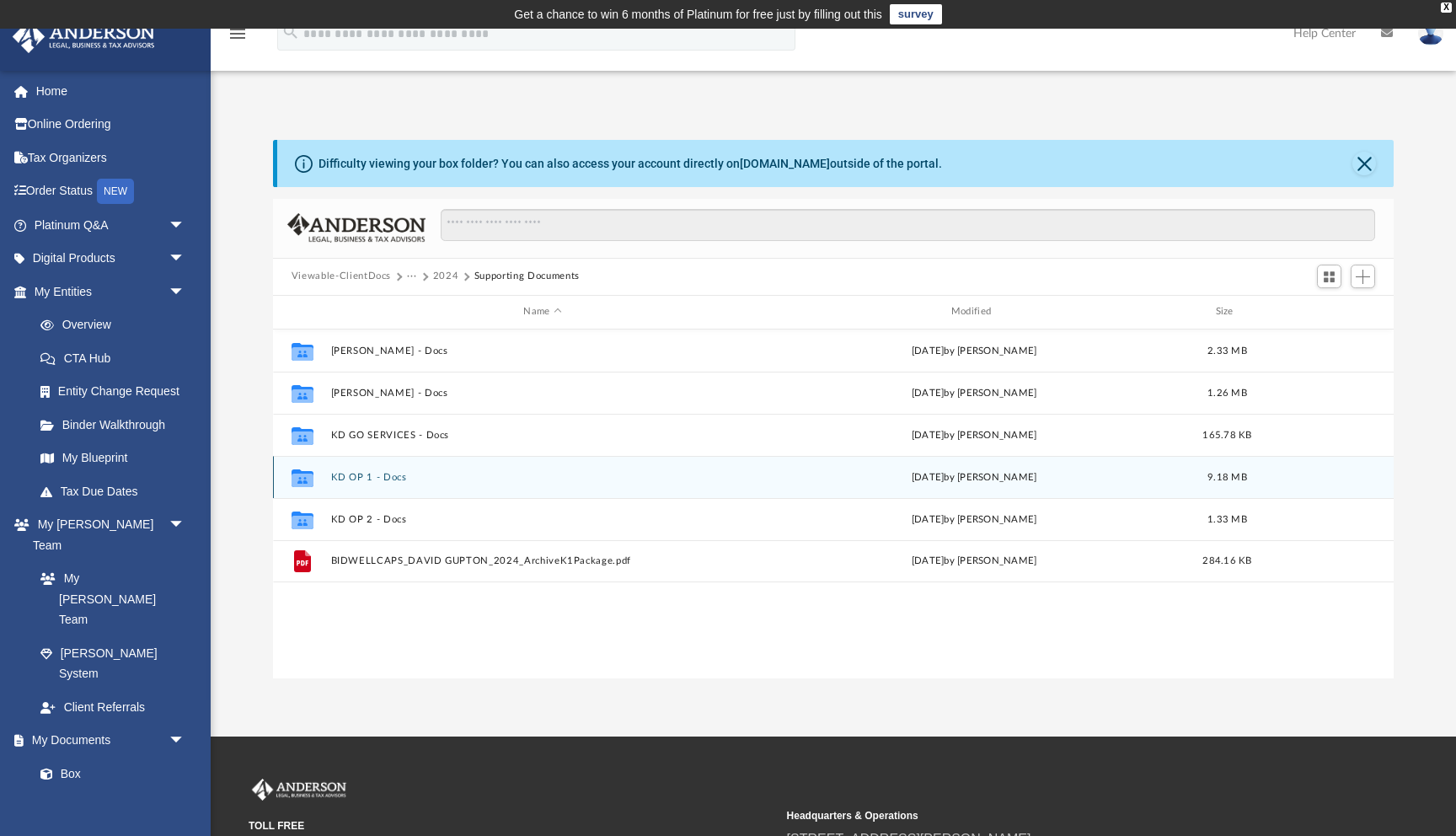
click at [363, 476] on button "KD OP 1 - Docs" at bounding box center [542, 477] width 424 height 11
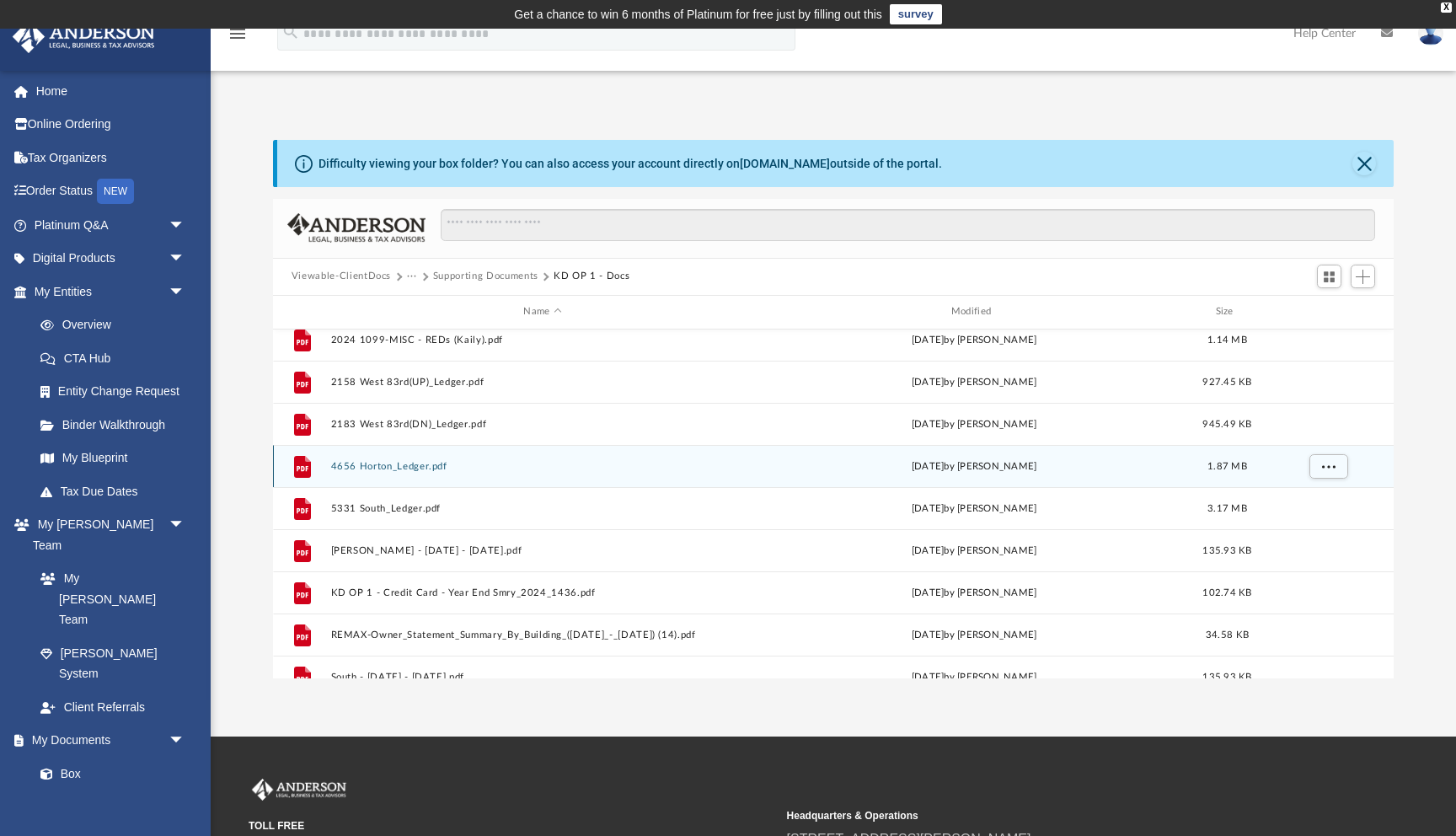
scroll to position [156, 0]
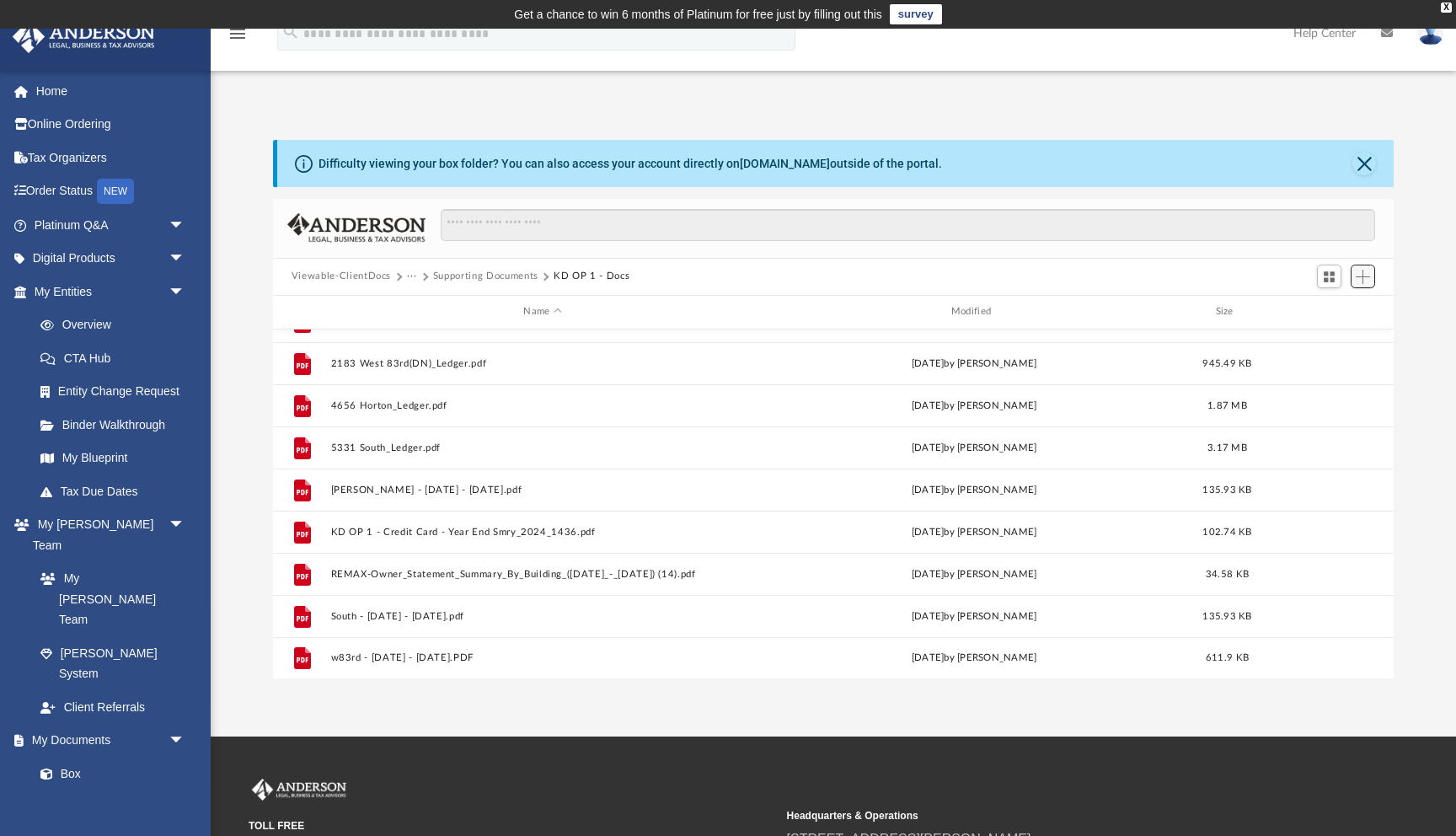
click at [1364, 278] on span "Add" at bounding box center [1363, 277] width 15 height 15
click at [1332, 311] on li "Upload" at bounding box center [1338, 310] width 54 height 18
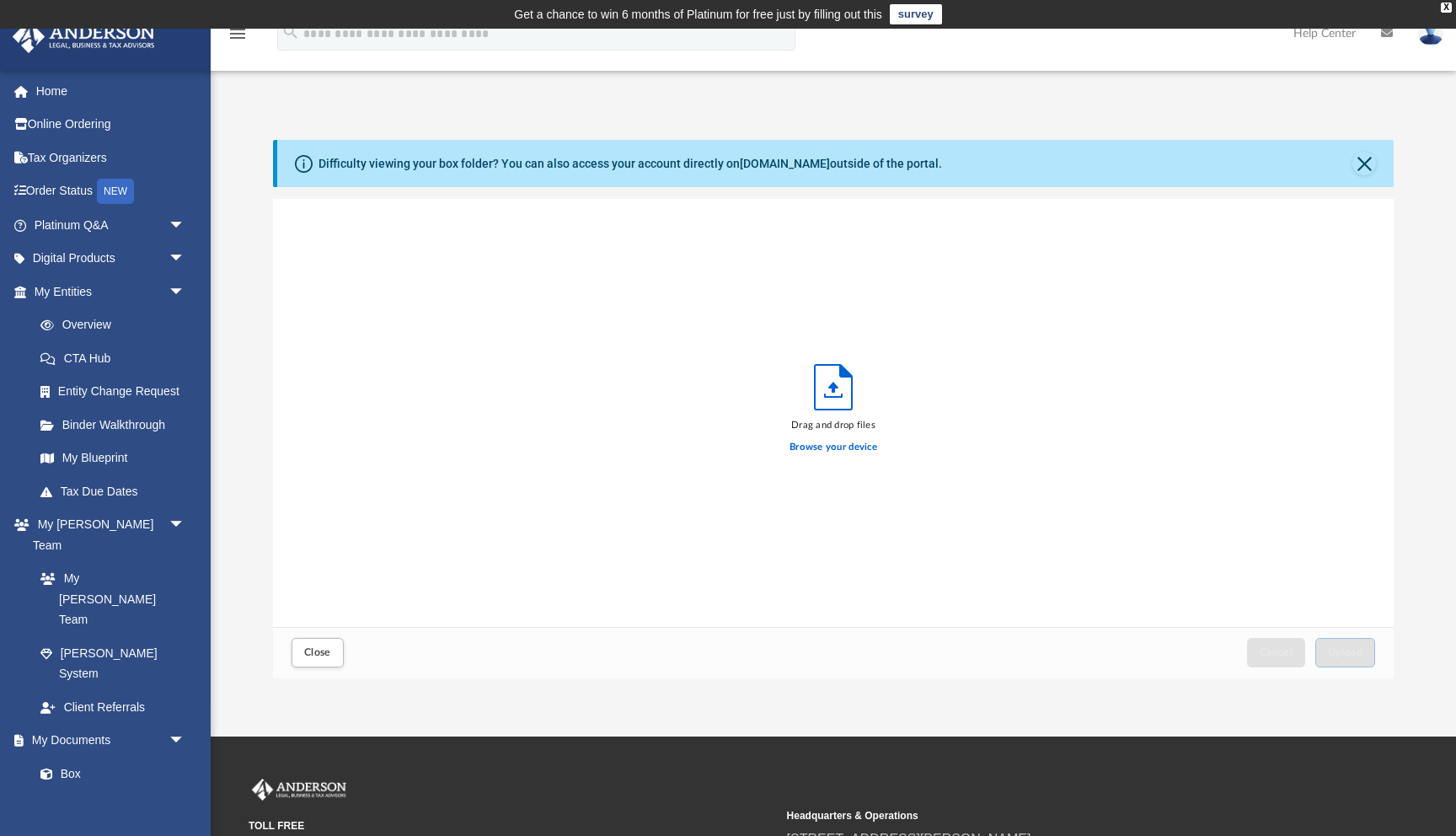
scroll to position [427, 1121]
click at [846, 440] on label "Browse your device" at bounding box center [833, 447] width 88 height 15
click at [0, 0] on input "Browse your device" at bounding box center [0, 0] width 0 height 0
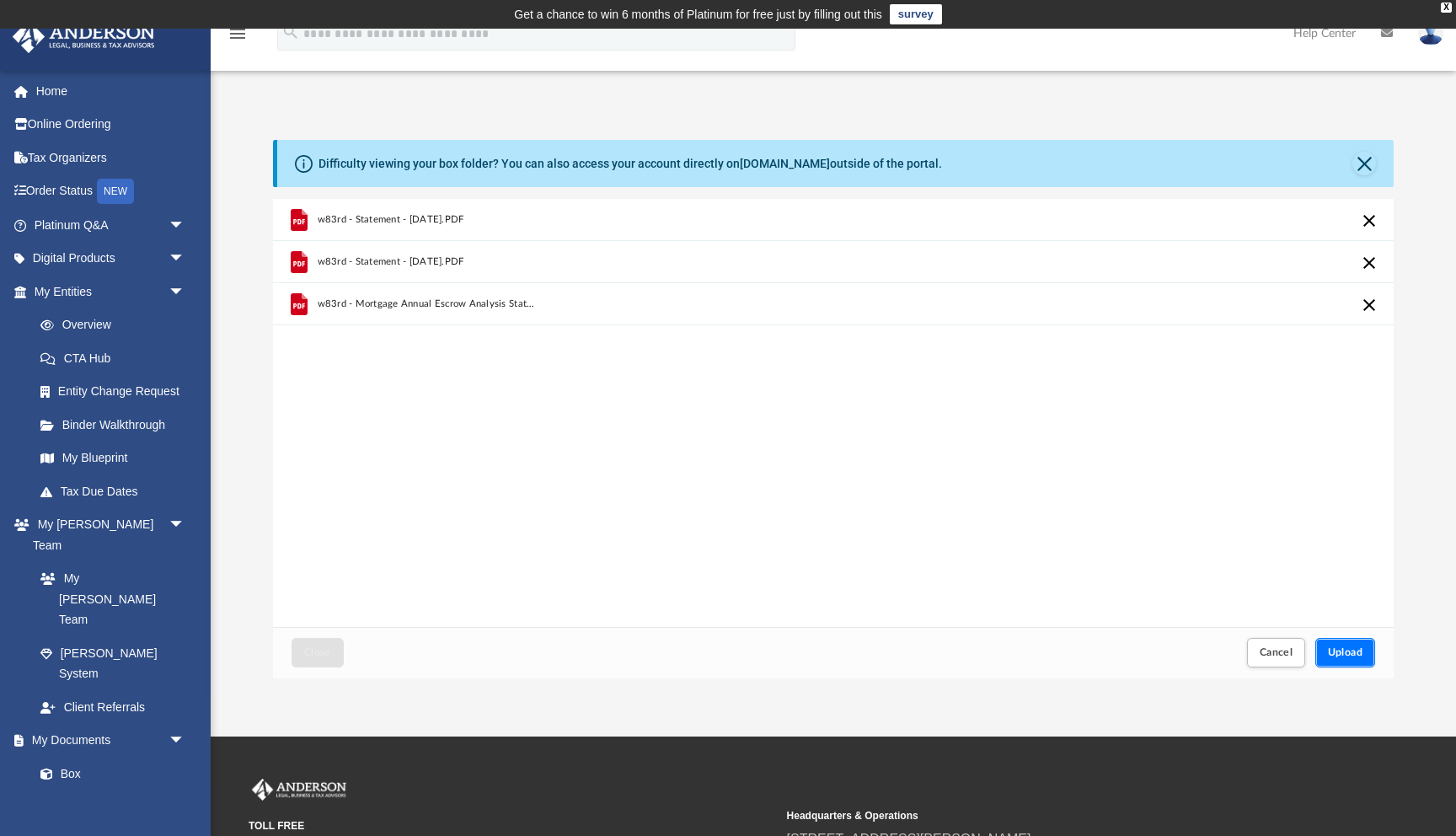
click at [1340, 657] on span "Upload" at bounding box center [1345, 651] width 35 height 10
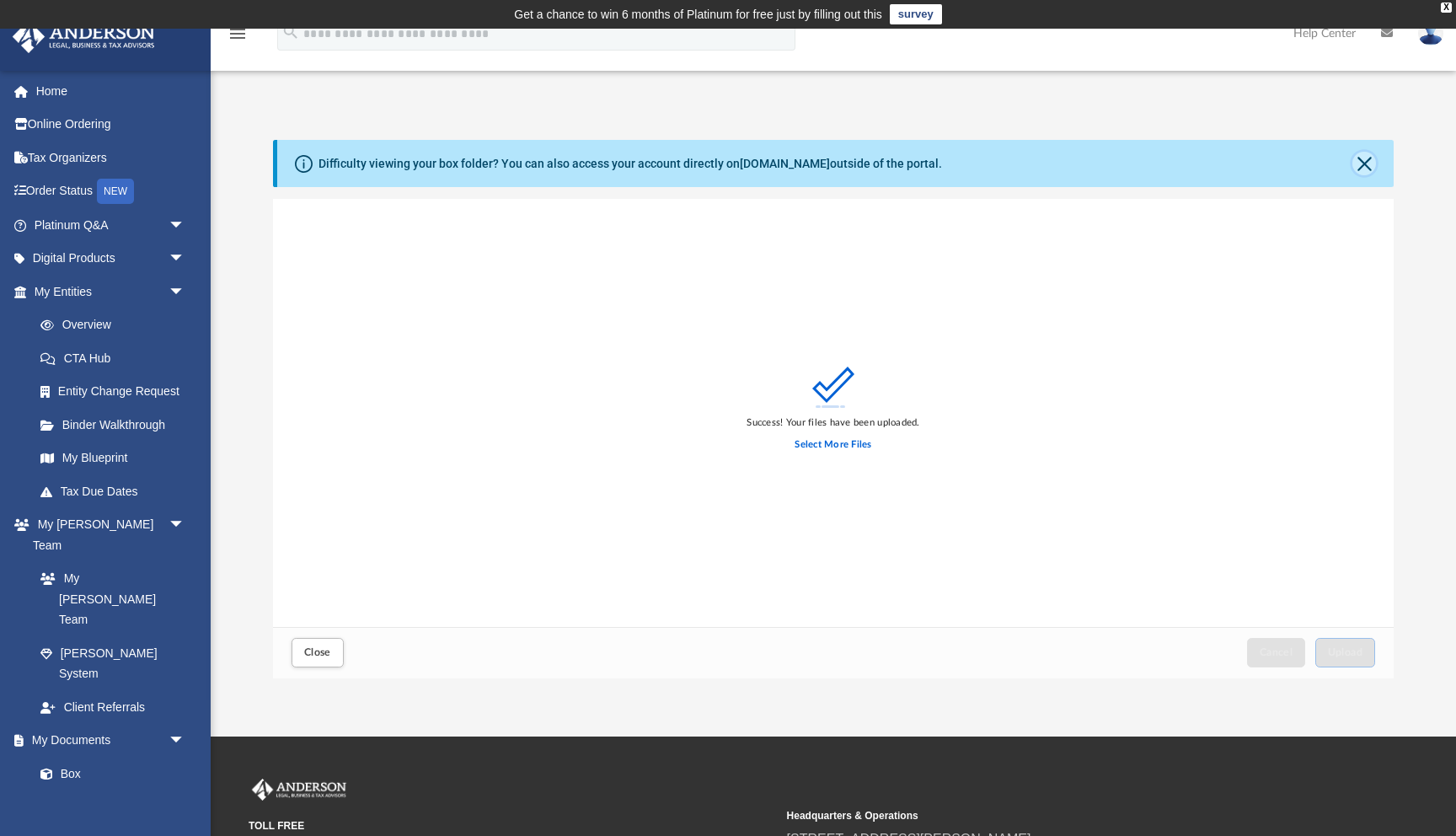
click at [1363, 170] on button "Close" at bounding box center [1364, 163] width 24 height 24
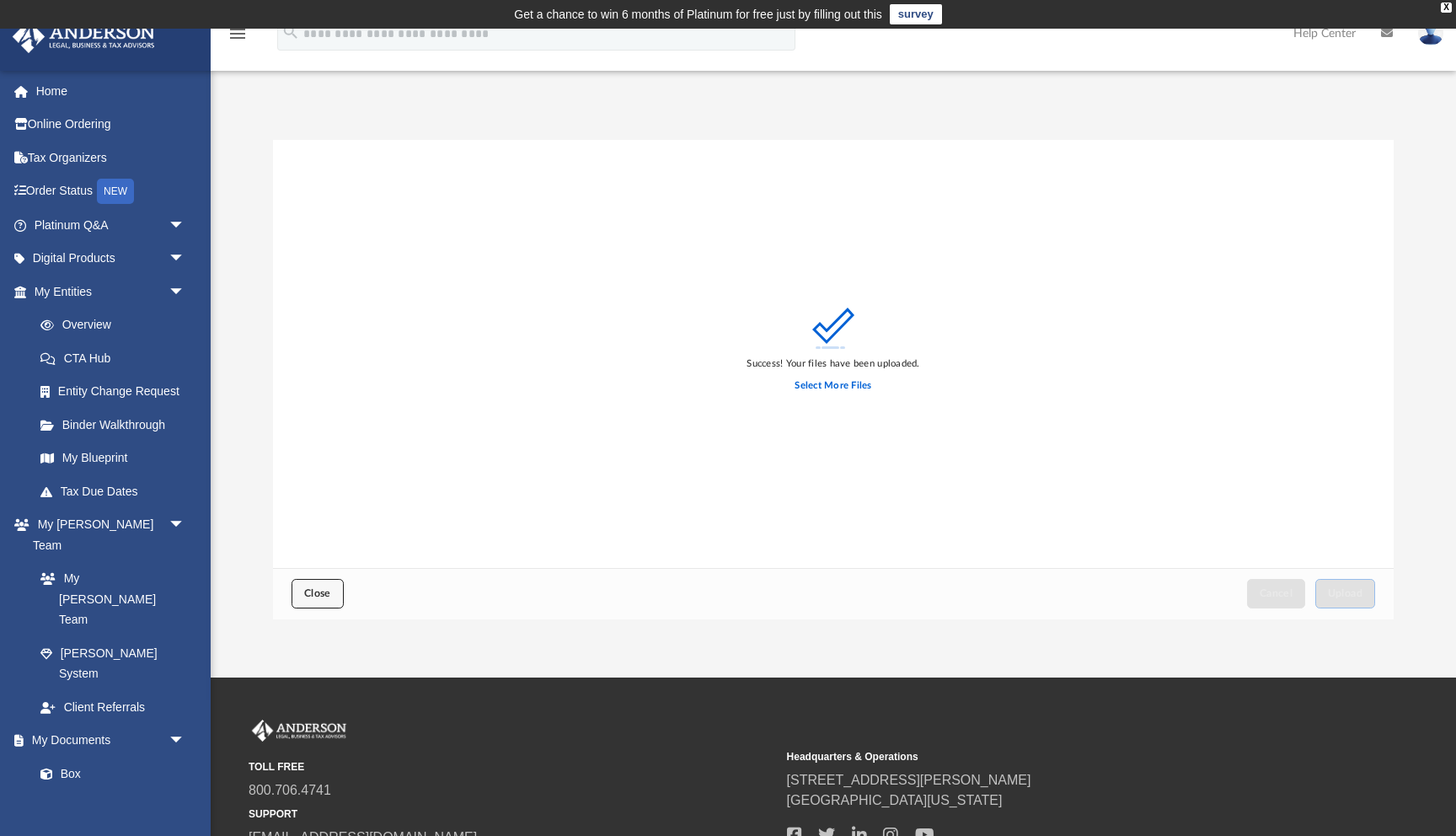
click at [303, 599] on button "Close" at bounding box center [318, 593] width 53 height 30
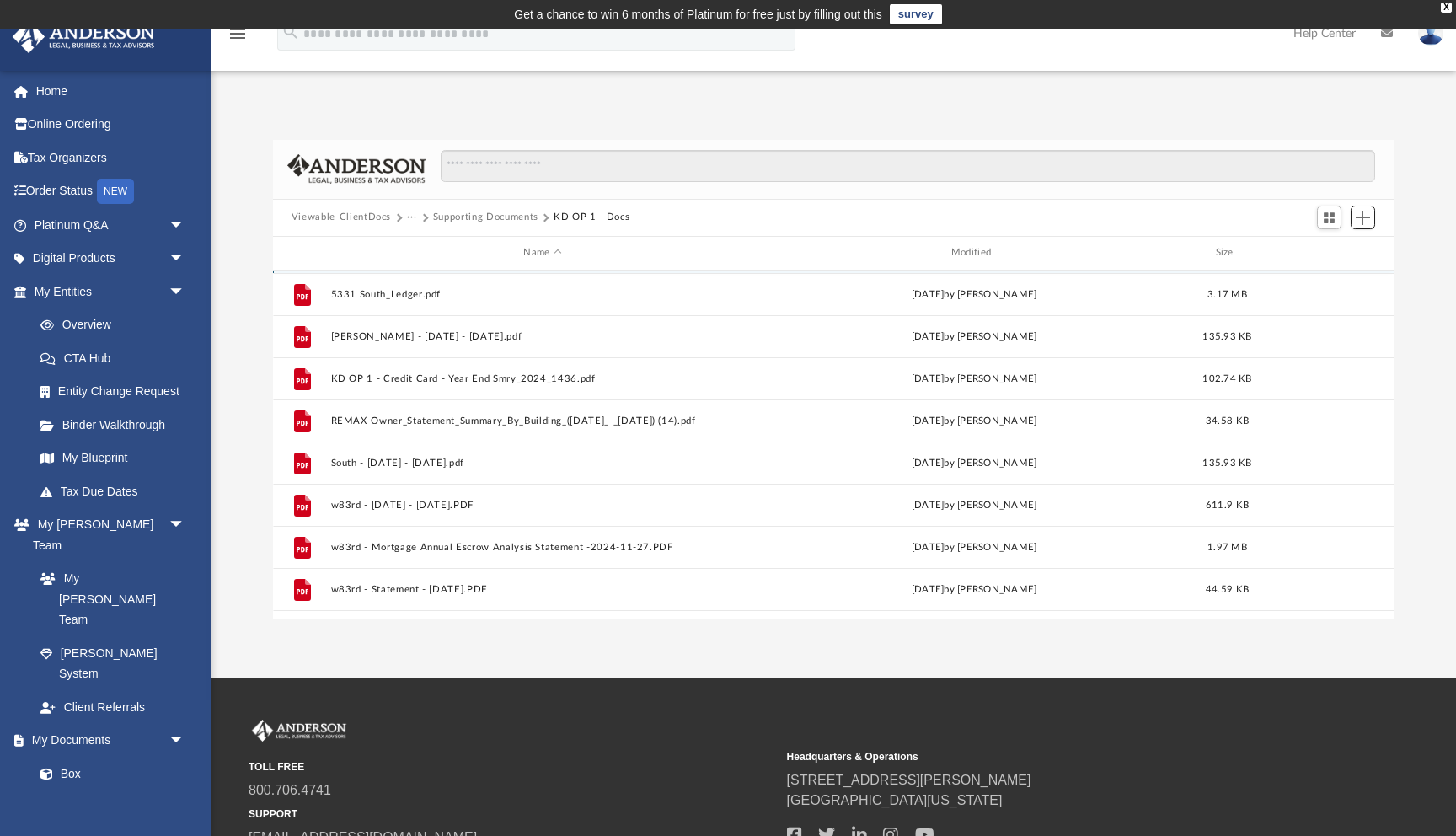
scroll to position [282, 0]
